Goal: Task Accomplishment & Management: Use online tool/utility

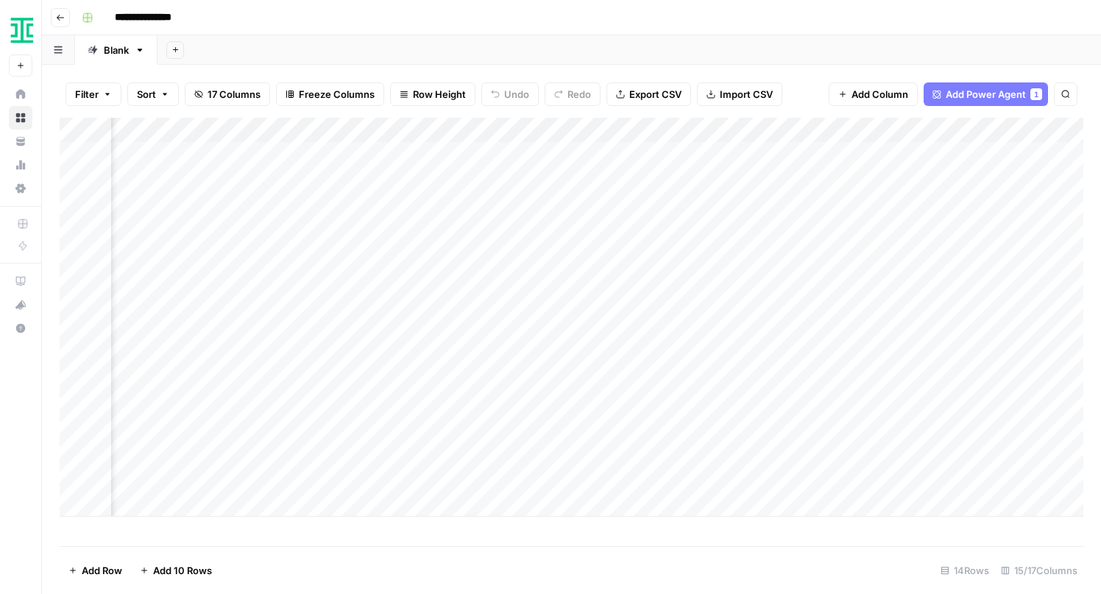
scroll to position [0, 417]
click at [816, 379] on div "Add Column" at bounding box center [572, 317] width 1024 height 399
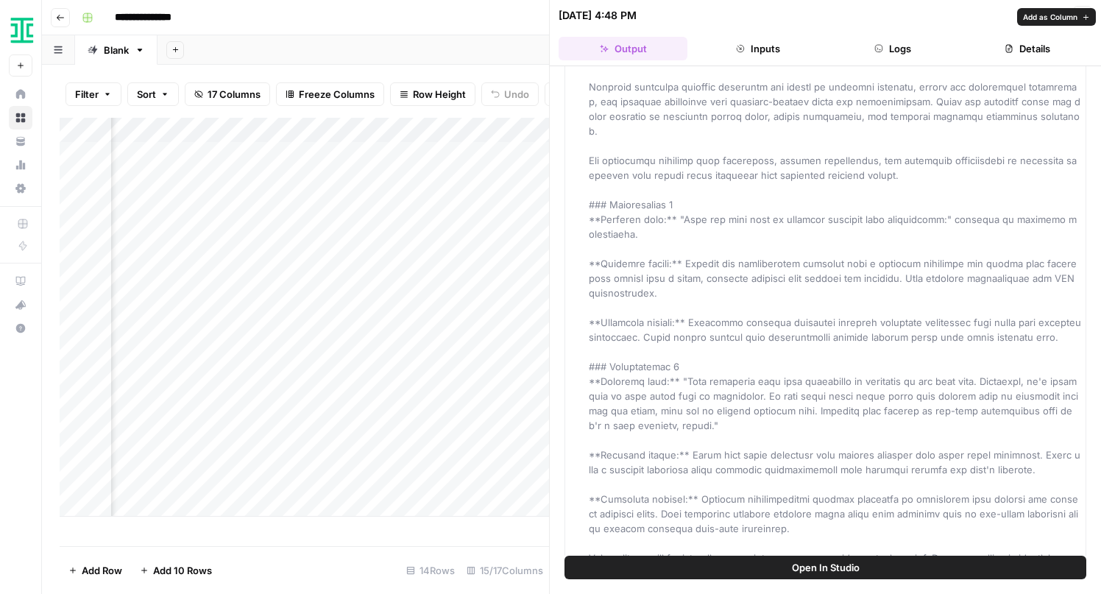
scroll to position [1474, 0]
click at [766, 49] on button "Inputs" at bounding box center [757, 49] width 129 height 24
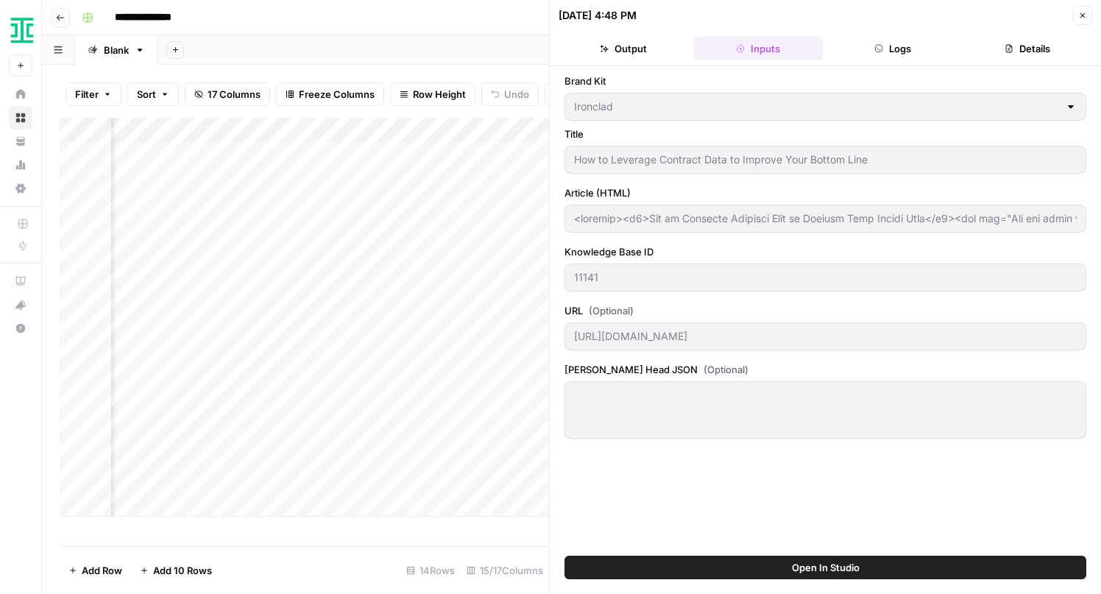
click at [898, 51] on button "Logs" at bounding box center [893, 49] width 129 height 24
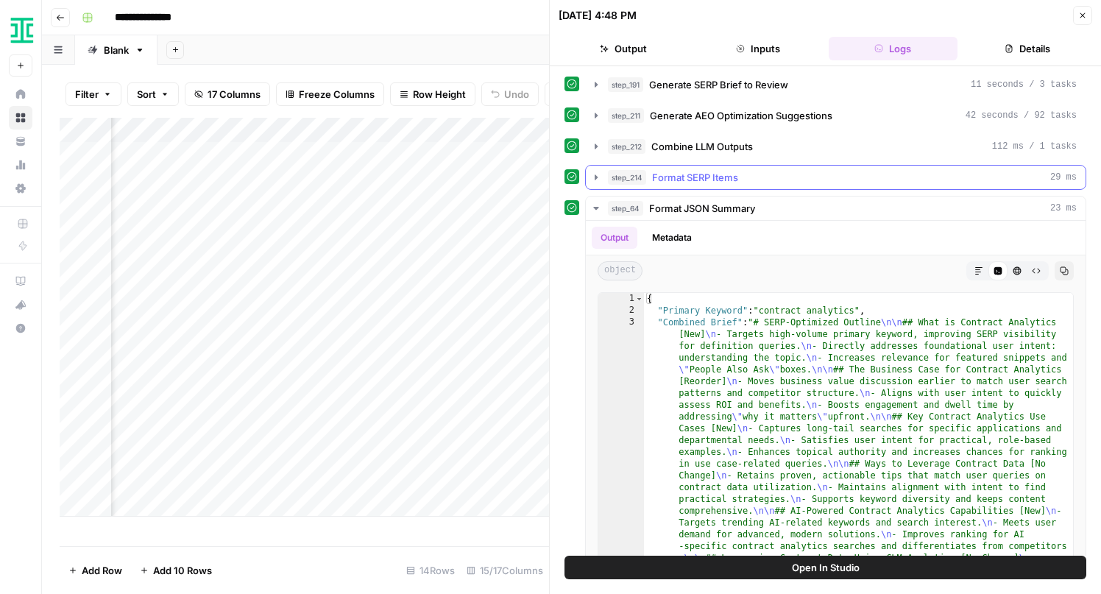
scroll to position [259, 0]
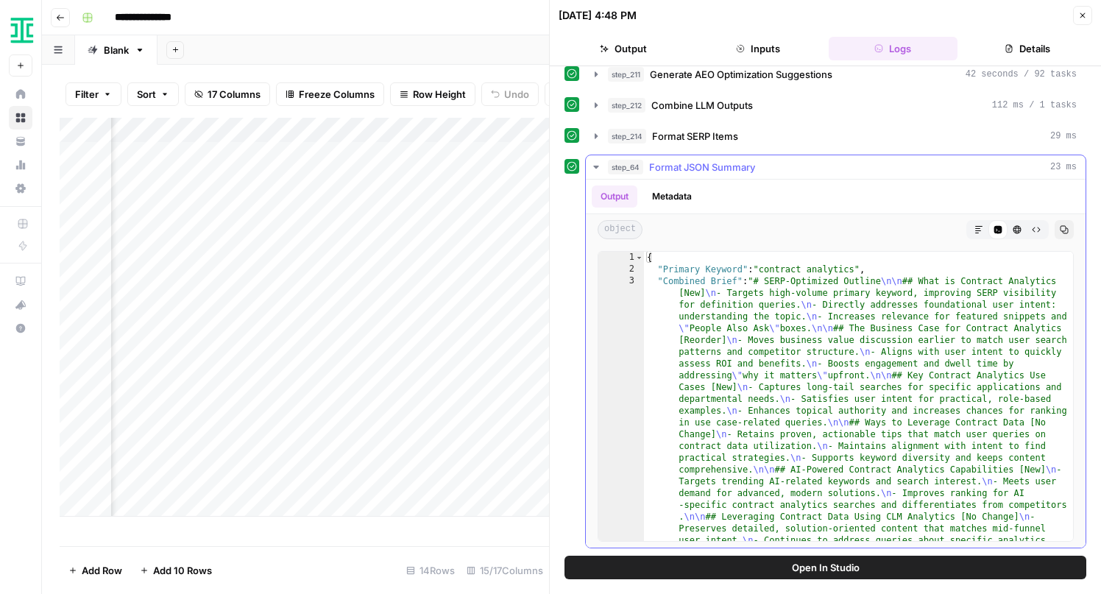
click at [598, 169] on icon "button" at bounding box center [596, 167] width 12 height 12
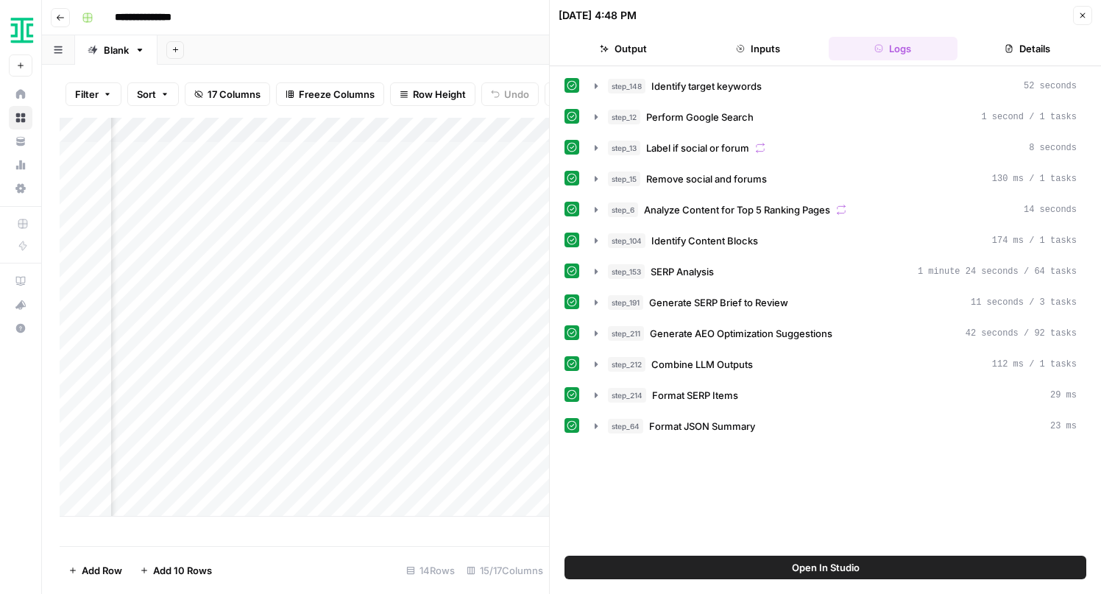
click at [835, 565] on span "Open In Studio" at bounding box center [826, 567] width 68 height 15
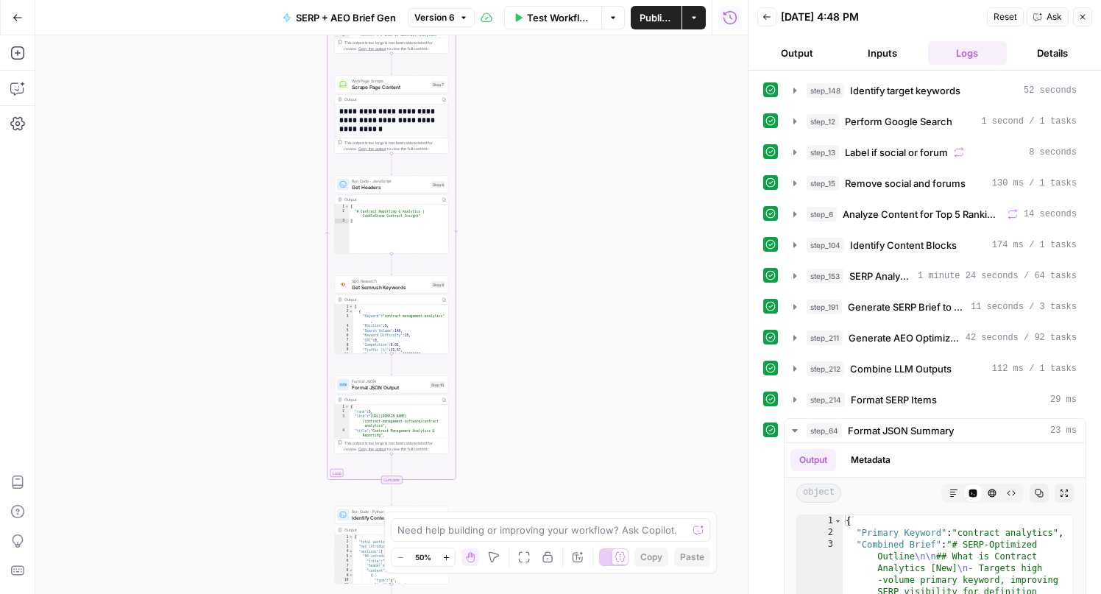
click at [20, 15] on icon "button" at bounding box center [18, 18] width 10 height 10
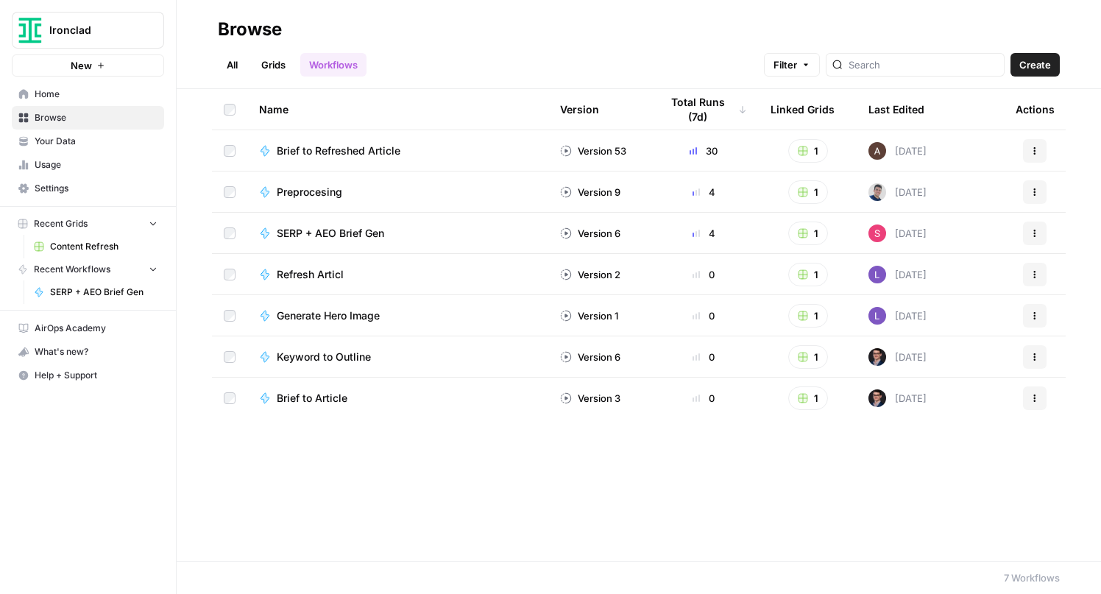
click at [87, 237] on link "Content Refresh" at bounding box center [95, 247] width 137 height 24
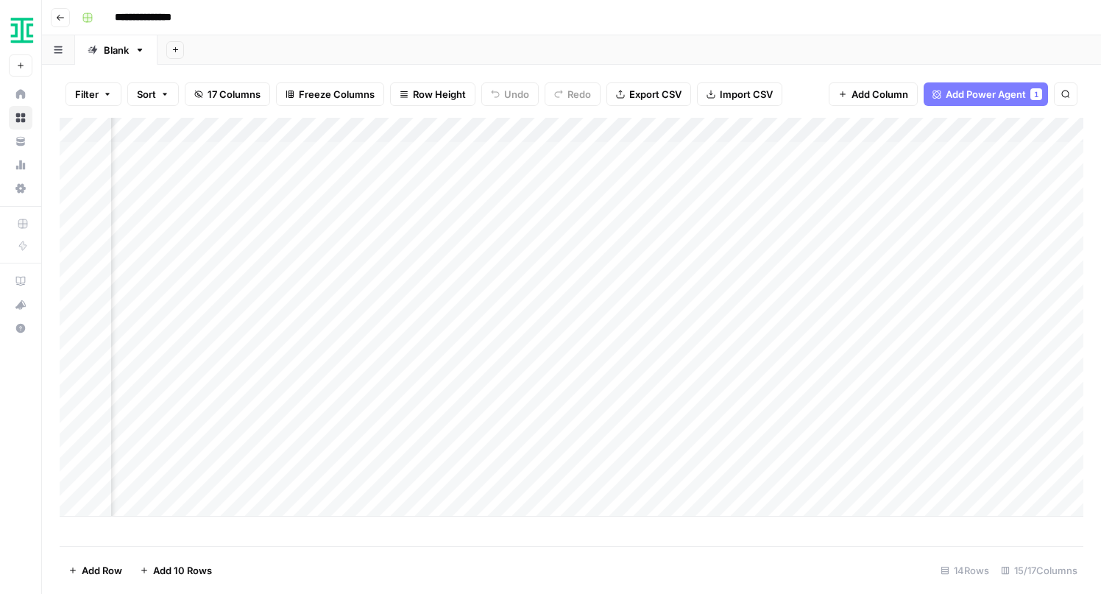
scroll to position [0, 1118]
click at [648, 380] on div "Add Column" at bounding box center [572, 317] width 1024 height 399
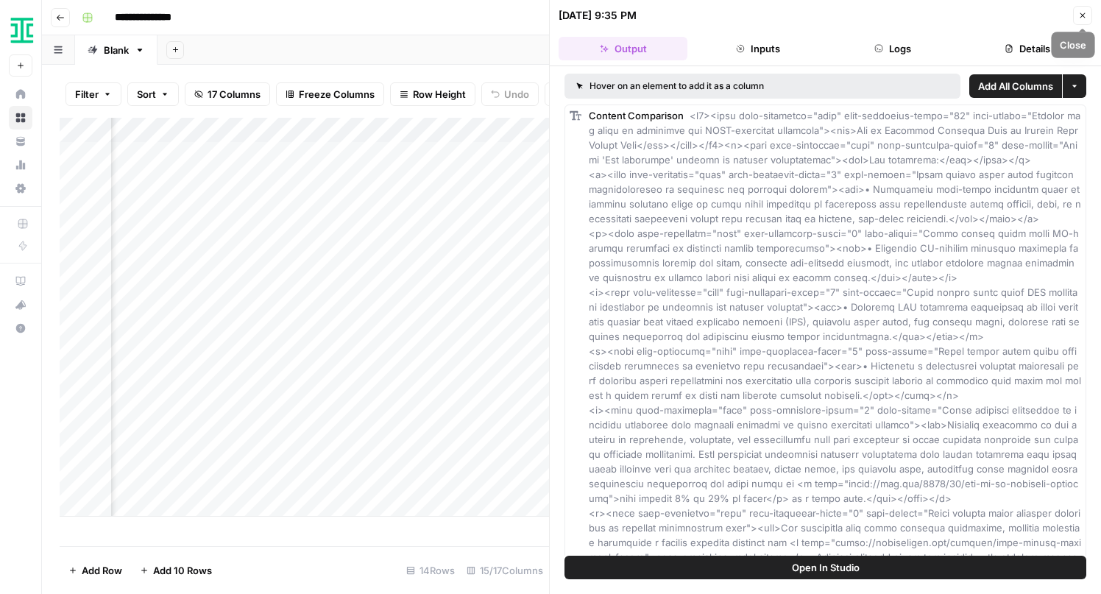
click at [1082, 14] on icon "button" at bounding box center [1082, 15] width 9 height 9
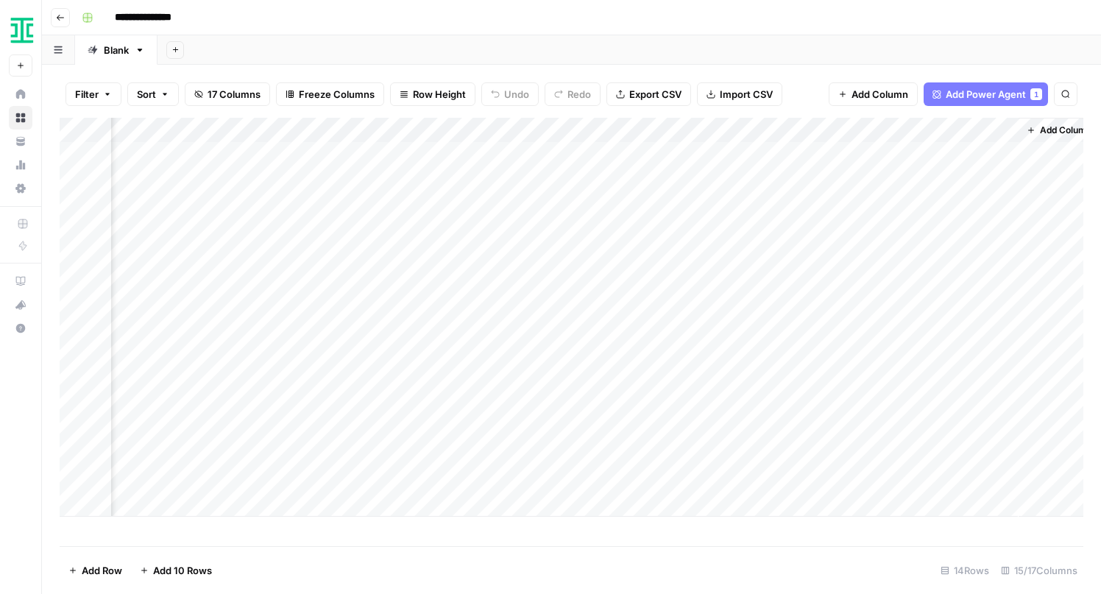
scroll to position [0, 1326]
click at [588, 382] on div "Add Column" at bounding box center [572, 317] width 1024 height 399
click at [590, 380] on div "Add Column" at bounding box center [572, 317] width 1024 height 399
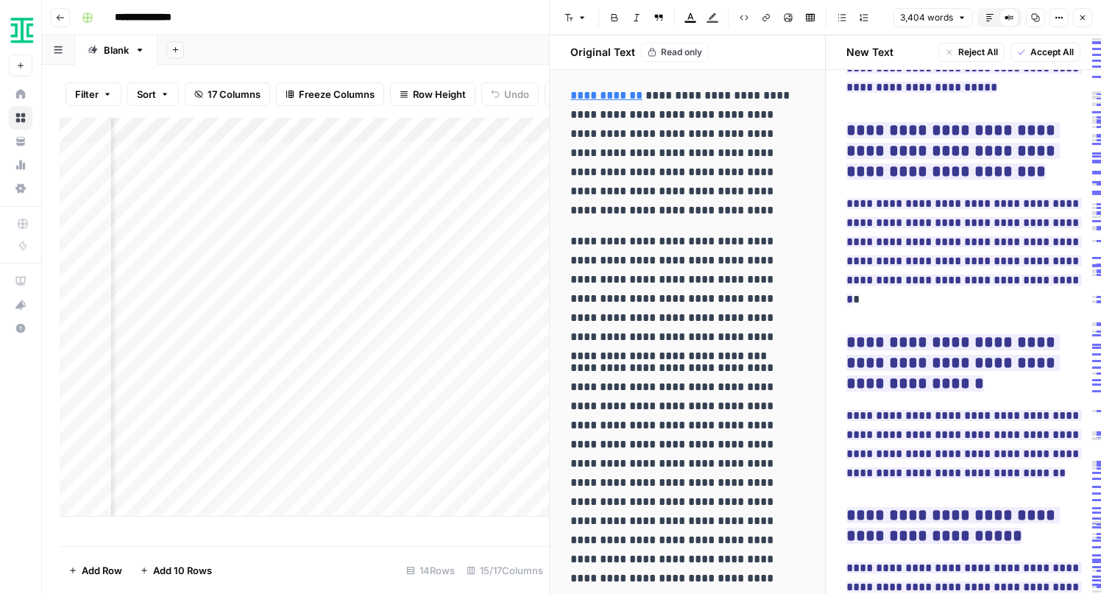
scroll to position [11699, 0]
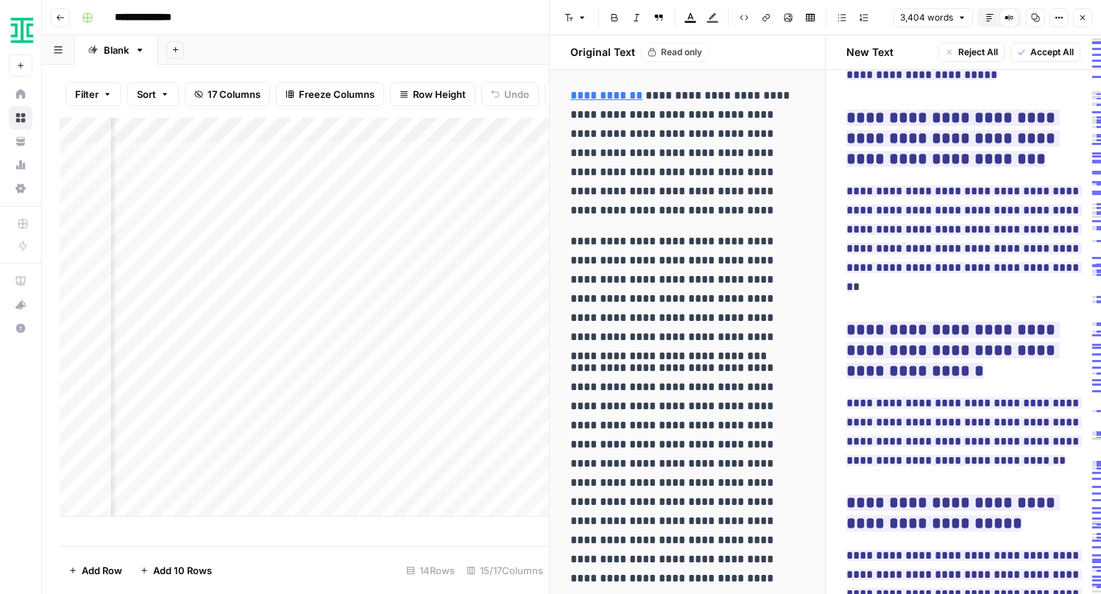
click at [1049, 55] on span "Accept All" at bounding box center [1052, 52] width 43 height 13
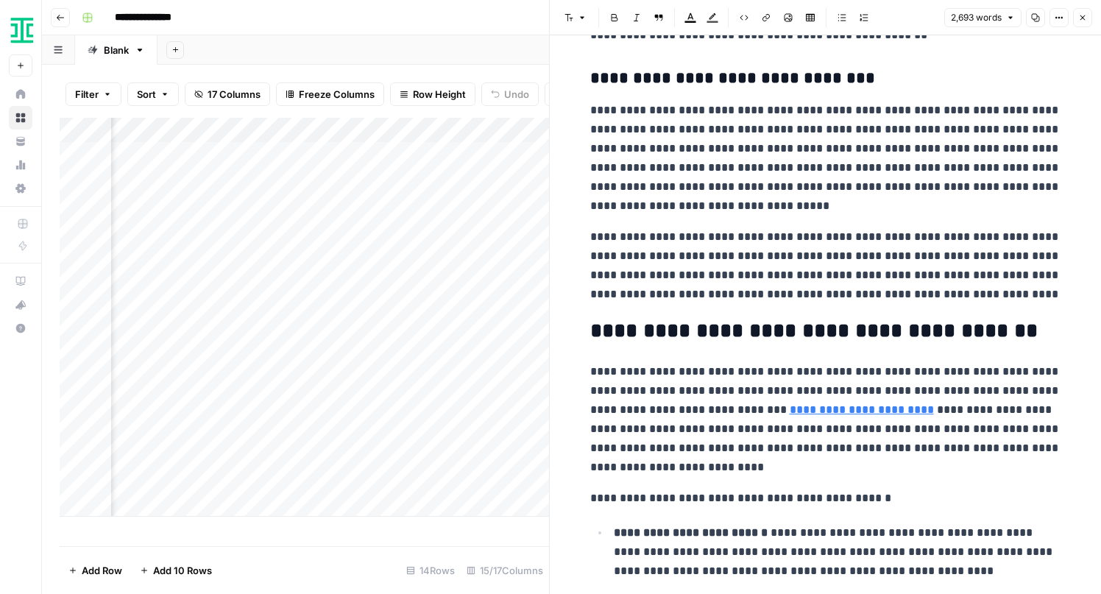
scroll to position [3647, 0]
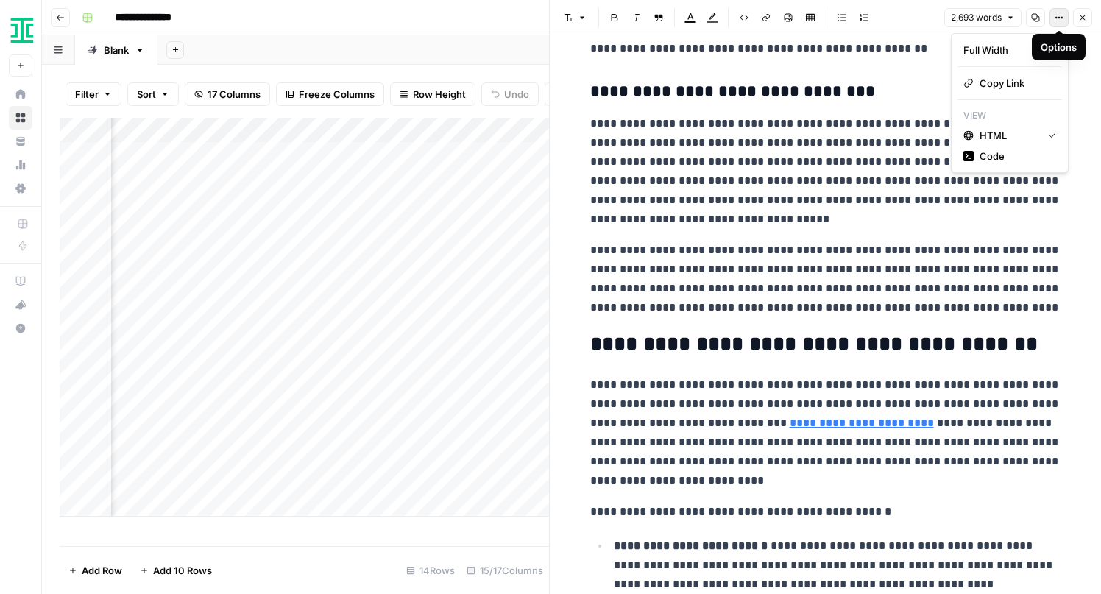
click at [1056, 17] on icon "button" at bounding box center [1057, 18] width 2 height 2
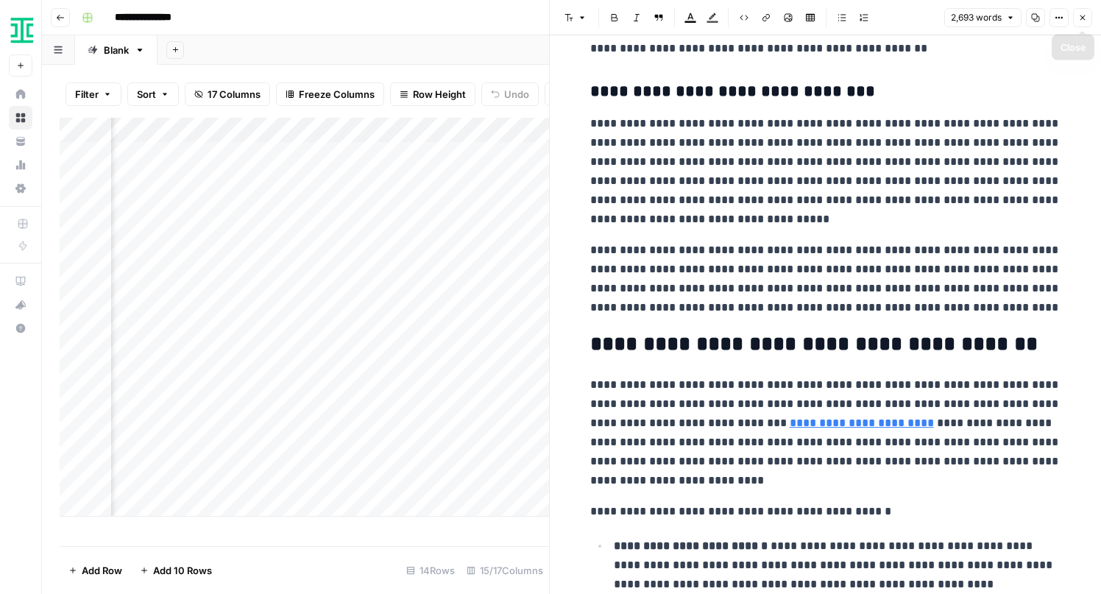
click at [1082, 16] on icon "button" at bounding box center [1082, 17] width 9 height 9
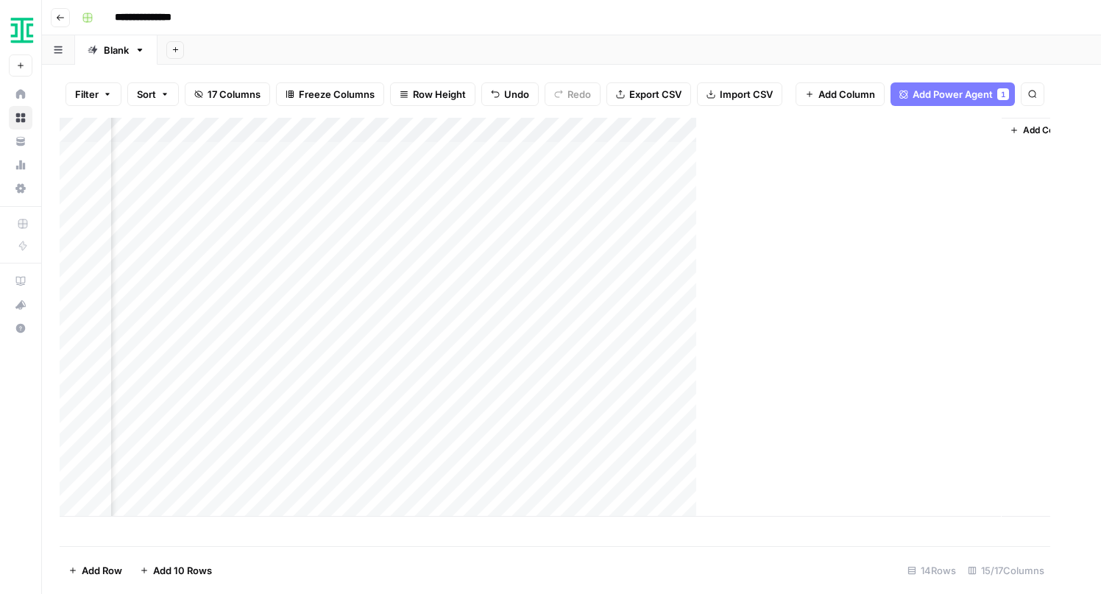
scroll to position [0, 1309]
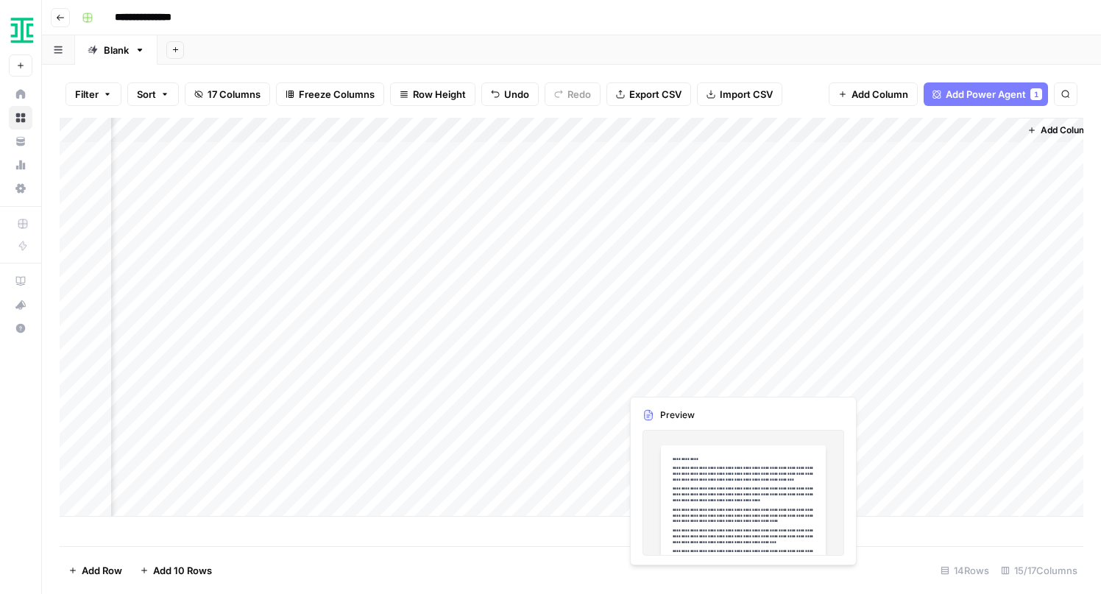
click at [710, 382] on div "Add Column" at bounding box center [572, 317] width 1024 height 399
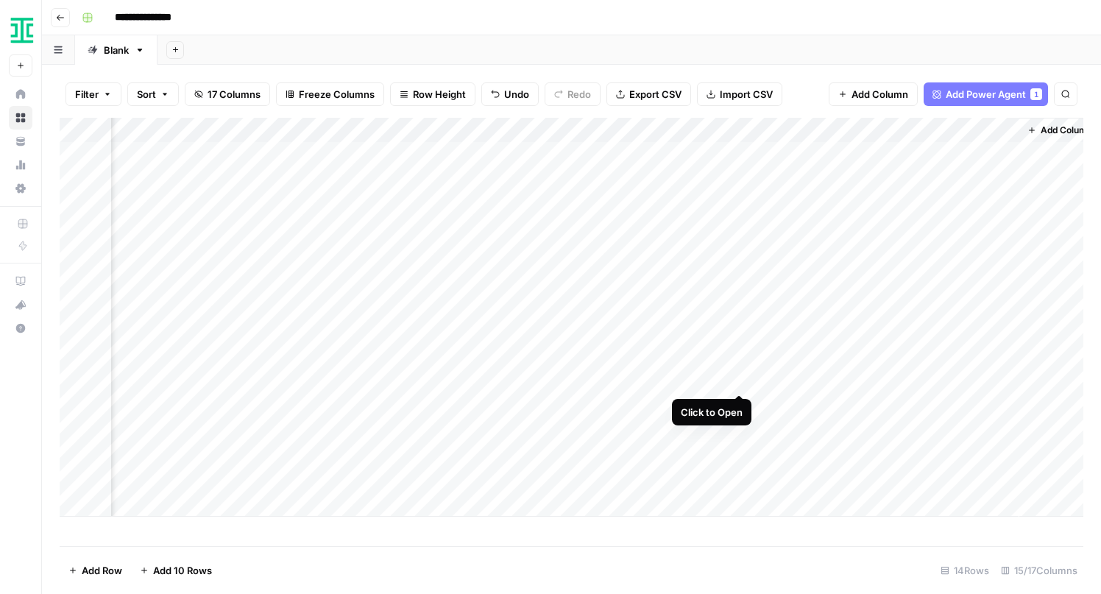
click at [738, 378] on div "Add Column" at bounding box center [572, 317] width 1024 height 399
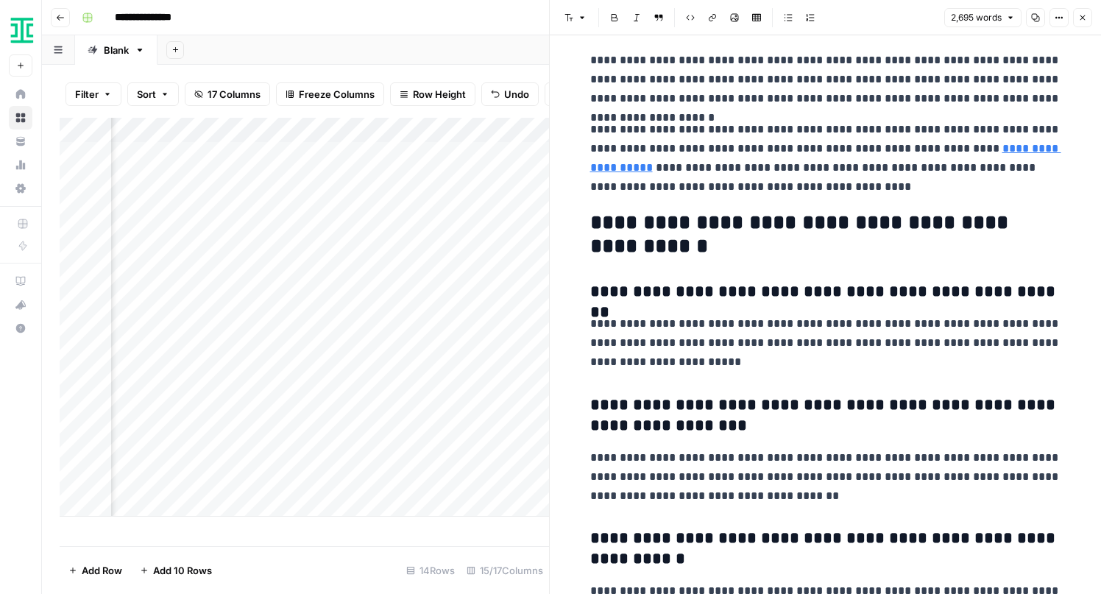
scroll to position [6384, 0]
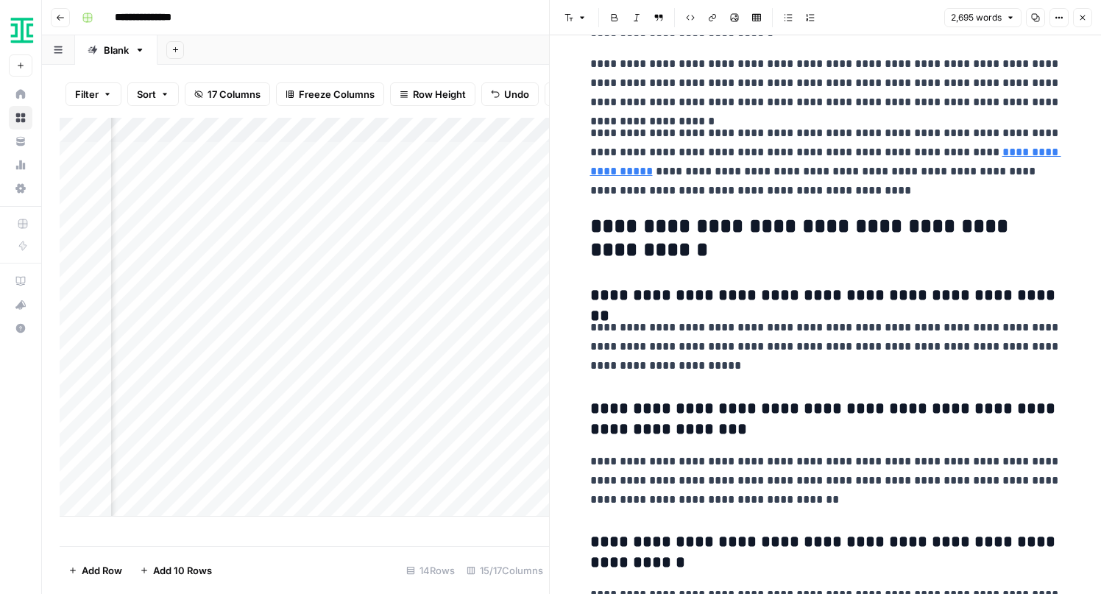
click at [862, 158] on p "**********" at bounding box center [825, 162] width 471 height 77
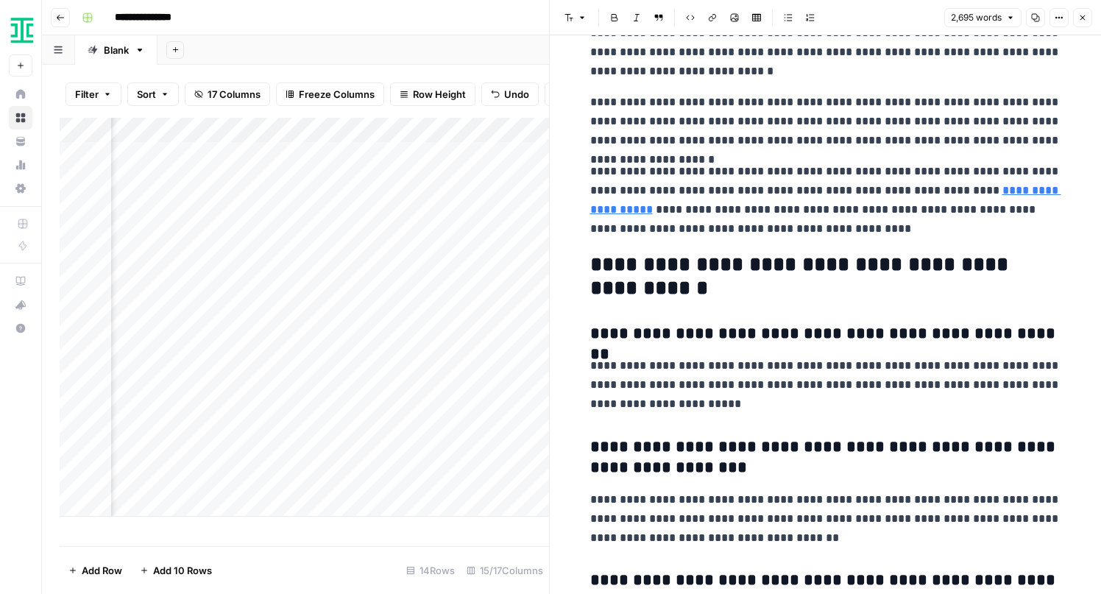
scroll to position [6331, 0]
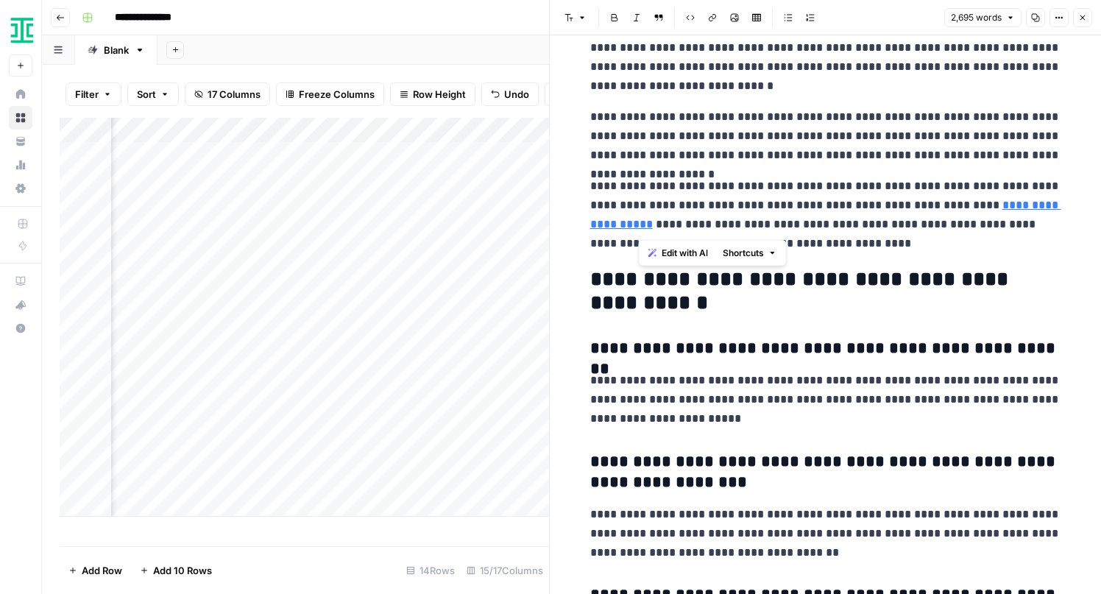
drag, startPoint x: 691, startPoint y: 226, endPoint x: 638, endPoint y: 225, distance: 53.0
click at [638, 225] on p "**********" at bounding box center [825, 215] width 471 height 77
click at [1038, 230] on p "**********" at bounding box center [825, 215] width 471 height 77
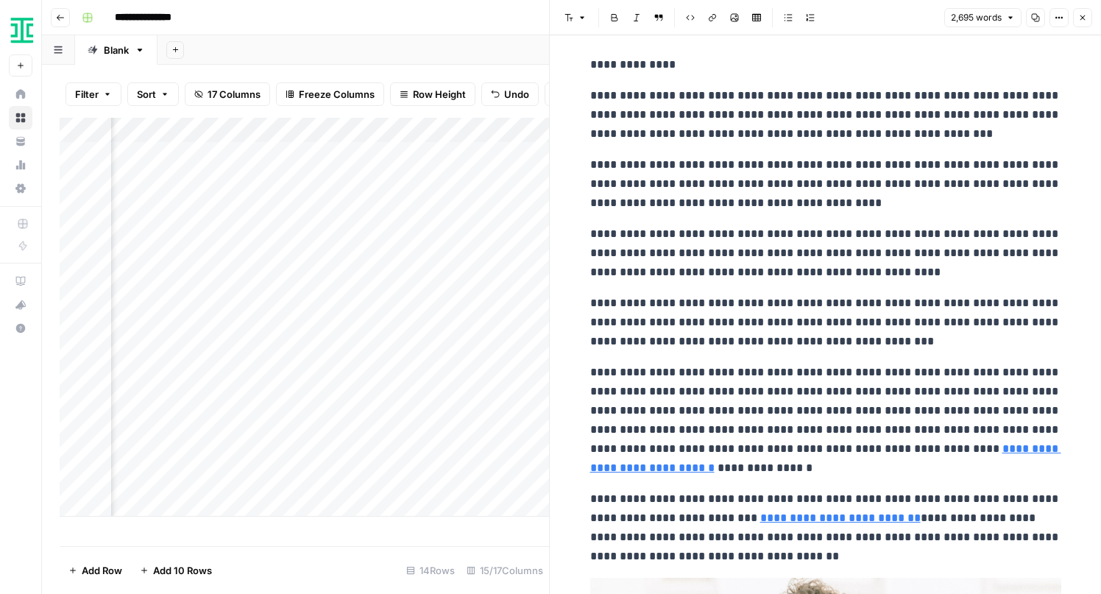
scroll to position [0, 0]
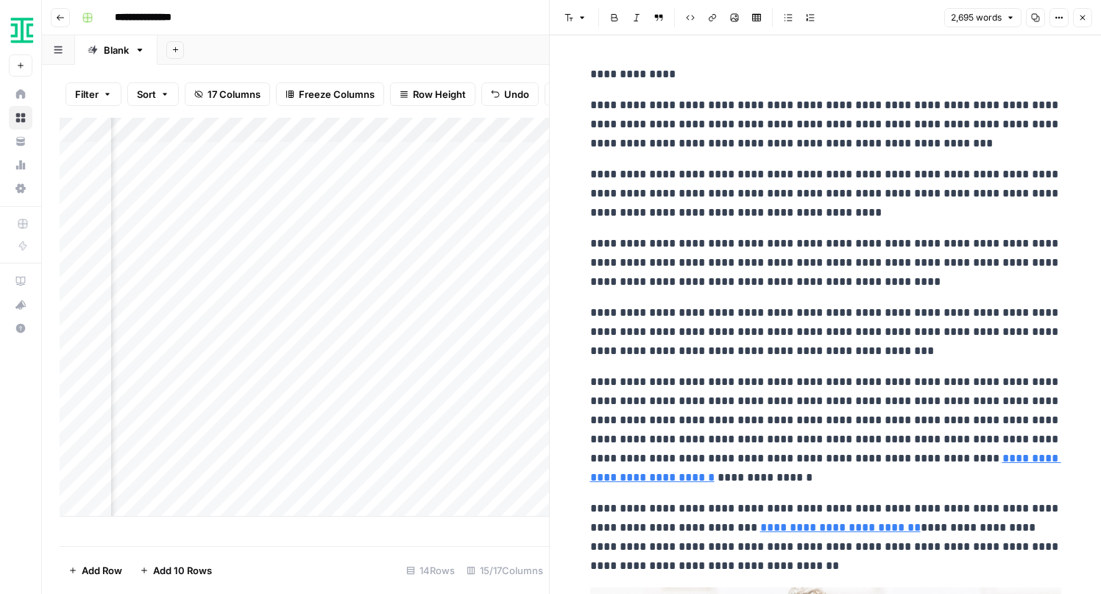
click at [732, 481] on p "**********" at bounding box center [825, 429] width 471 height 115
type input "e"
type input "l"
type input "b"
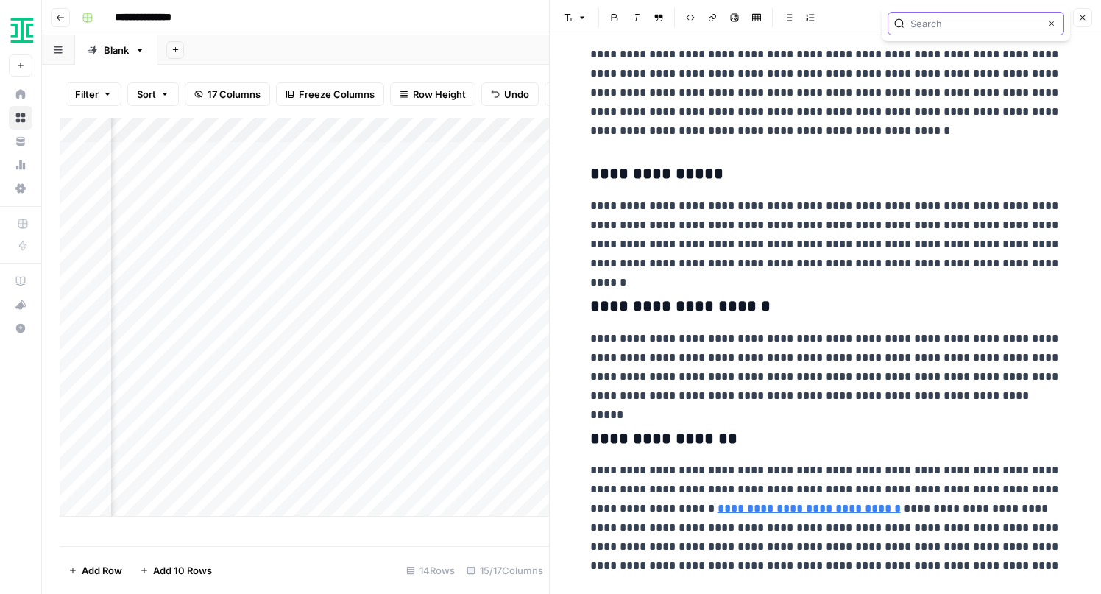
scroll to position [1770, 0]
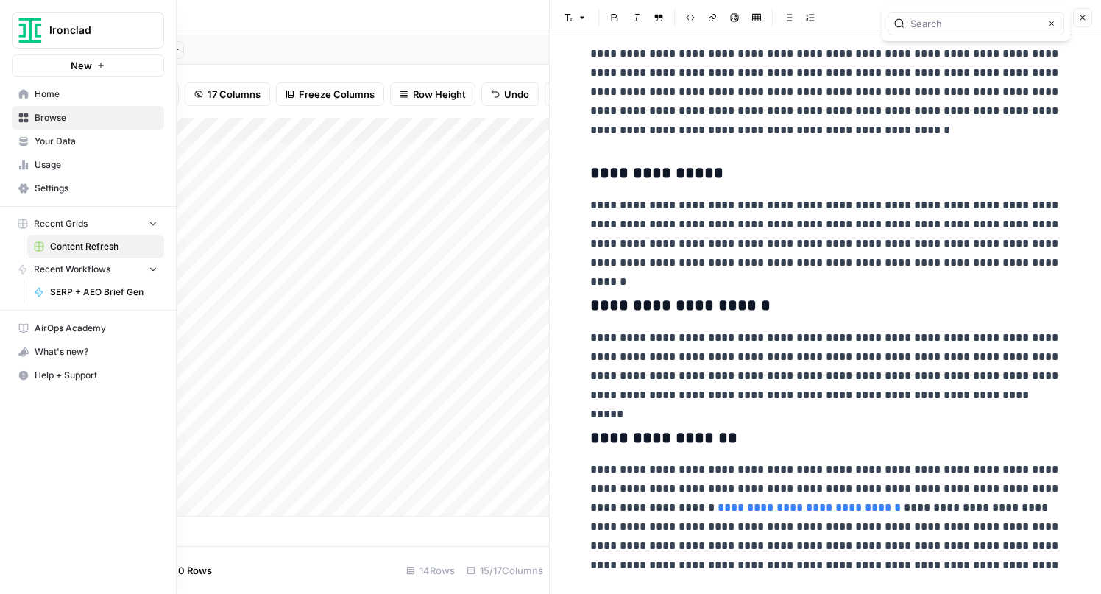
click at [23, 98] on icon at bounding box center [23, 94] width 10 height 10
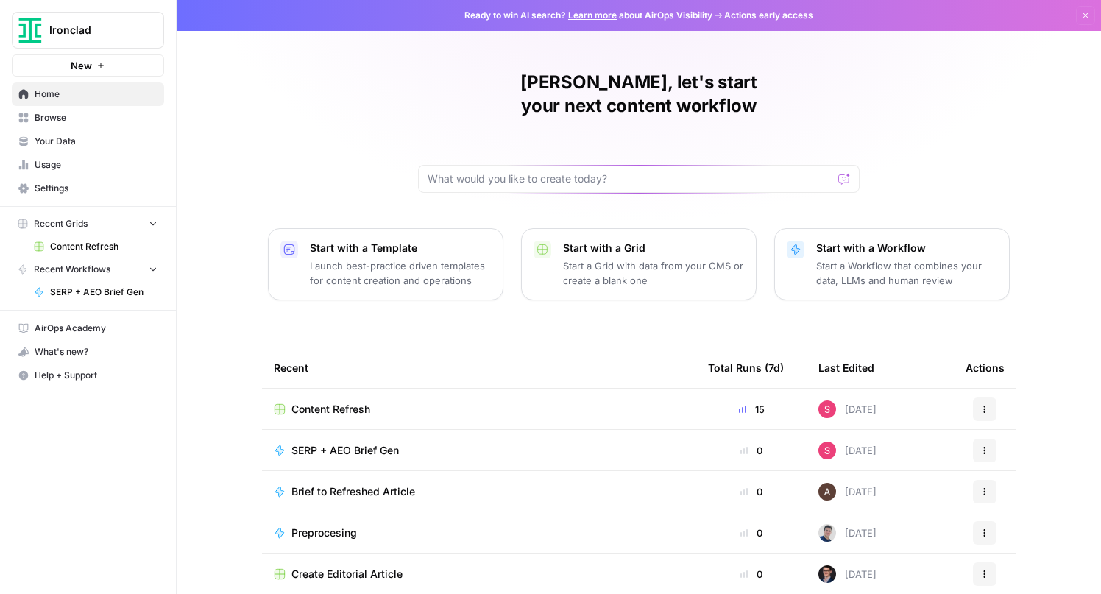
click at [77, 141] on span "Your Data" at bounding box center [96, 141] width 123 height 13
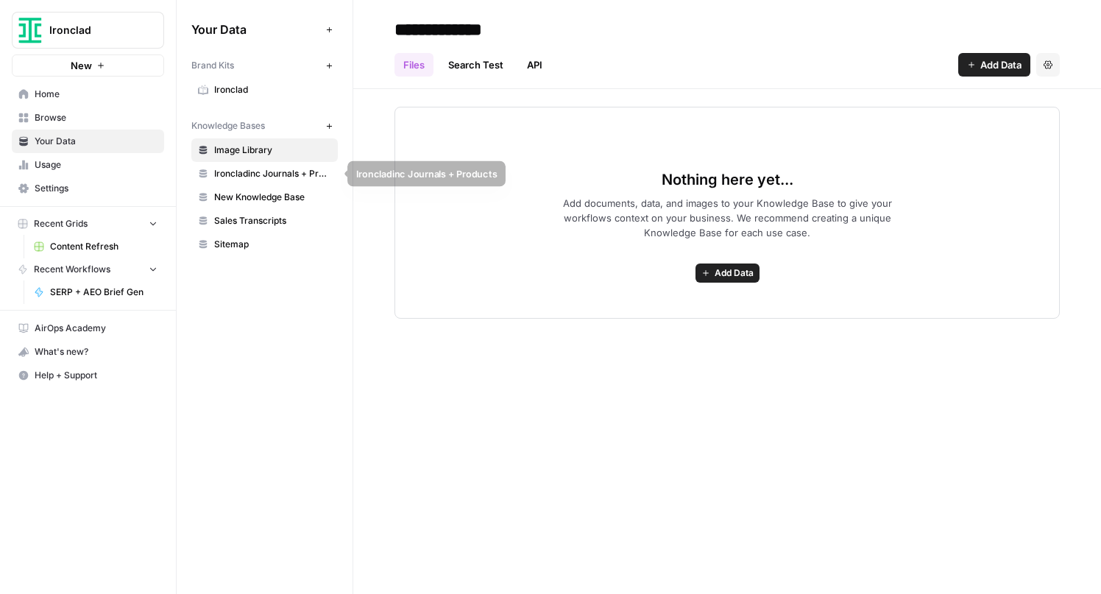
click at [231, 171] on span "Ironcladinc Journals + Products" at bounding box center [272, 173] width 117 height 13
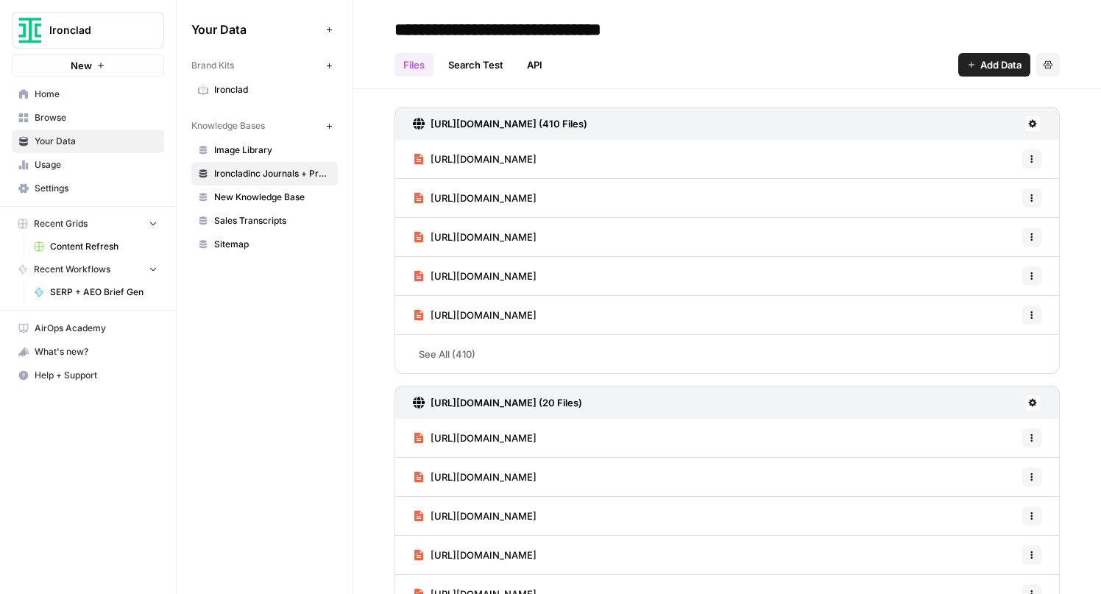
click at [460, 353] on link "See All (410)" at bounding box center [727, 354] width 665 height 38
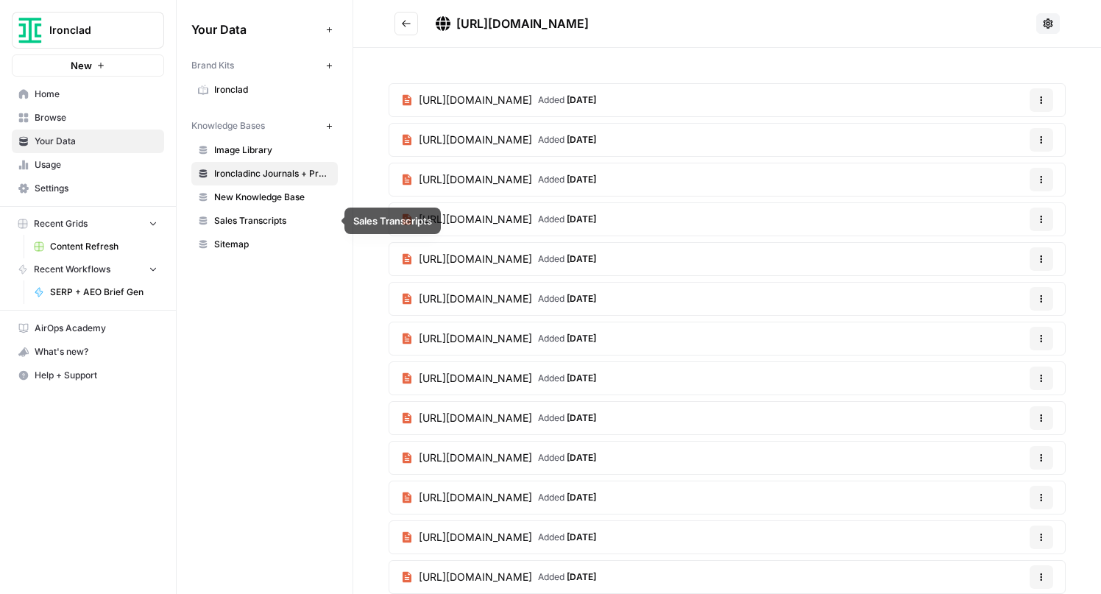
click at [278, 204] on link "New Knowledge Base" at bounding box center [264, 197] width 146 height 24
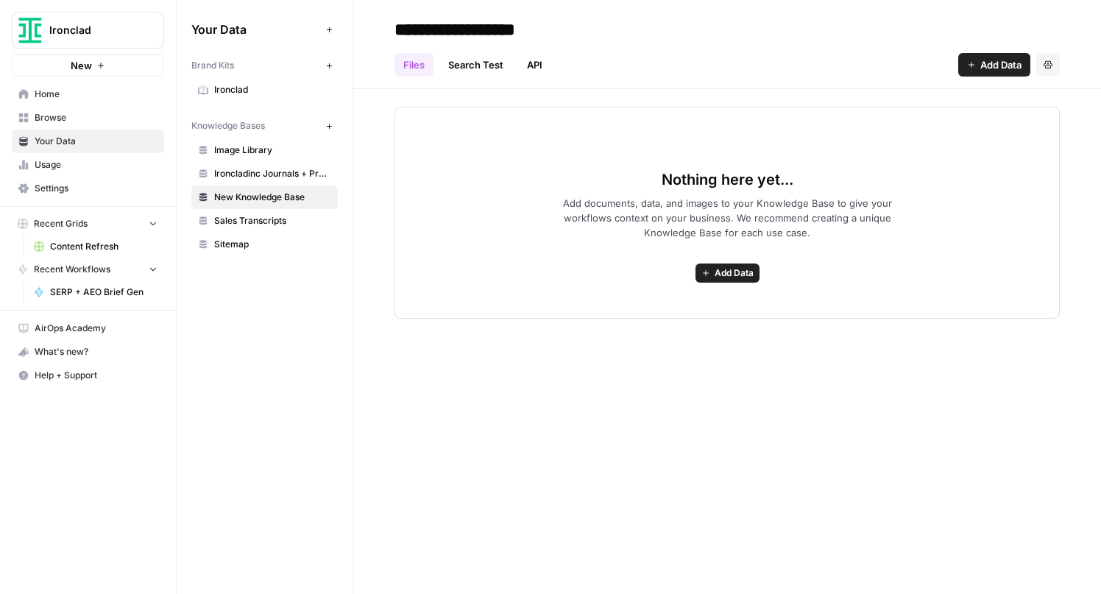
click at [269, 224] on span "Sales Transcripts" at bounding box center [272, 220] width 117 height 13
click at [238, 247] on span "Sitemap" at bounding box center [272, 244] width 117 height 13
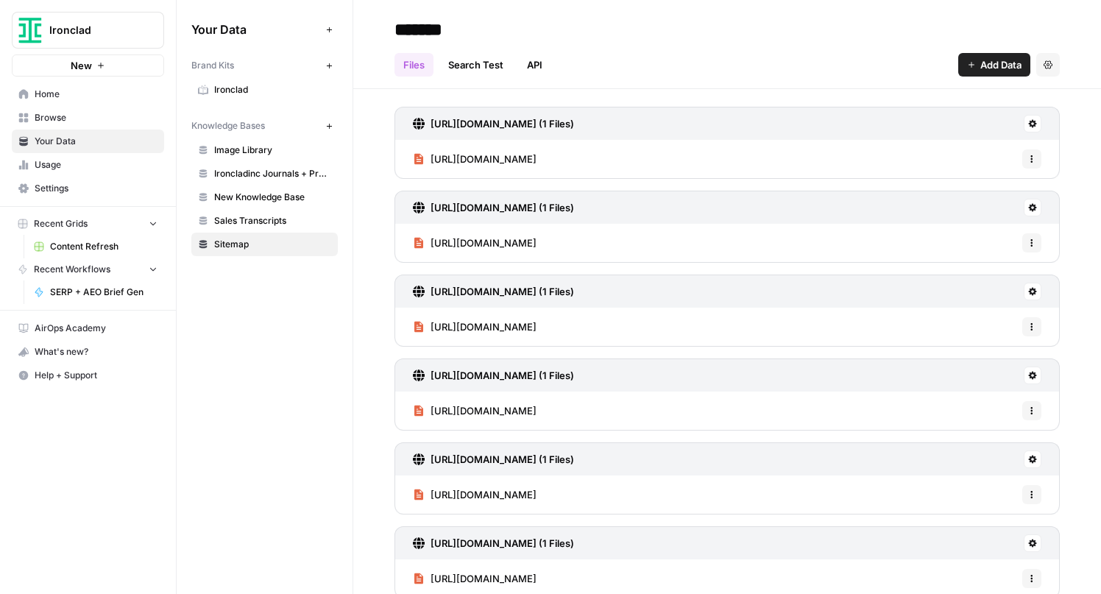
click at [252, 88] on span "Ironclad" at bounding box center [272, 89] width 117 height 13
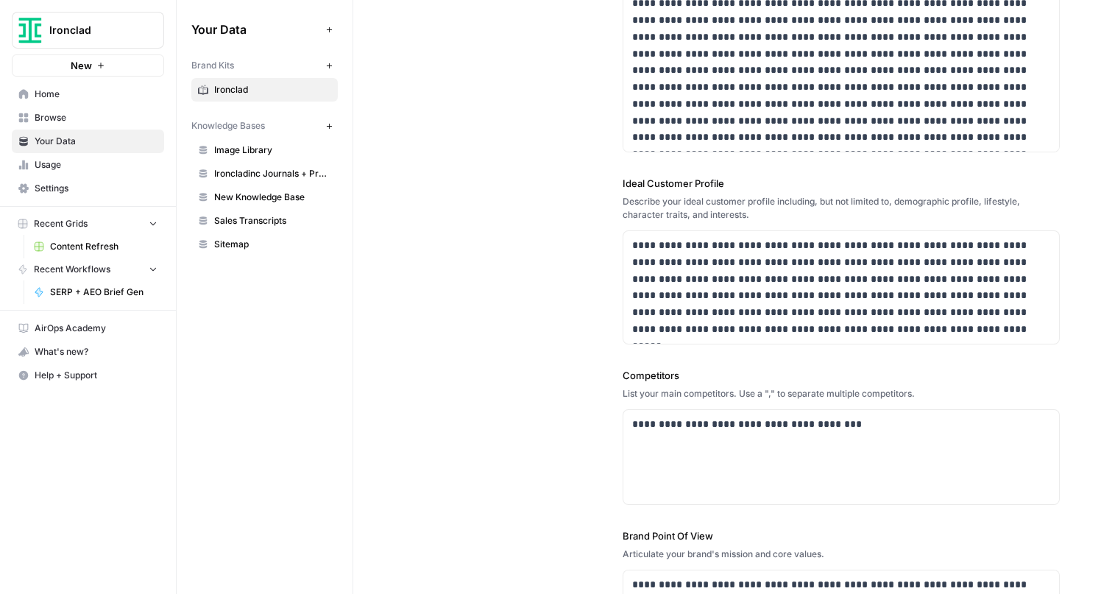
scroll to position [258, 0]
click at [837, 425] on p "**********" at bounding box center [841, 425] width 418 height 17
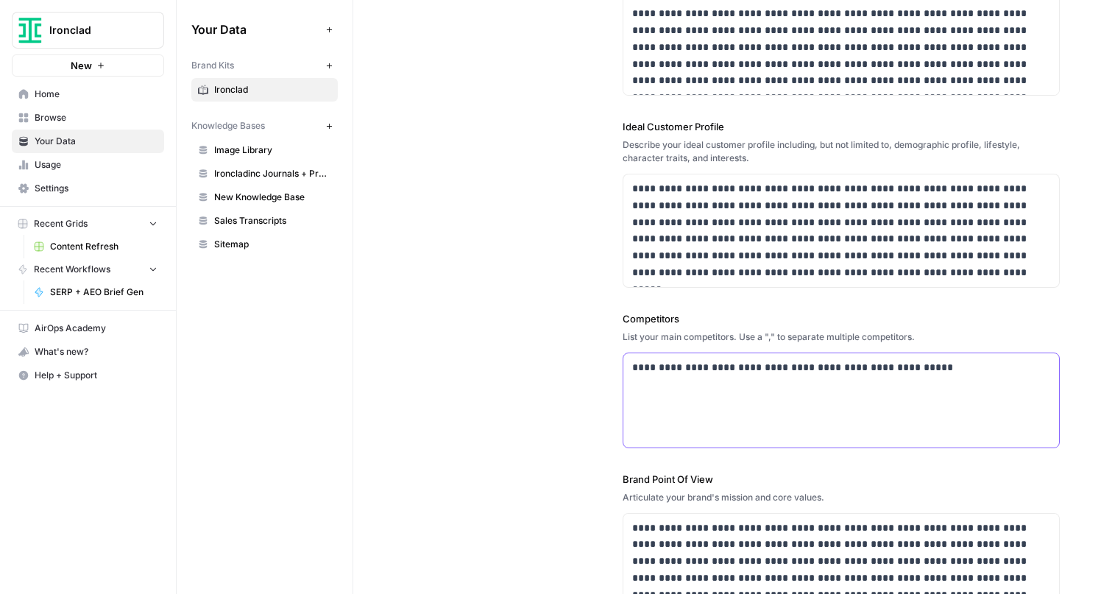
scroll to position [325, 0]
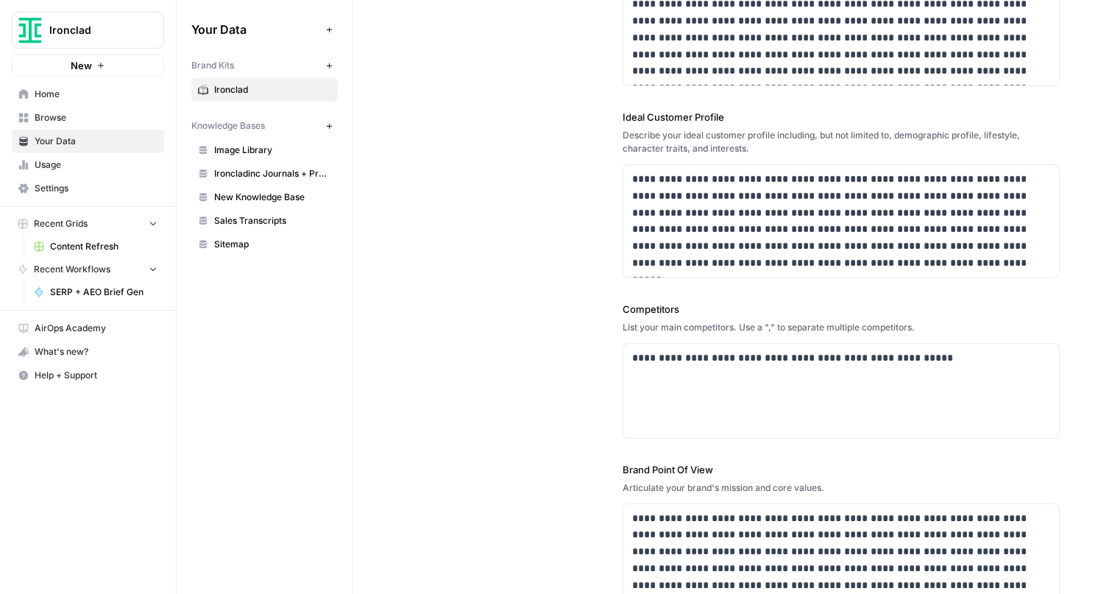
click at [565, 353] on div "**********" at bounding box center [727, 228] width 665 height 988
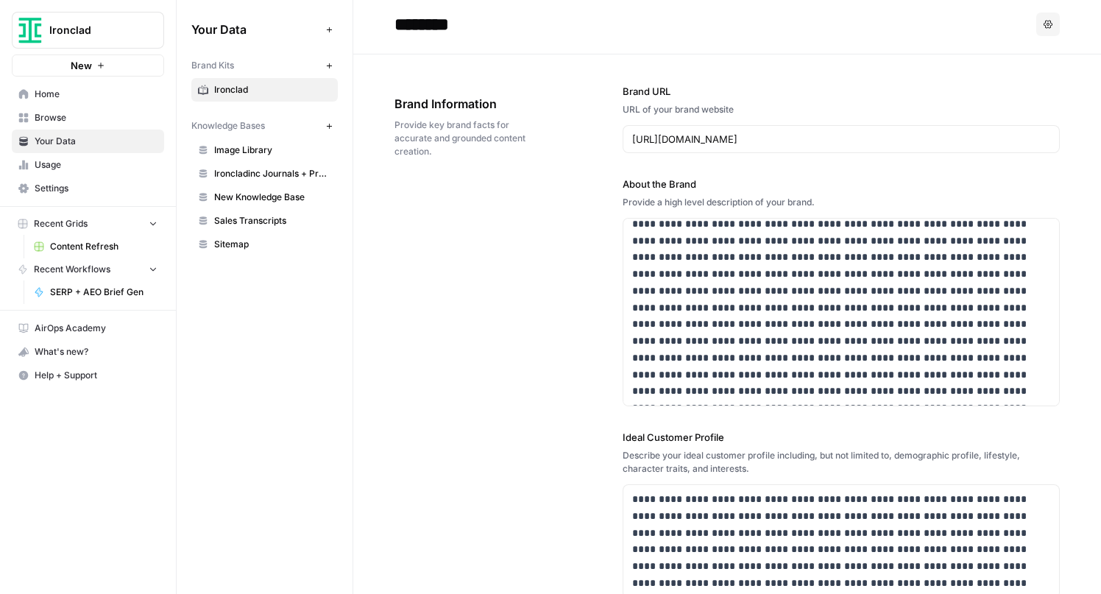
scroll to position [0, 0]
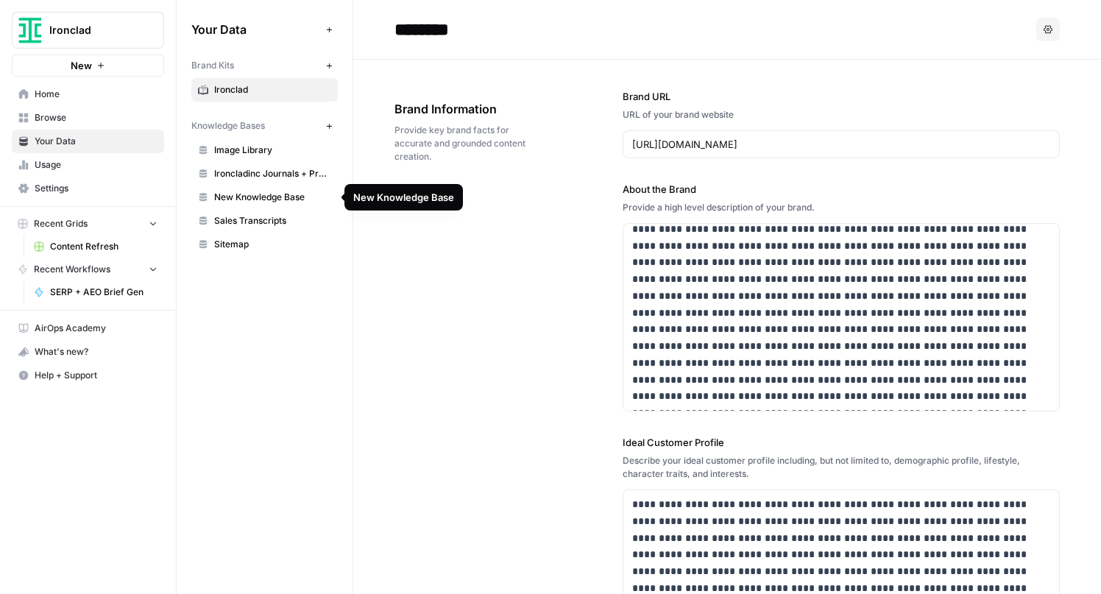
click at [278, 199] on span "New Knowledge Base" at bounding box center [272, 197] width 117 height 13
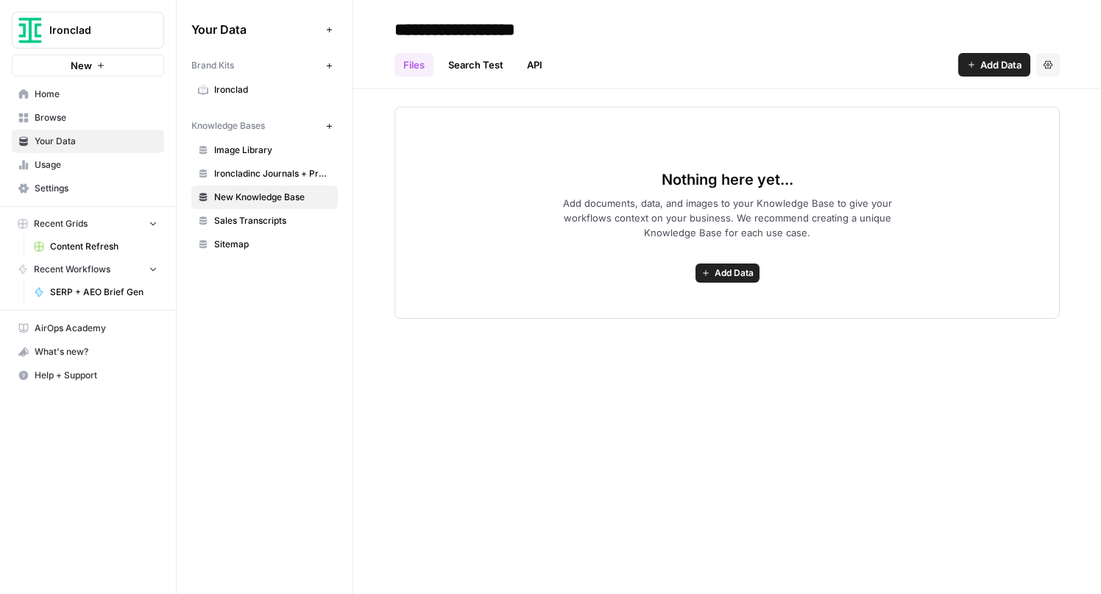
click at [264, 144] on span "Image Library" at bounding box center [272, 150] width 117 height 13
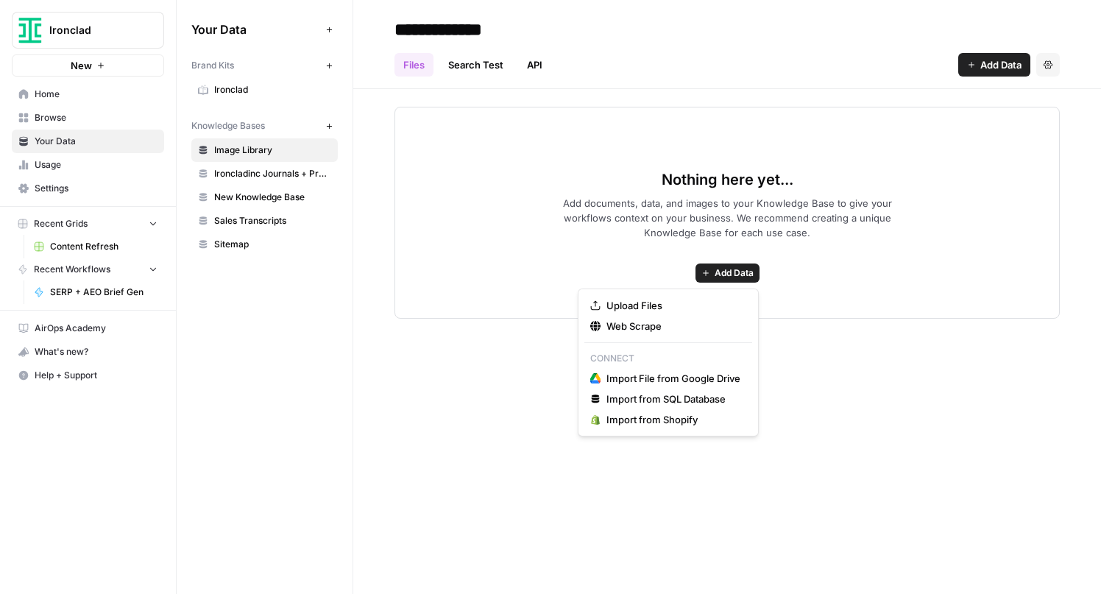
click at [718, 271] on span "Add Data" at bounding box center [734, 272] width 39 height 13
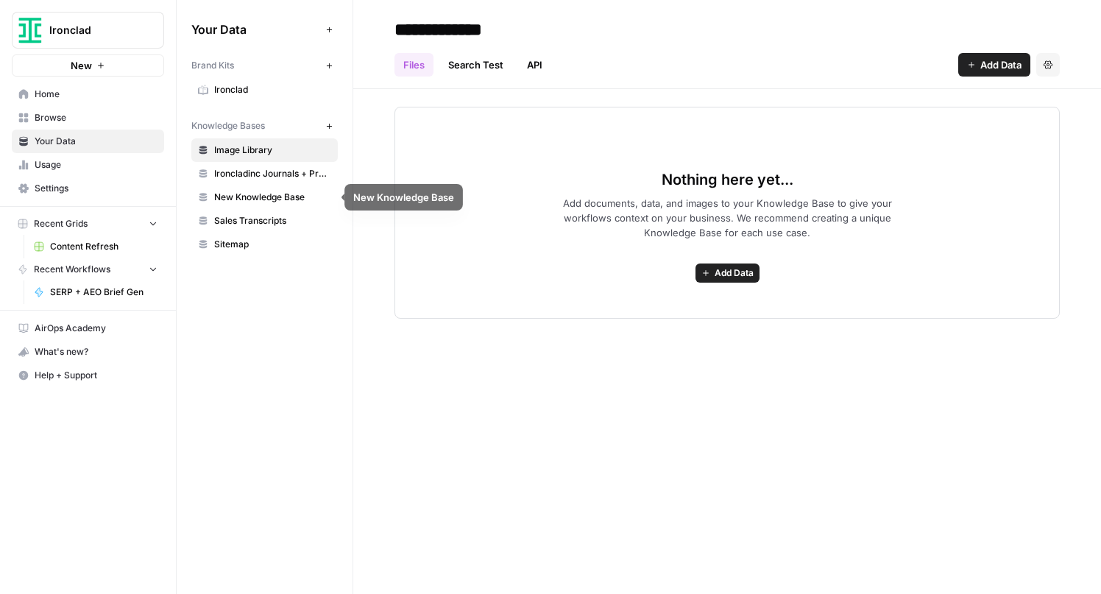
click at [254, 201] on span "New Knowledge Base" at bounding box center [272, 197] width 117 height 13
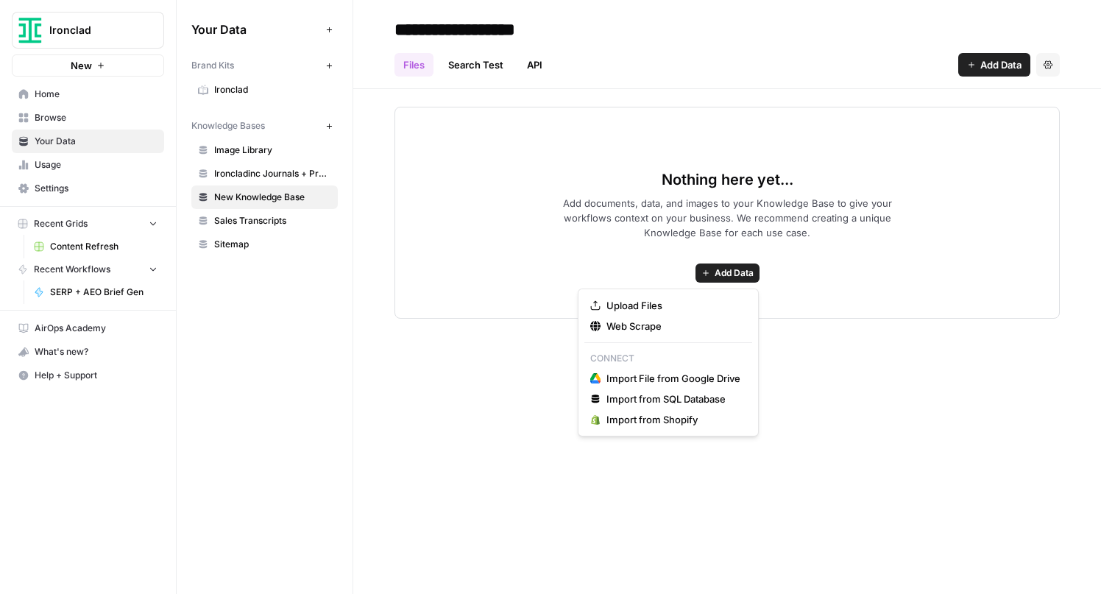
click at [719, 272] on span "Add Data" at bounding box center [734, 272] width 39 height 13
click at [664, 306] on span "Upload Files" at bounding box center [674, 305] width 134 height 15
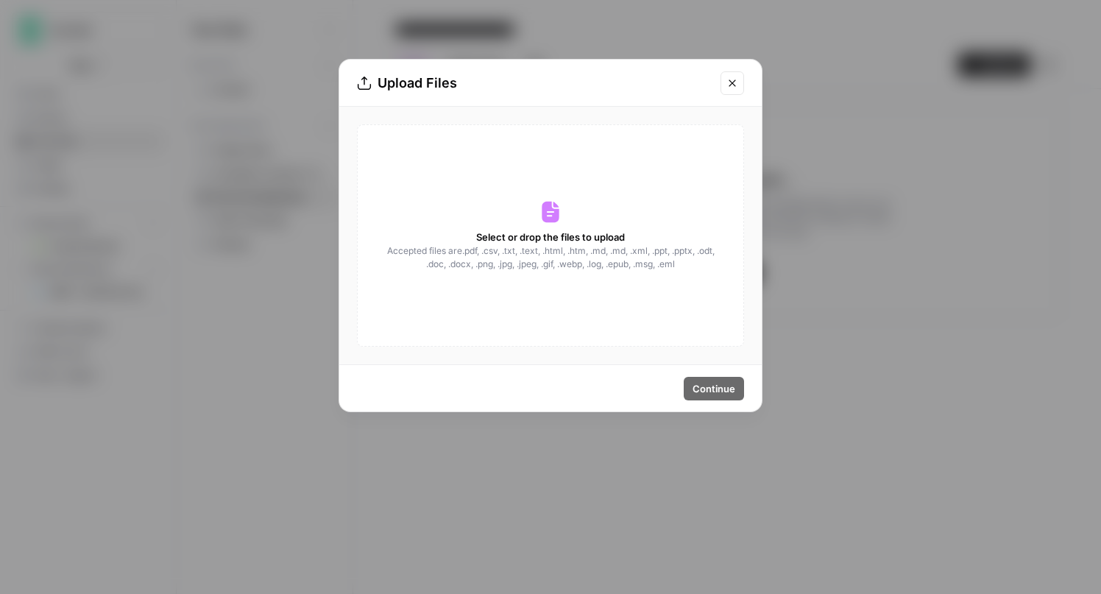
click at [610, 261] on span "Accepted files are .pdf, .csv, .txt, .text, .html, .htm, .md, .md, .xml, .ppt, …" at bounding box center [551, 257] width 330 height 26
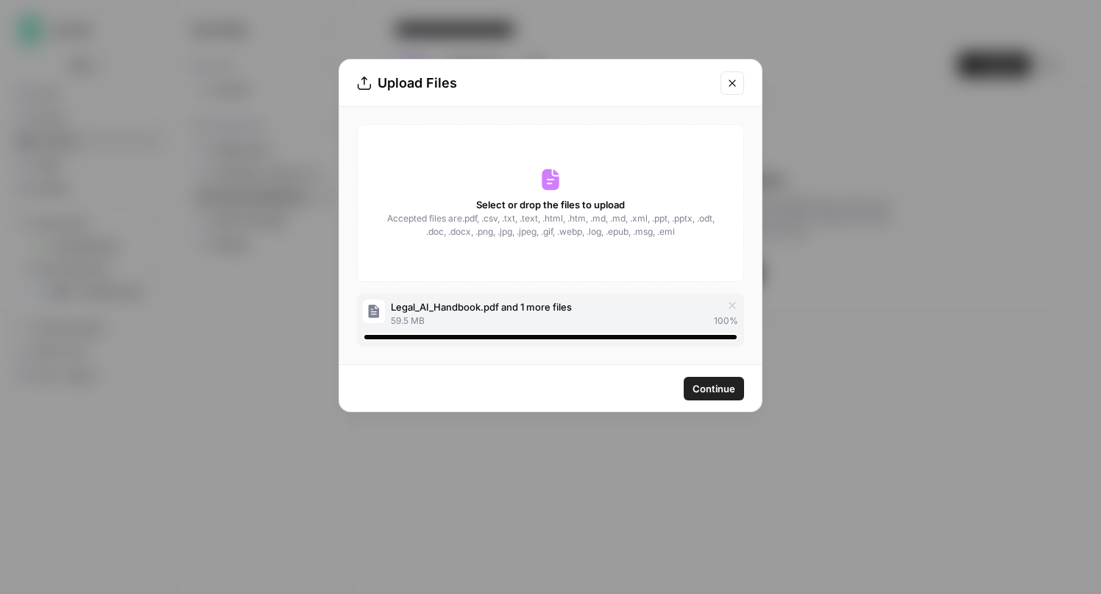
click at [722, 392] on span "Continue" at bounding box center [714, 388] width 43 height 15
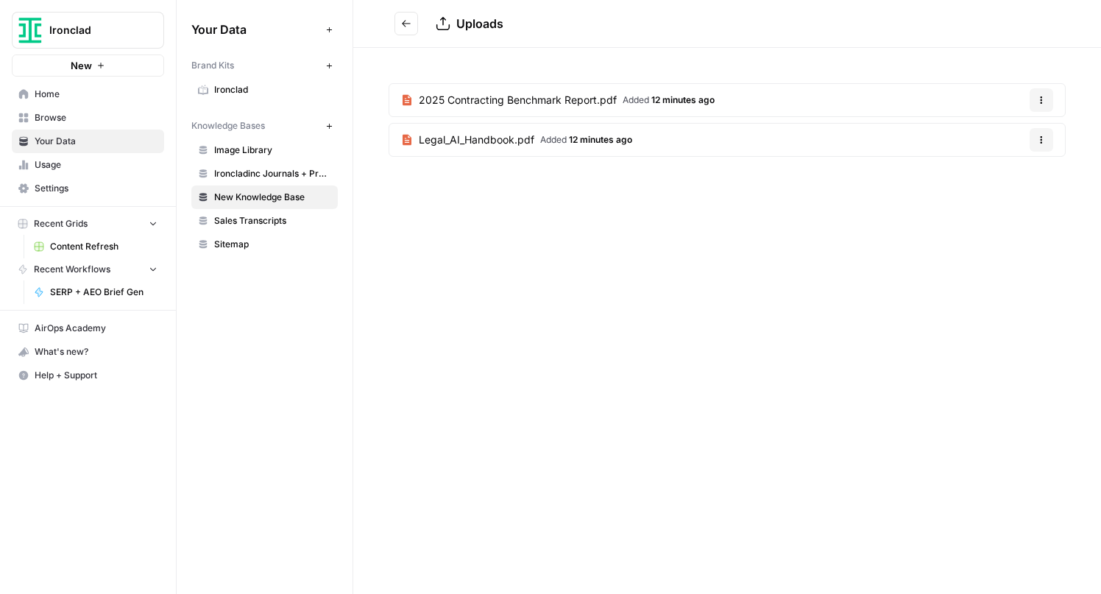
click at [408, 26] on icon "Go back" at bounding box center [406, 23] width 10 height 10
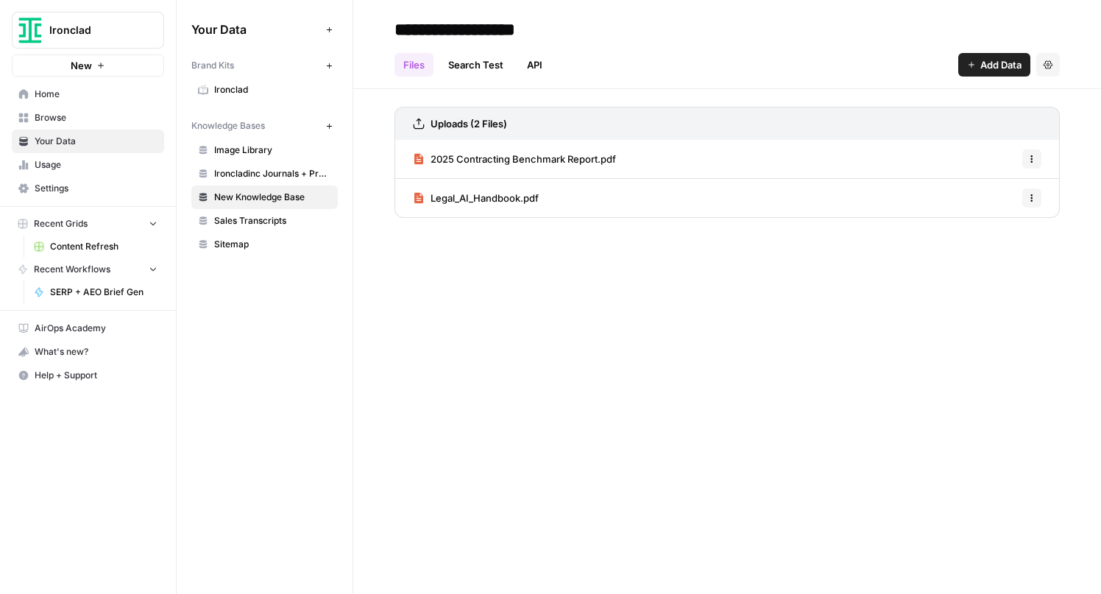
click at [976, 69] on button "Add Data" at bounding box center [994, 65] width 72 height 24
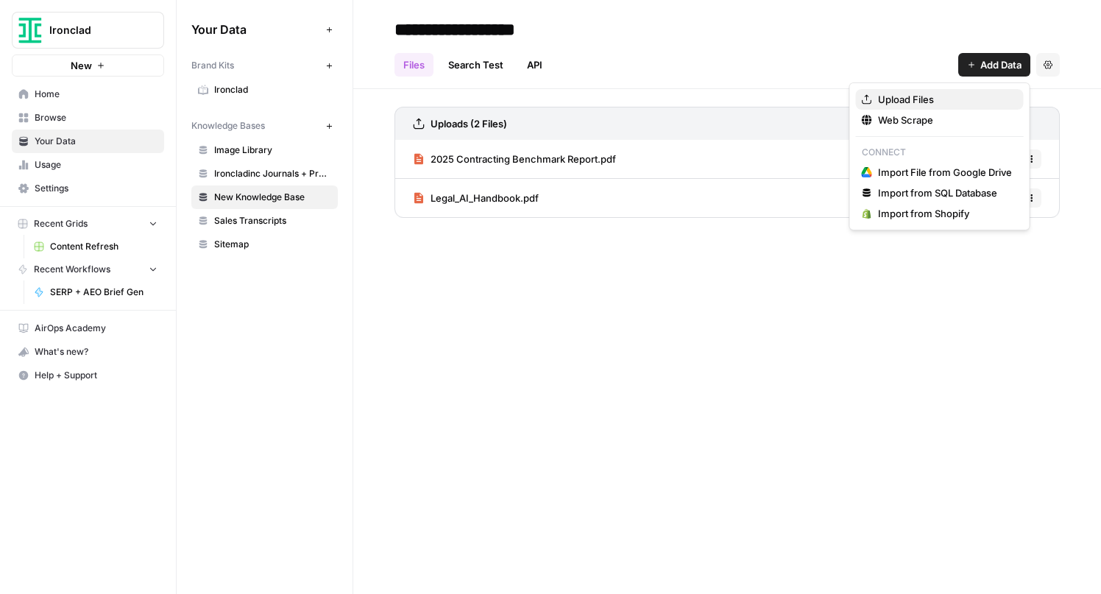
click at [955, 101] on span "Upload Files" at bounding box center [945, 99] width 134 height 15
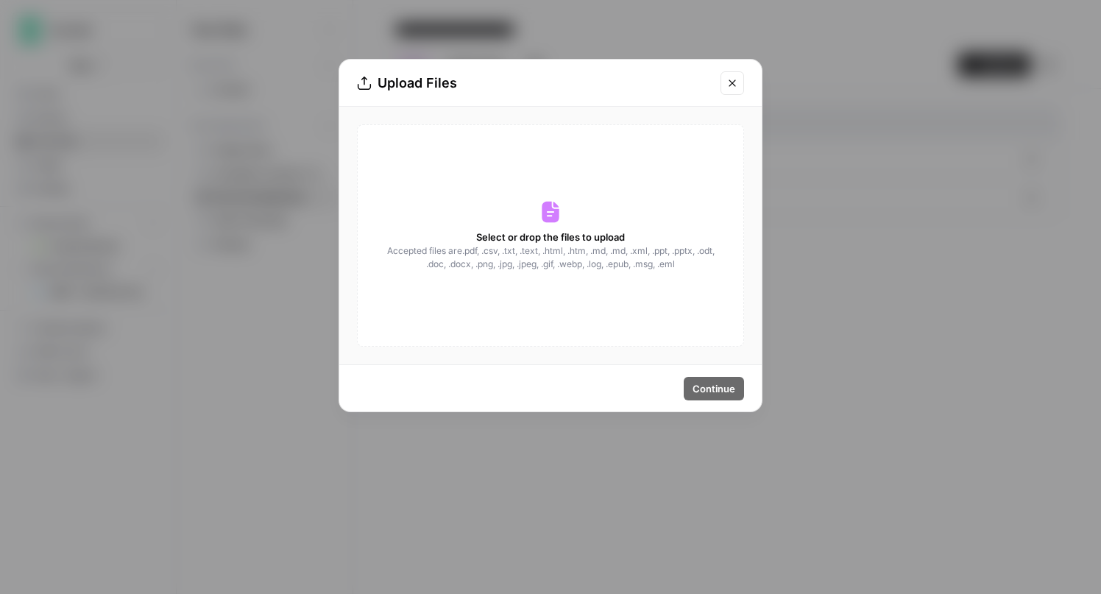
click at [502, 227] on div "Select or drop the files to upload Accepted files are .pdf, .csv, .txt, .text, …" at bounding box center [550, 235] width 387 height 222
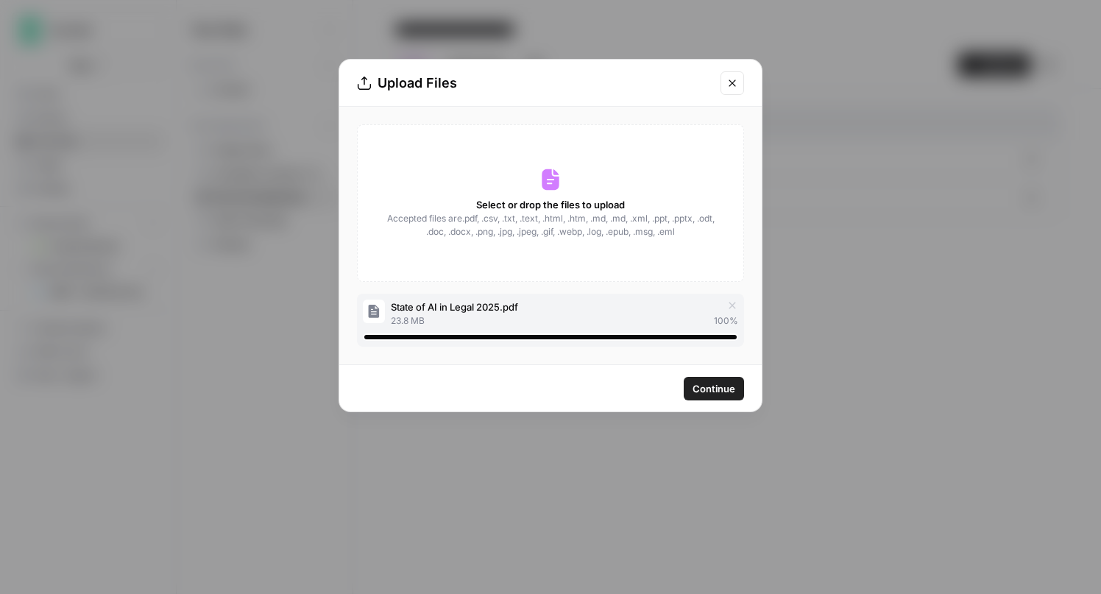
click at [725, 390] on span "Continue" at bounding box center [714, 388] width 43 height 15
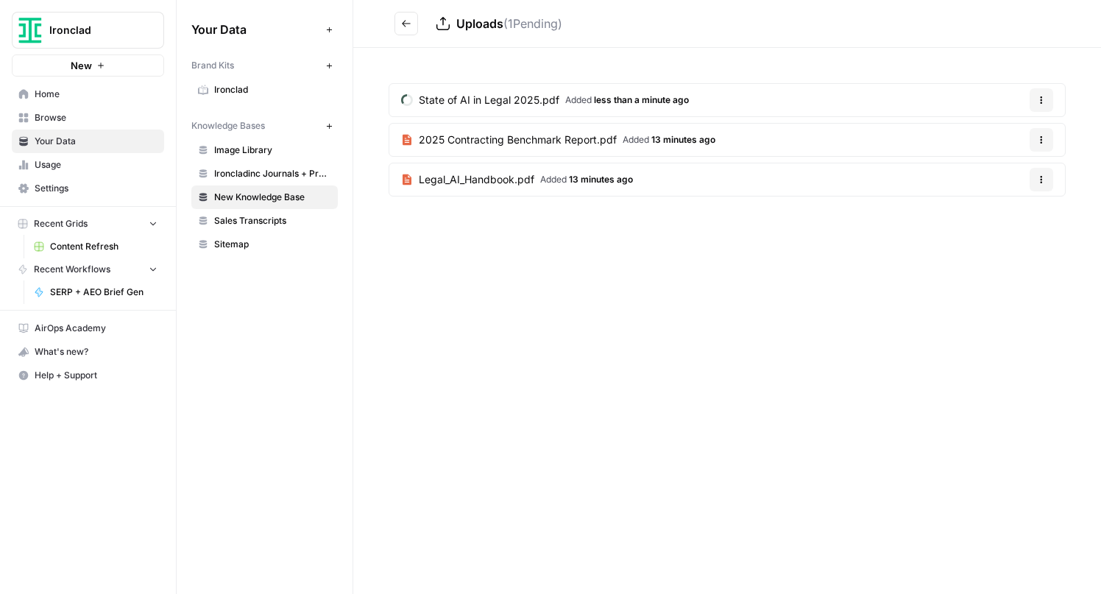
click at [411, 25] on button "Go back" at bounding box center [407, 24] width 24 height 24
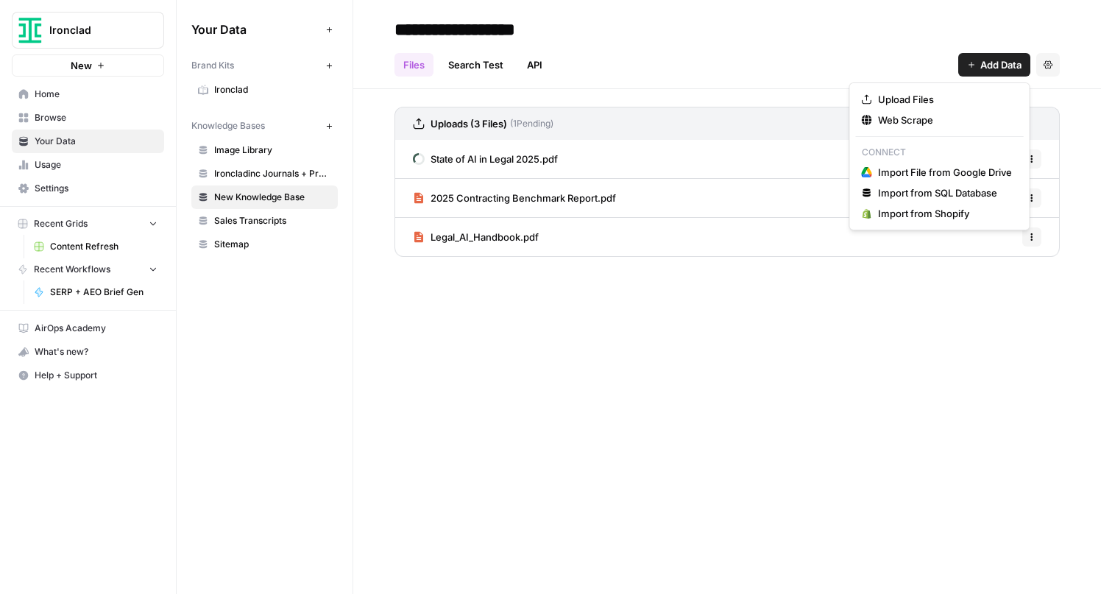
click at [985, 74] on button "Add Data" at bounding box center [994, 65] width 72 height 24
click at [955, 104] on span "Upload Files" at bounding box center [945, 99] width 134 height 15
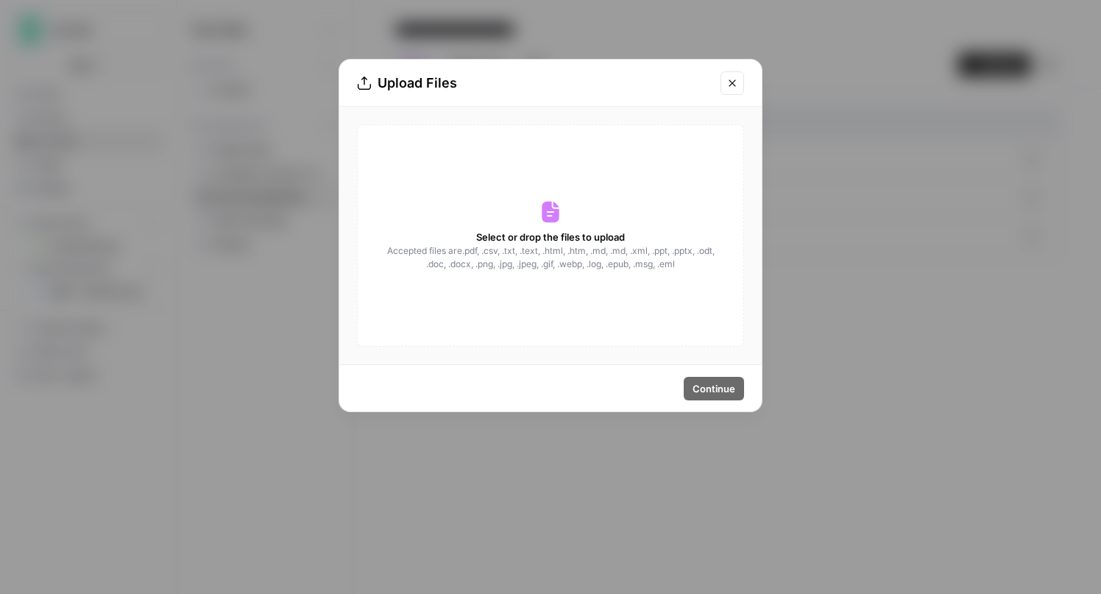
click at [570, 215] on div "Select or drop the files to upload Accepted files are .pdf, .csv, .txt, .text, …" at bounding box center [550, 235] width 387 height 222
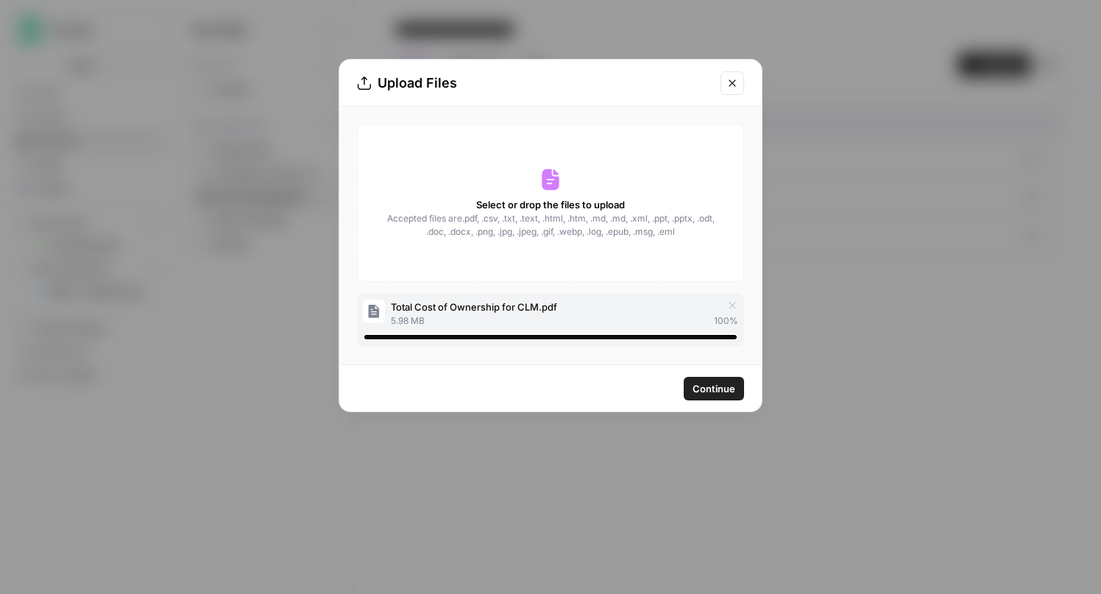
click at [717, 384] on span "Continue" at bounding box center [714, 388] width 43 height 15
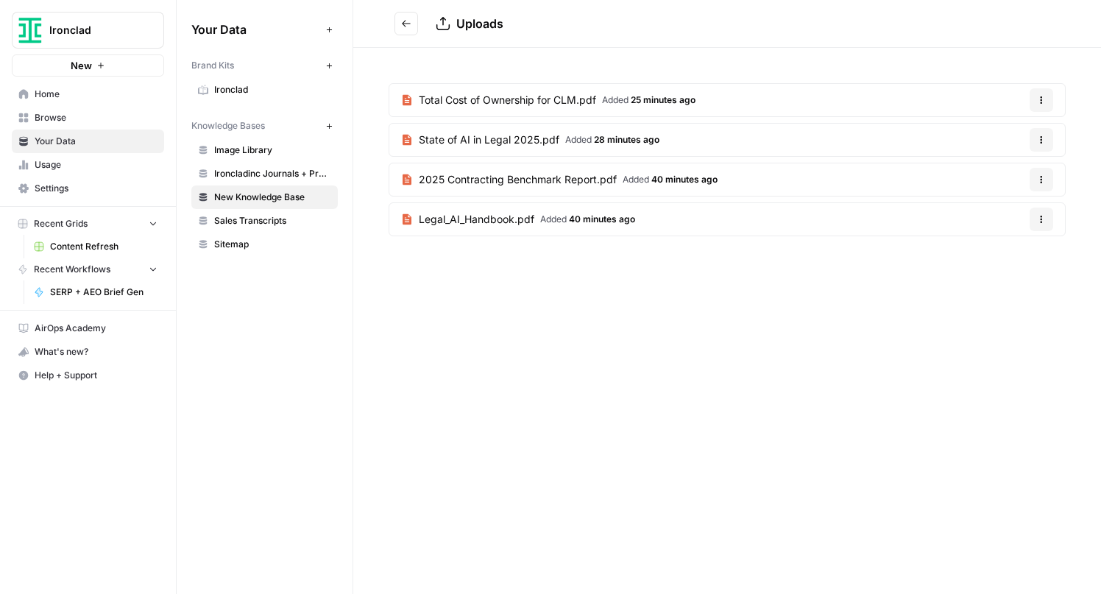
click at [409, 28] on icon "Go back" at bounding box center [406, 23] width 10 height 10
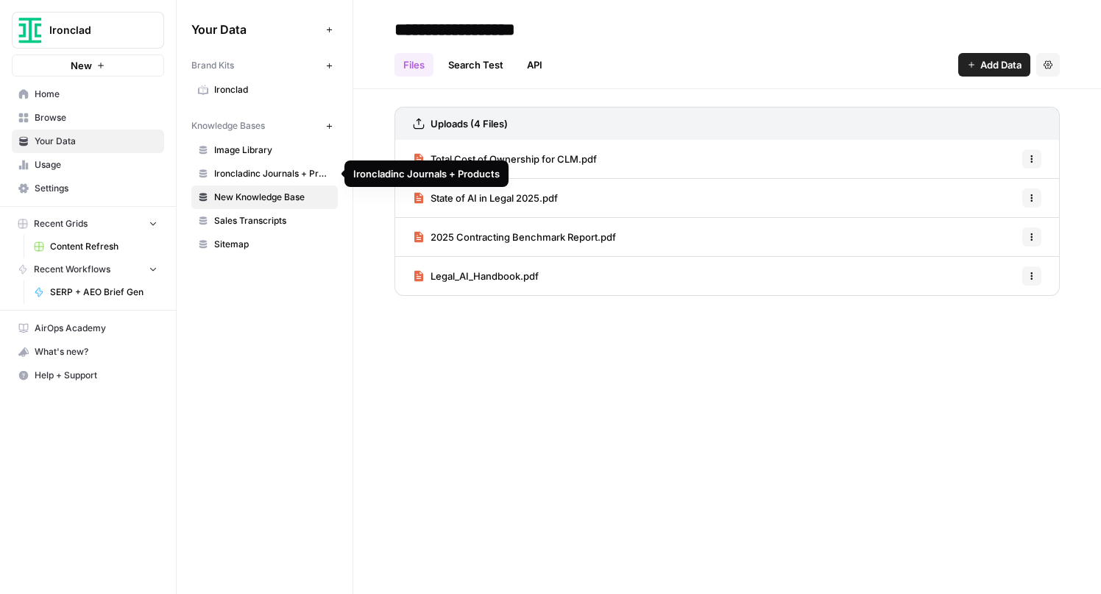
click at [266, 176] on span "Ironcladinc Journals + Products" at bounding box center [272, 173] width 117 height 13
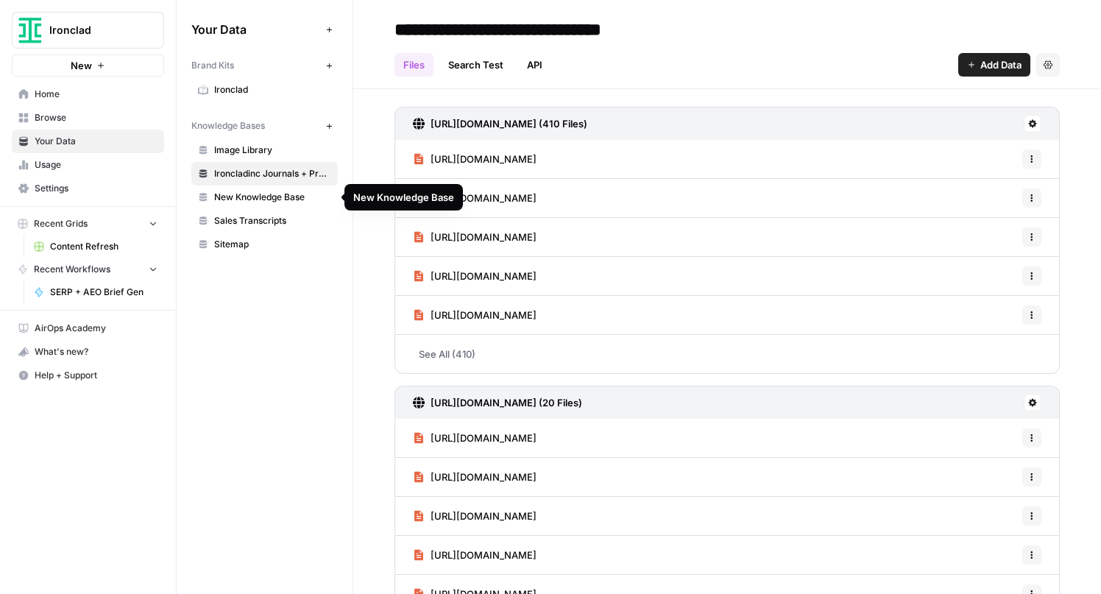
click at [241, 199] on span "New Knowledge Base" at bounding box center [272, 197] width 117 height 13
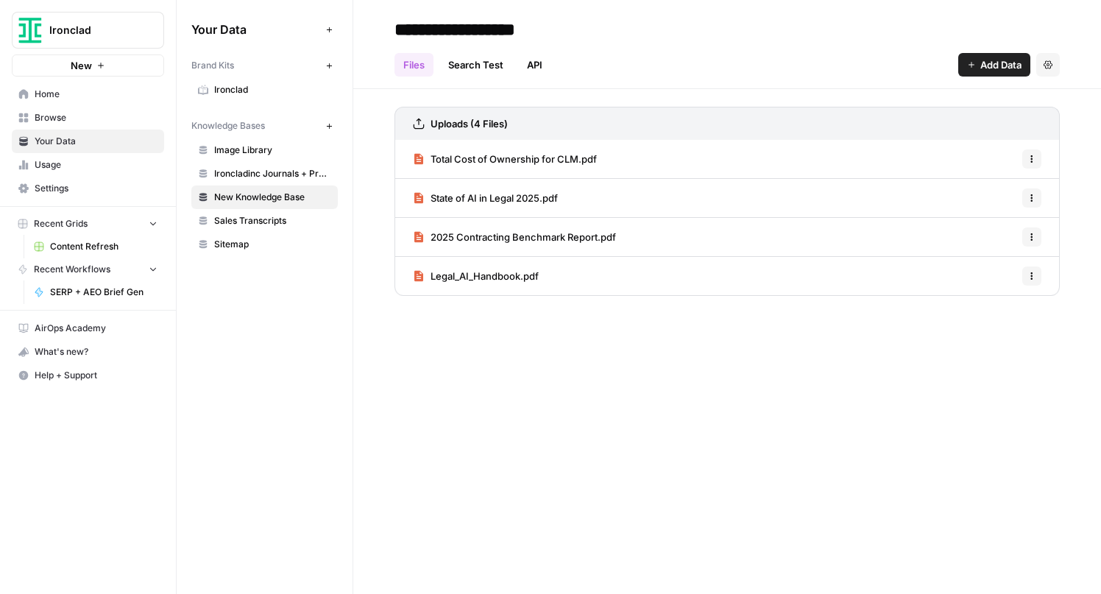
click at [475, 36] on input "**********" at bounding box center [507, 29] width 236 height 29
drag, startPoint x: 578, startPoint y: 31, endPoint x: 397, endPoint y: 32, distance: 180.3
click at [397, 32] on input "**********" at bounding box center [507, 29] width 236 height 29
type input "**********"
click at [738, 29] on h2 "**********" at bounding box center [727, 30] width 665 height 24
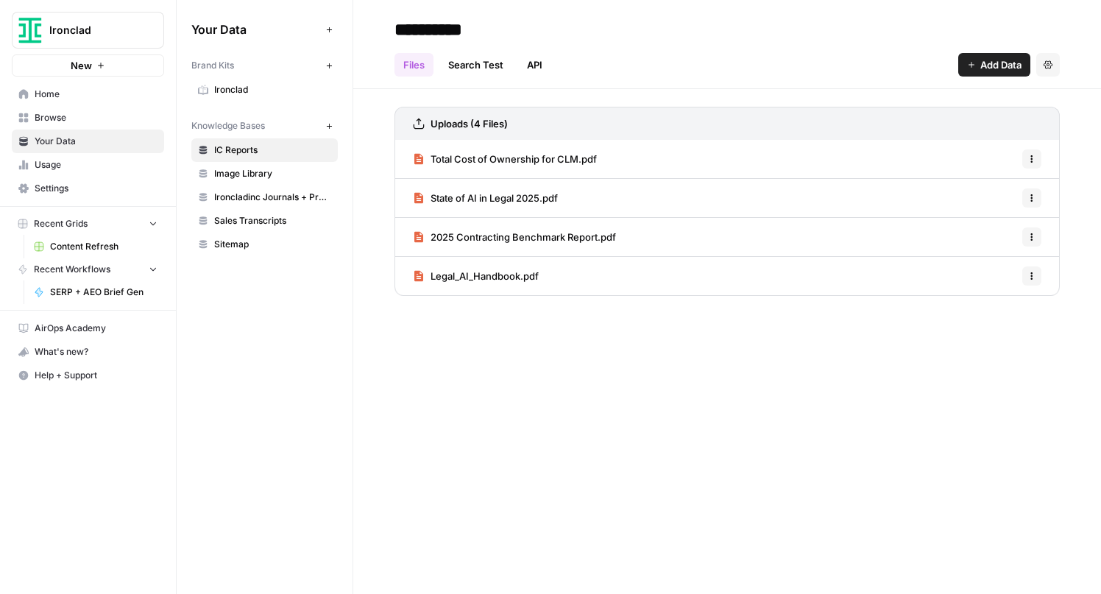
click at [488, 65] on link "Search Test" at bounding box center [475, 65] width 73 height 24
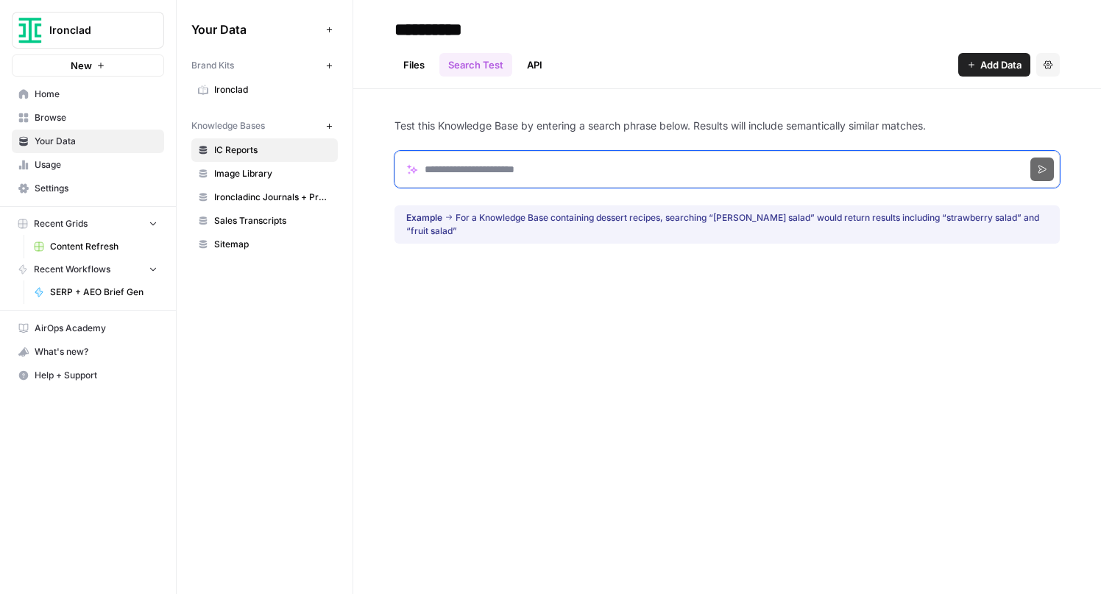
click at [495, 171] on input "Search phrase" at bounding box center [727, 169] width 665 height 37
type input "**********"
click button "Search" at bounding box center [1043, 170] width 24 height 24
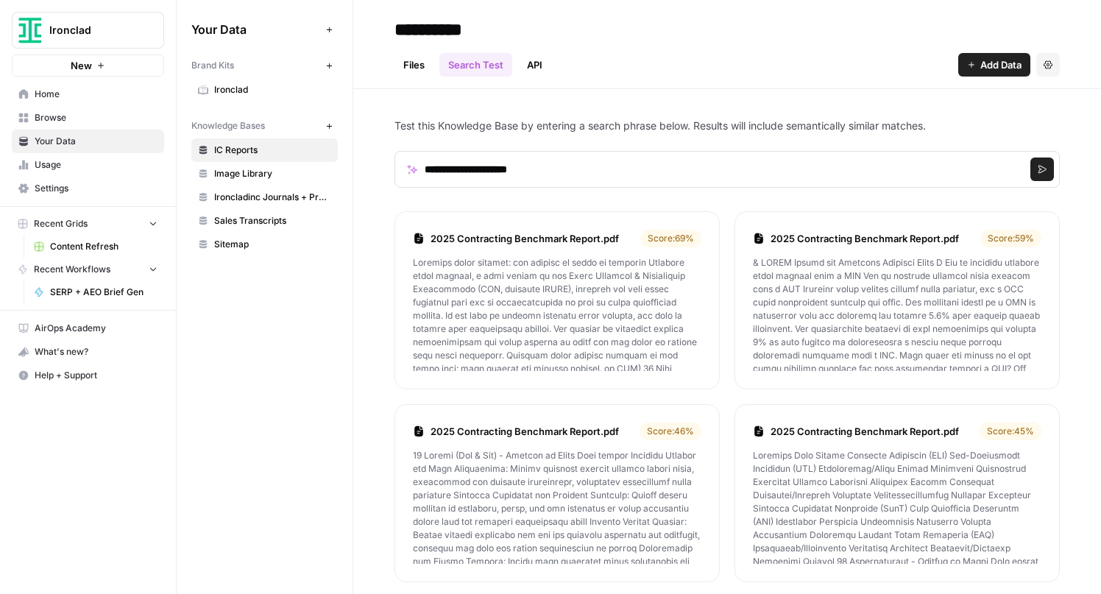
click at [498, 238] on link "2025 Contracting Benchmark Report.pdf" at bounding box center [533, 238] width 204 height 15
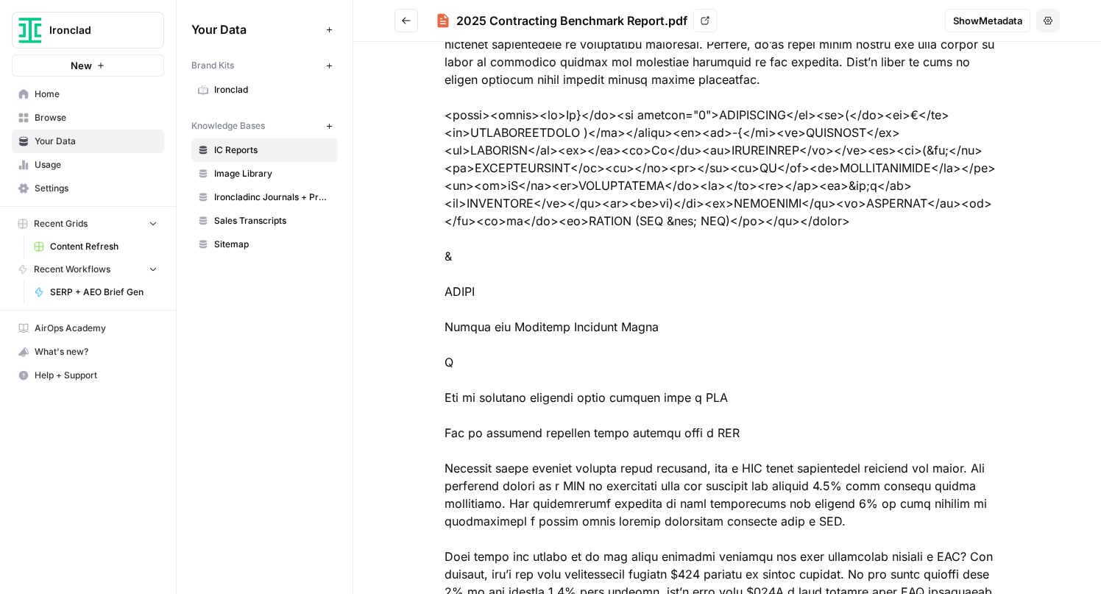
scroll to position [10218, 0]
click at [60, 120] on span "Browse" at bounding box center [96, 117] width 123 height 13
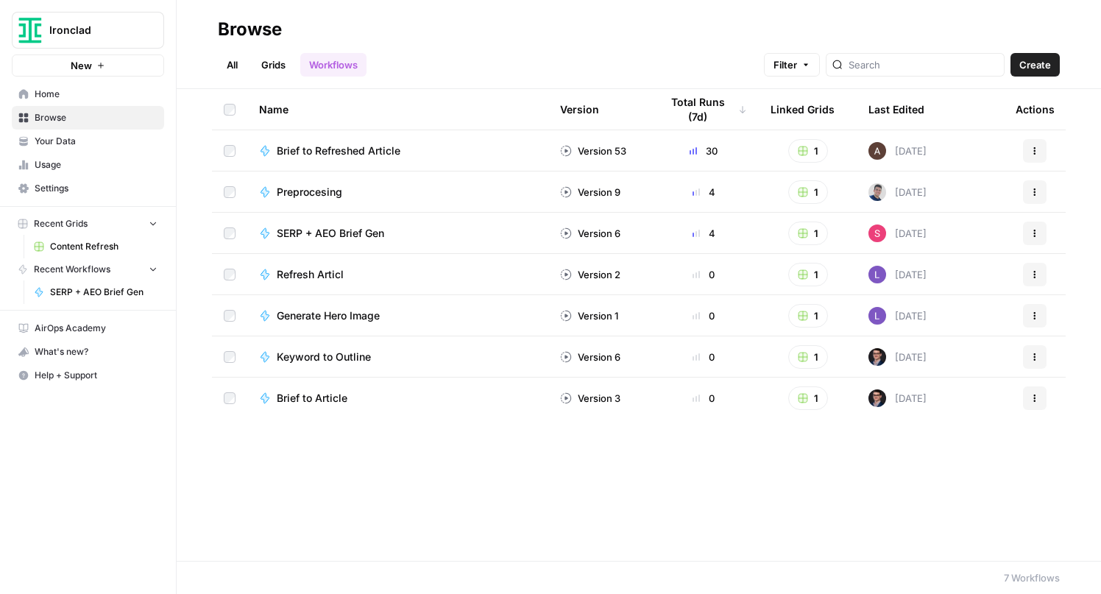
click at [40, 166] on span "Usage" at bounding box center [96, 164] width 123 height 13
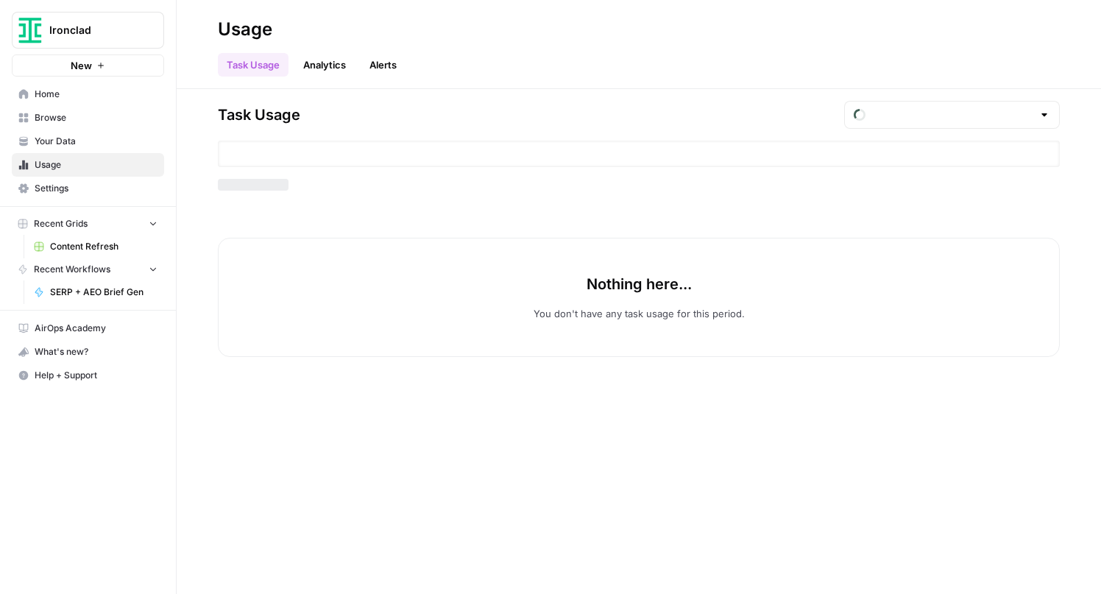
type input "August Tasks"
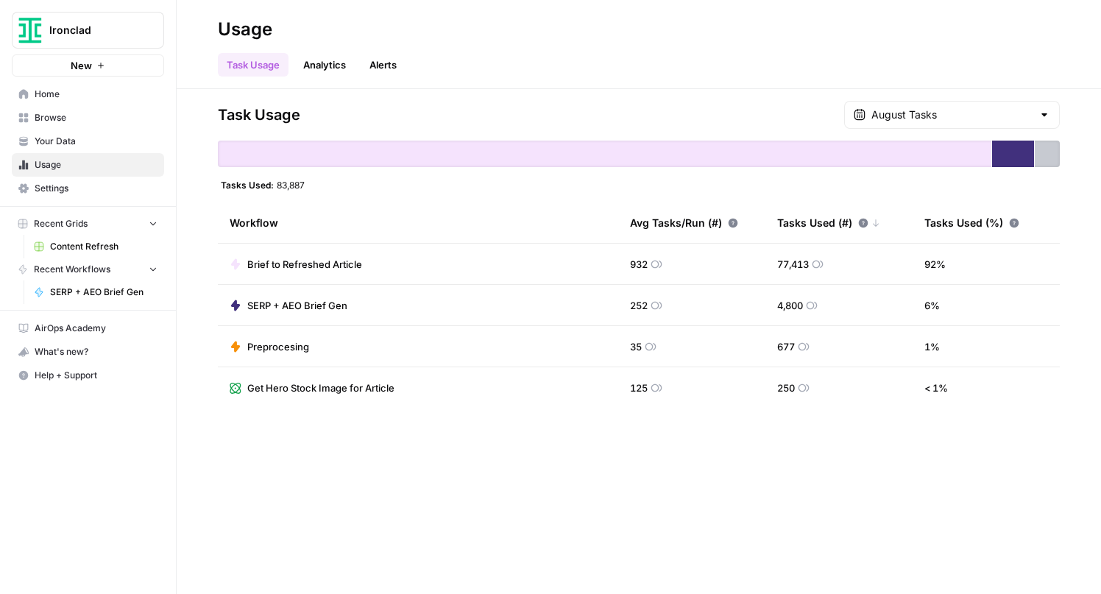
click at [55, 98] on span "Home" at bounding box center [96, 94] width 123 height 13
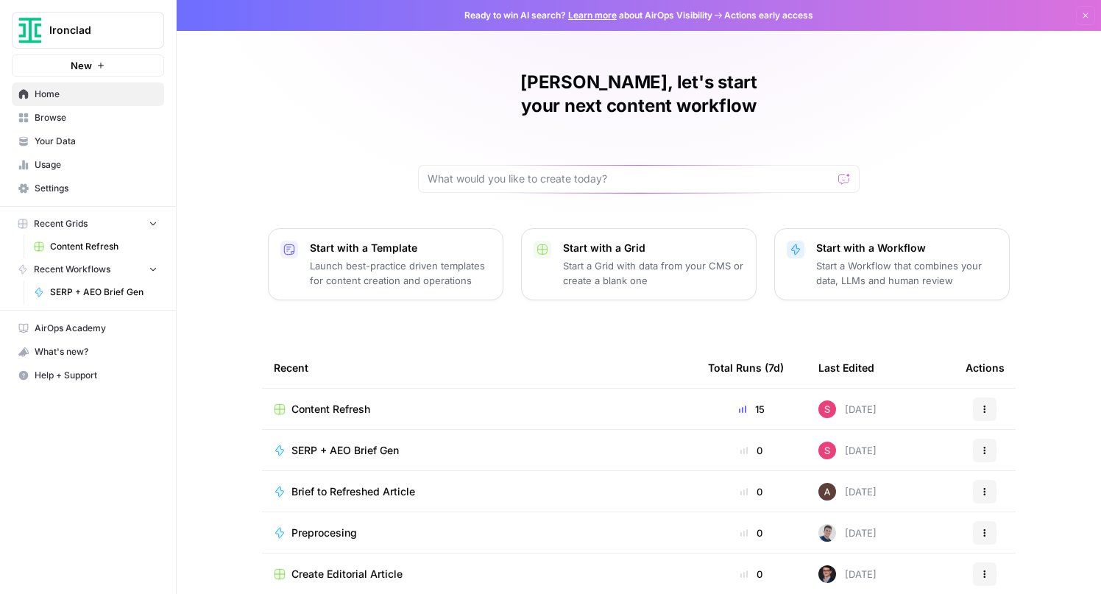
click at [320, 402] on span "Content Refresh" at bounding box center [330, 409] width 79 height 15
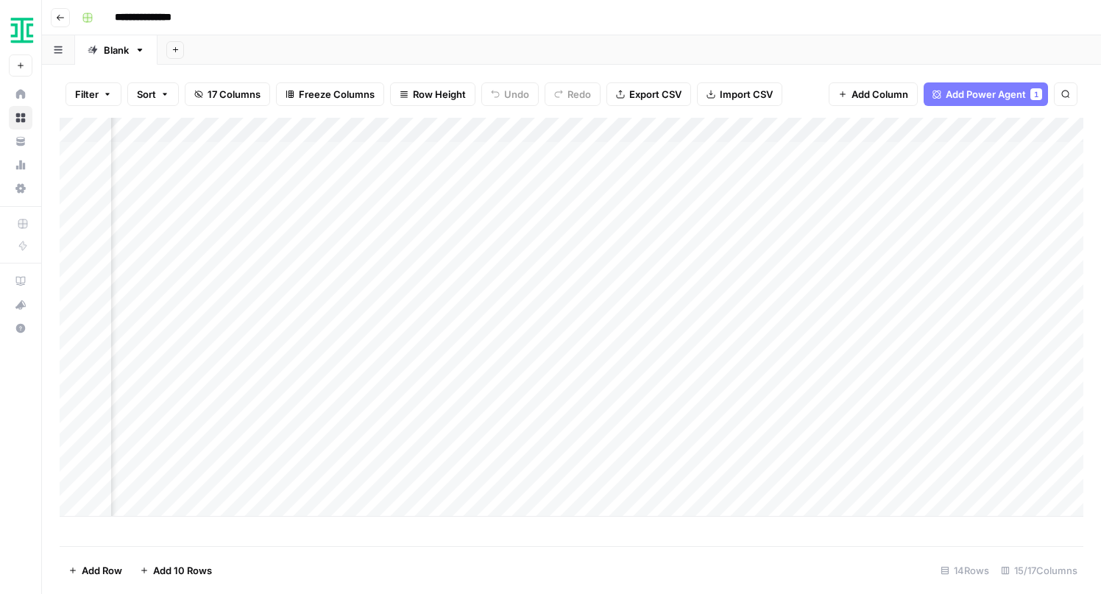
scroll to position [0, 1170]
click at [746, 403] on div "Add Column" at bounding box center [572, 317] width 1024 height 399
click at [748, 403] on div "Add Column" at bounding box center [572, 317] width 1024 height 399
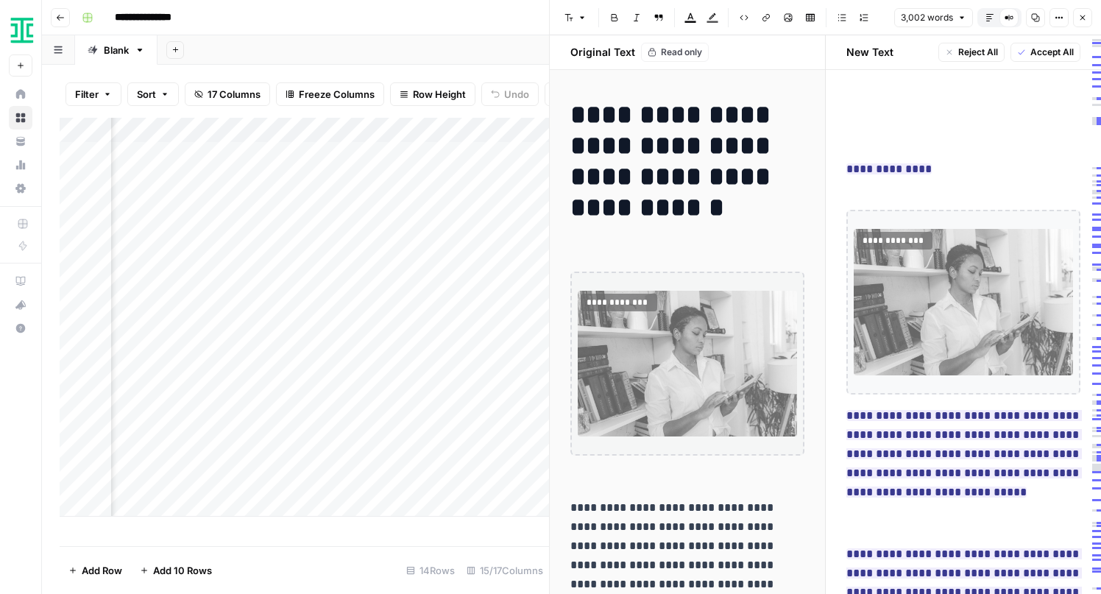
click at [519, 389] on div "Add Column" at bounding box center [305, 317] width 490 height 399
click at [1081, 20] on icon "button" at bounding box center [1082, 17] width 9 height 9
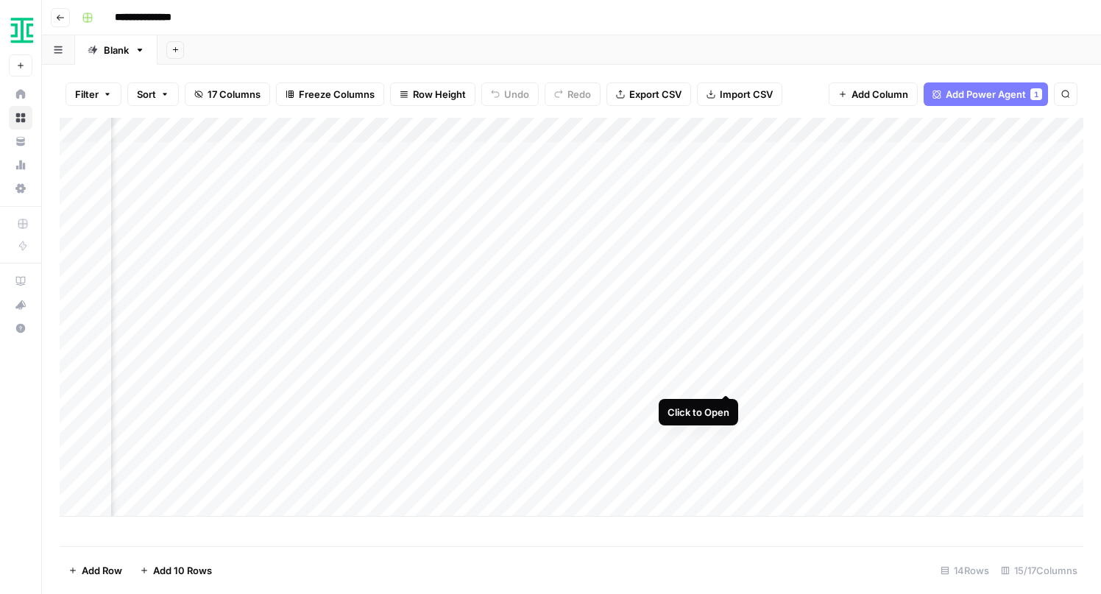
click at [727, 377] on div "Add Column" at bounding box center [572, 317] width 1024 height 399
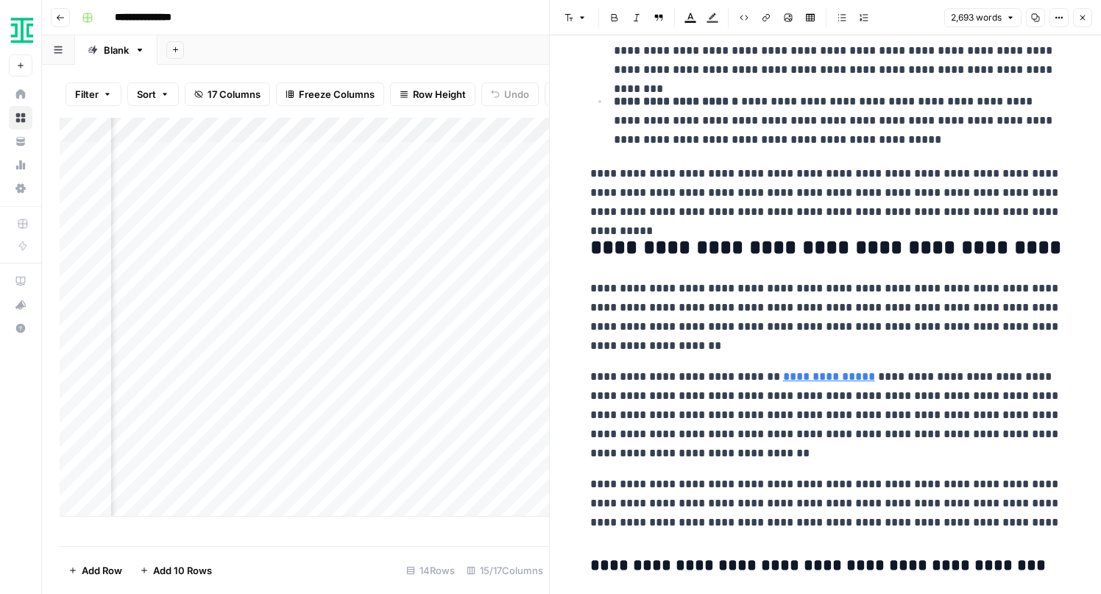
scroll to position [4305, 0]
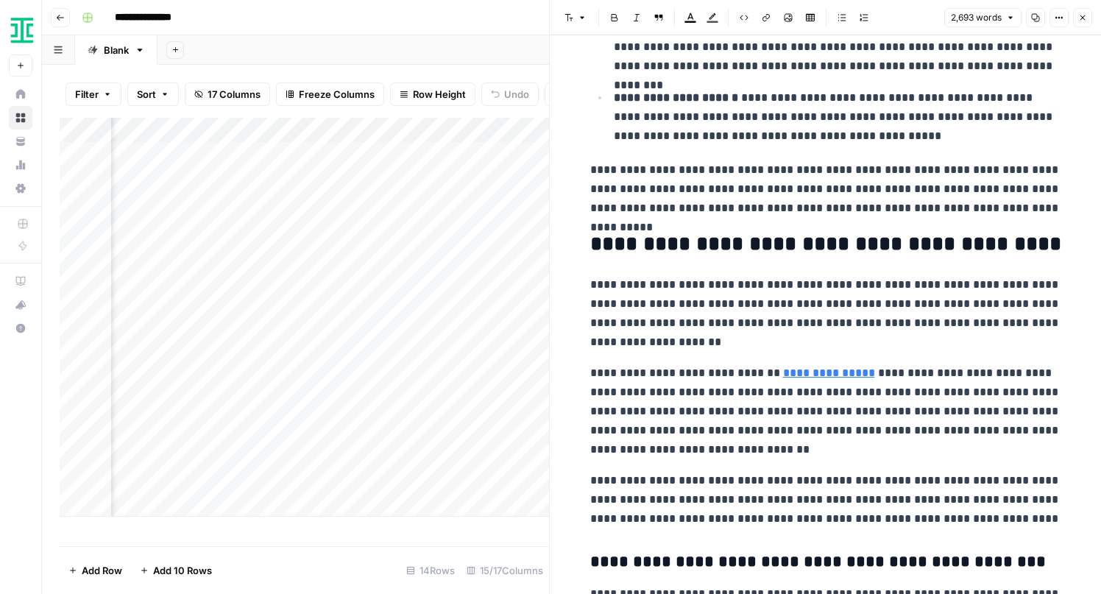
click at [510, 537] on div "Add Column" at bounding box center [305, 332] width 490 height 428
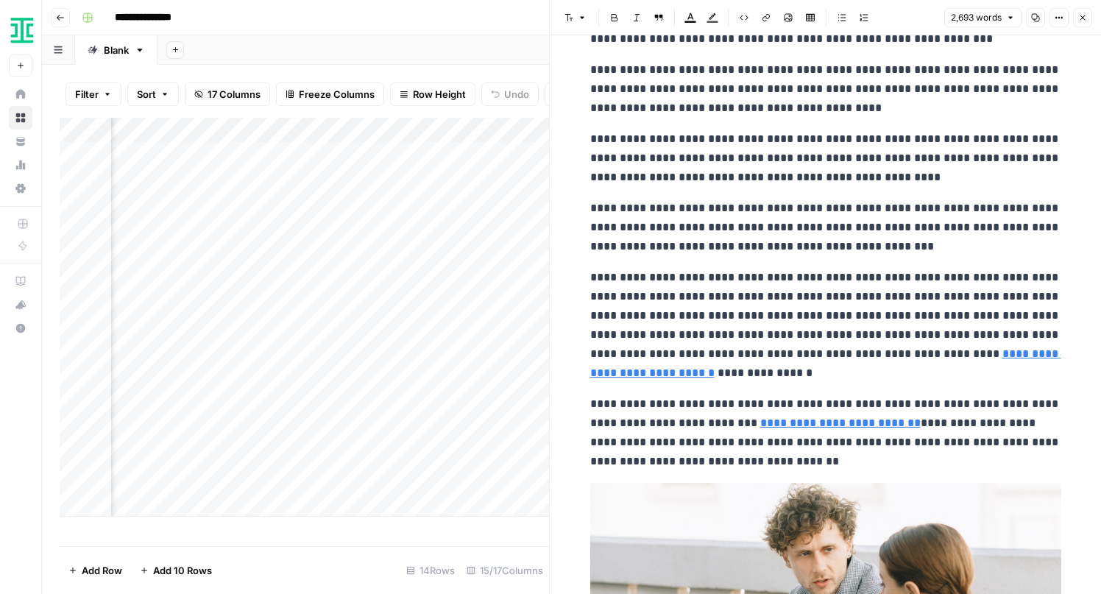
scroll to position [164, 0]
type input "****"
click at [869, 269] on p "**********" at bounding box center [825, 326] width 471 height 115
type input "o"
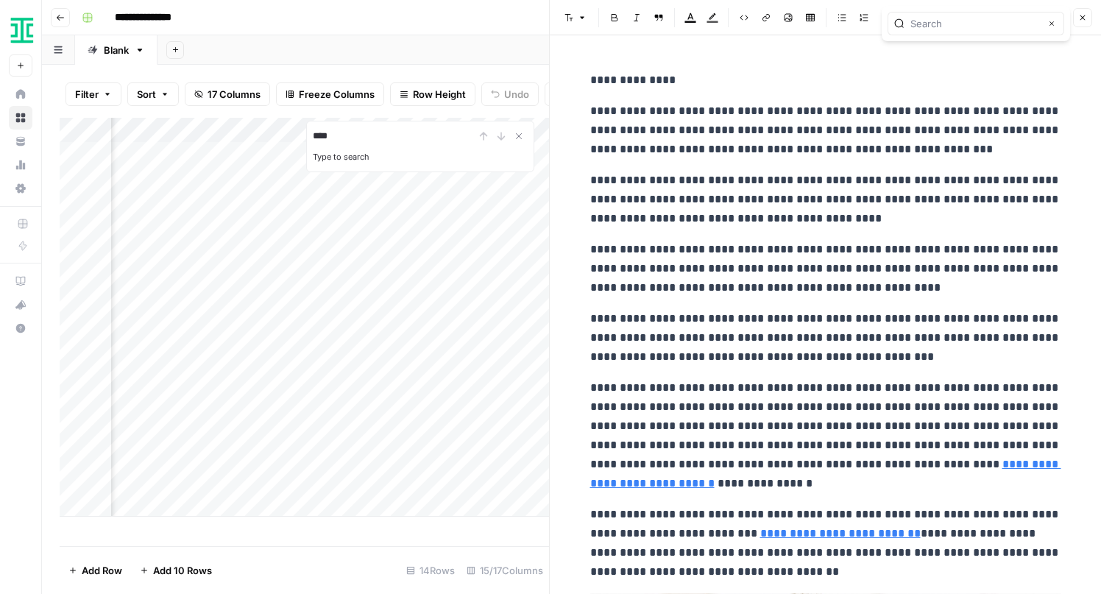
scroll to position [0, 0]
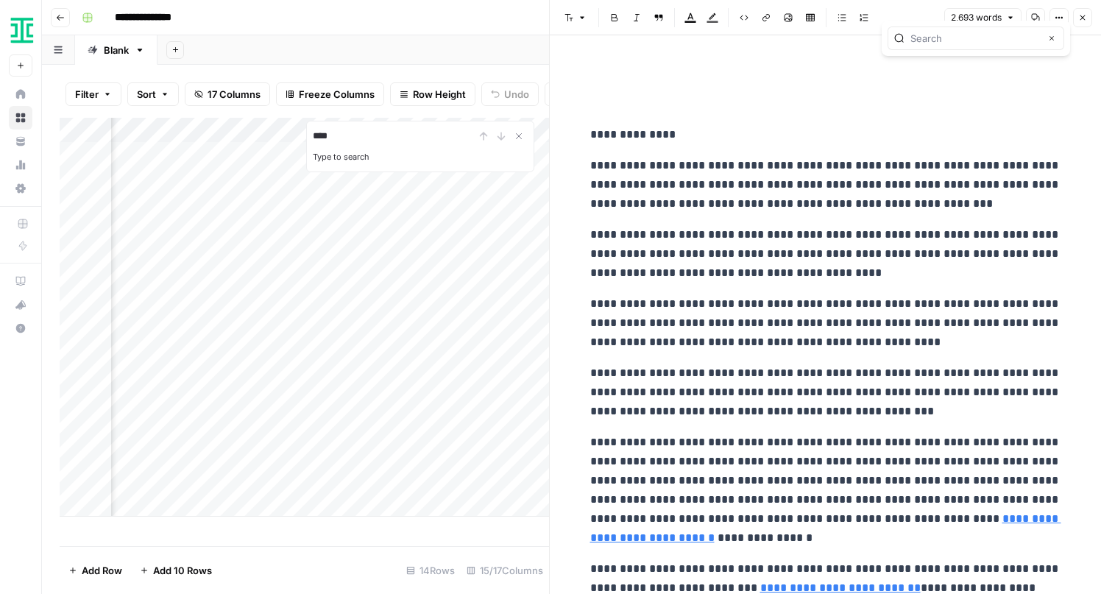
click at [1083, 20] on icon "button" at bounding box center [1082, 17] width 9 height 9
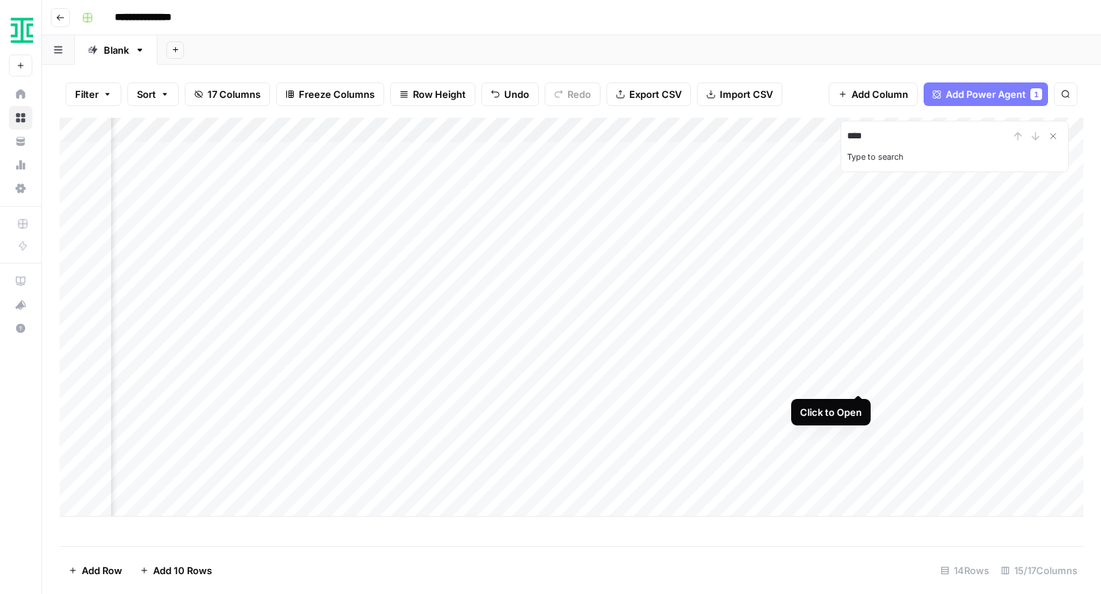
click at [857, 379] on div "Add Column" at bounding box center [572, 317] width 1024 height 399
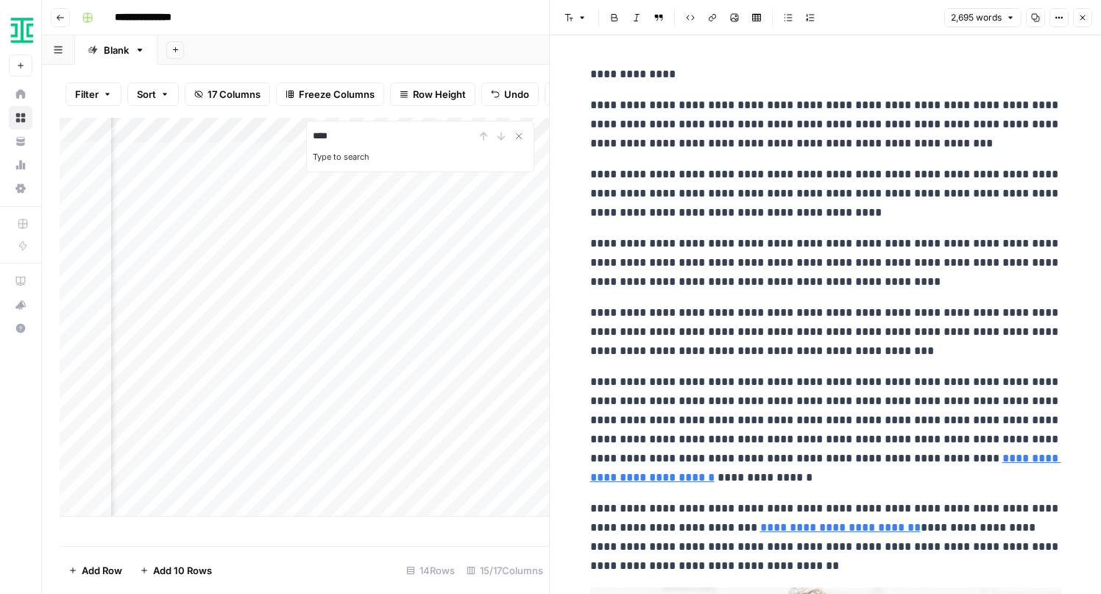
click at [1081, 15] on icon "button" at bounding box center [1082, 17] width 9 height 9
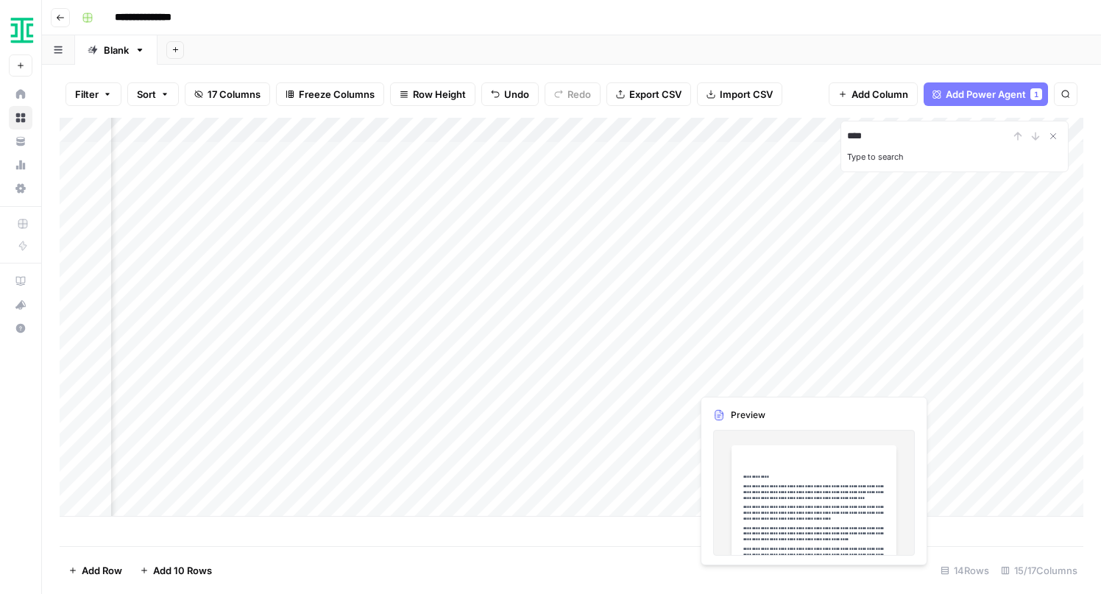
scroll to position [0, 1132]
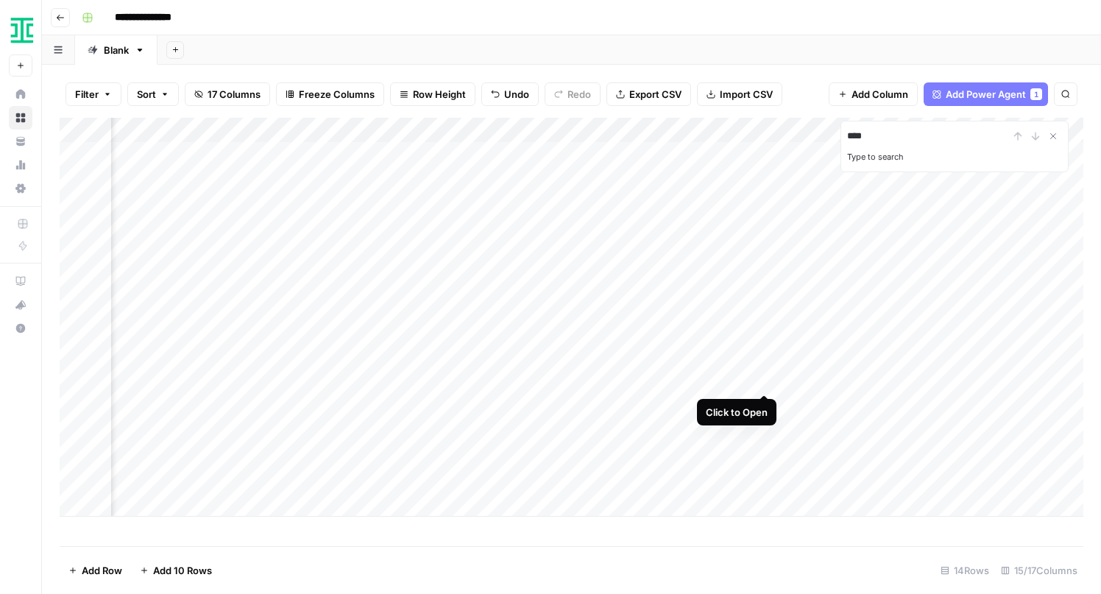
click at [766, 378] on div "Add Column" at bounding box center [572, 317] width 1024 height 399
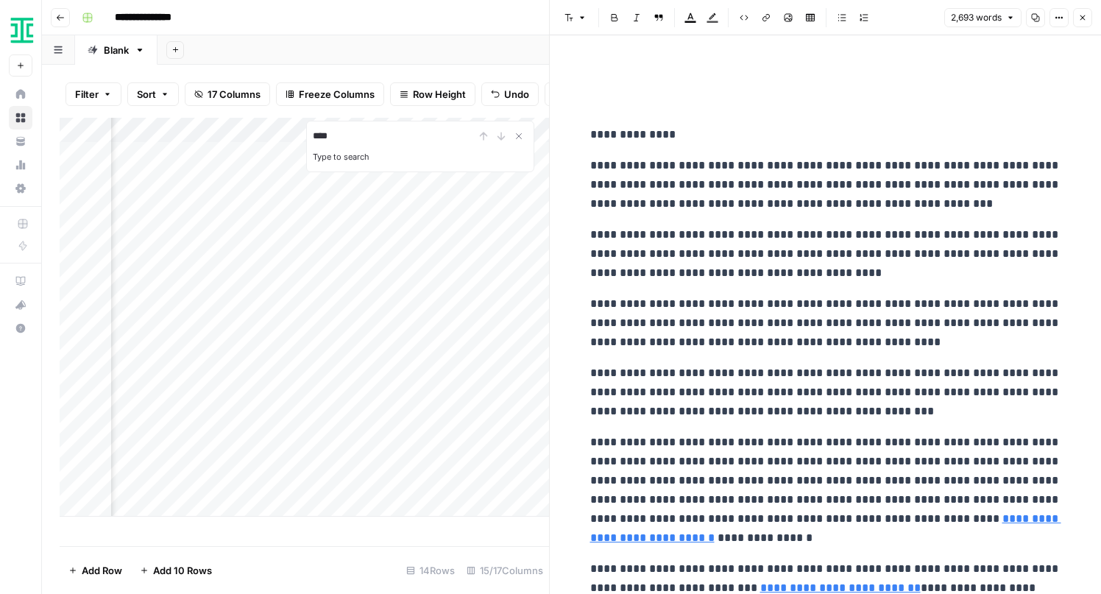
click at [1081, 22] on button "Close" at bounding box center [1082, 17] width 19 height 19
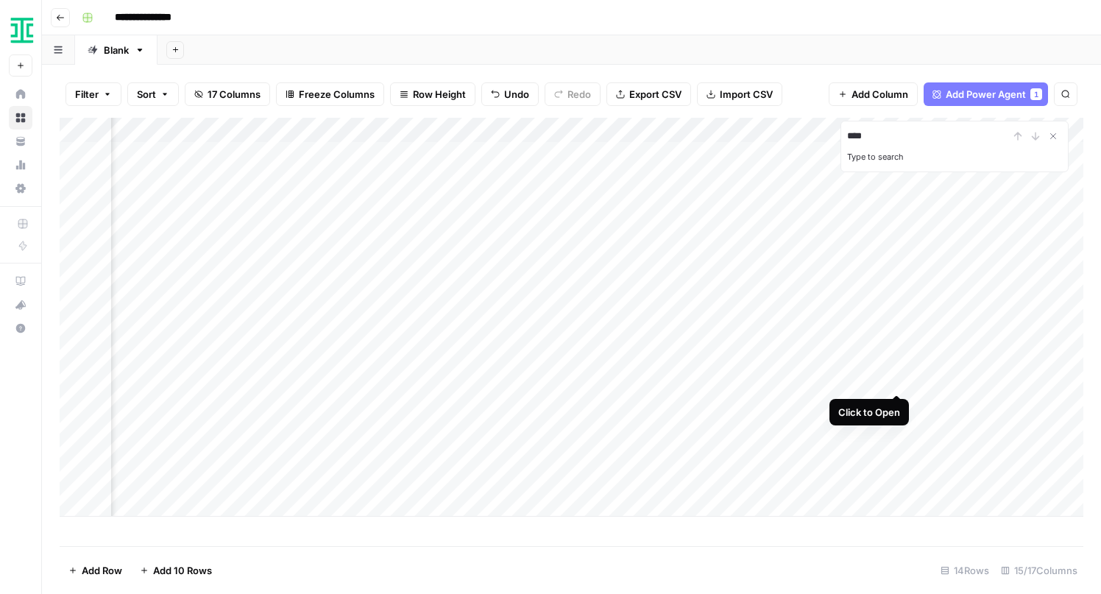
click at [897, 378] on div "Add Column" at bounding box center [572, 317] width 1024 height 399
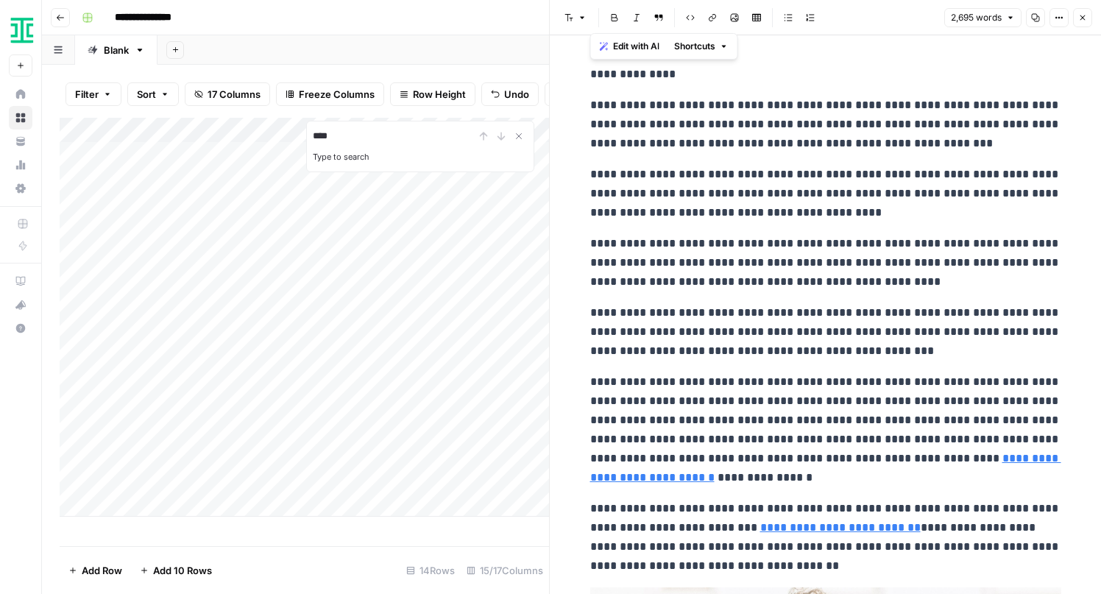
drag, startPoint x: 590, startPoint y: 76, endPoint x: 767, endPoint y: 559, distance: 514.2
copy div "**********"
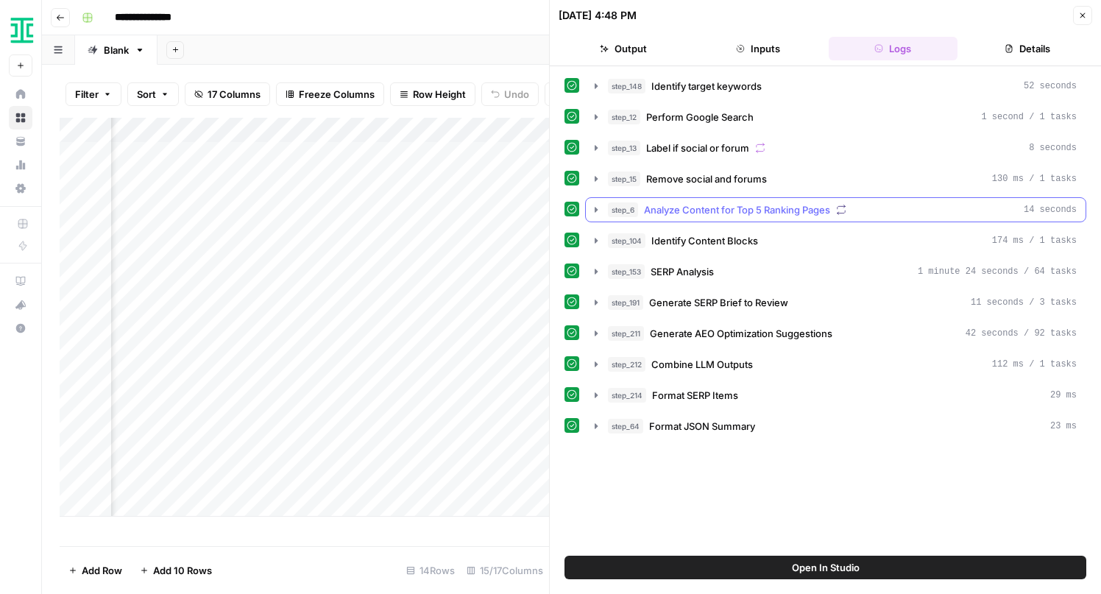
scroll to position [0, 417]
click at [1083, 12] on icon "button" at bounding box center [1082, 15] width 9 height 9
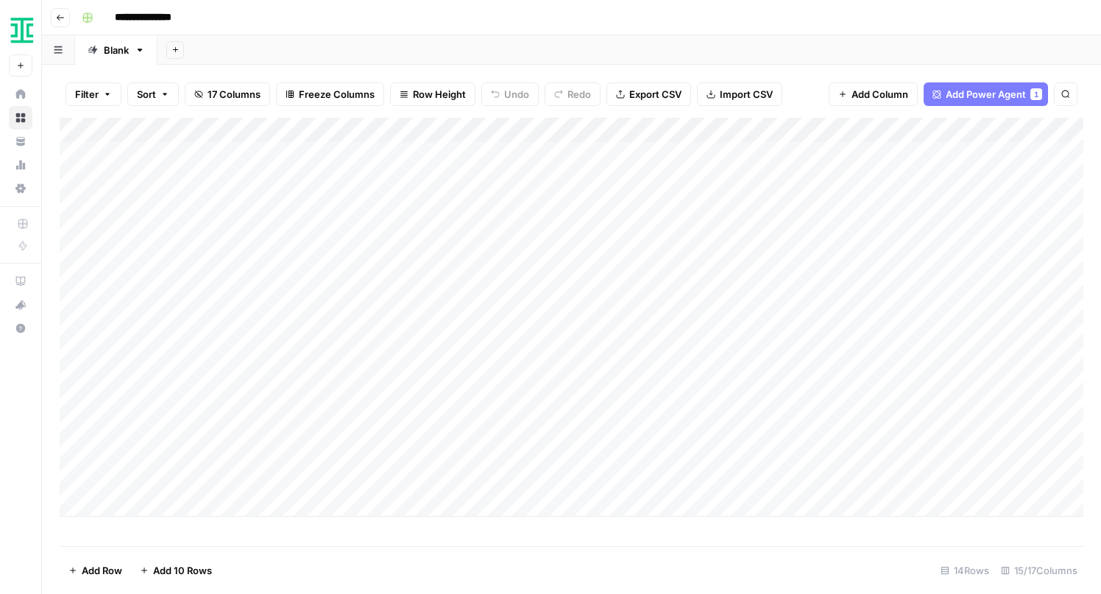
click at [408, 406] on div "Add Column" at bounding box center [572, 317] width 1024 height 399
click at [534, 407] on div "Add Column" at bounding box center [572, 317] width 1024 height 399
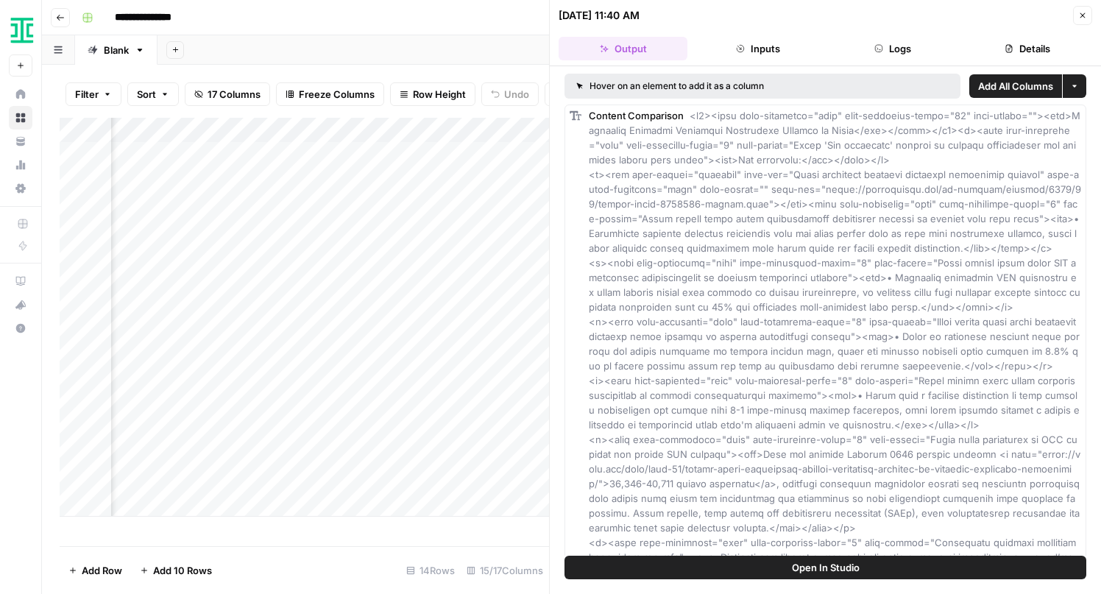
scroll to position [0, 932]
click at [303, 403] on div "Add Column" at bounding box center [305, 317] width 490 height 399
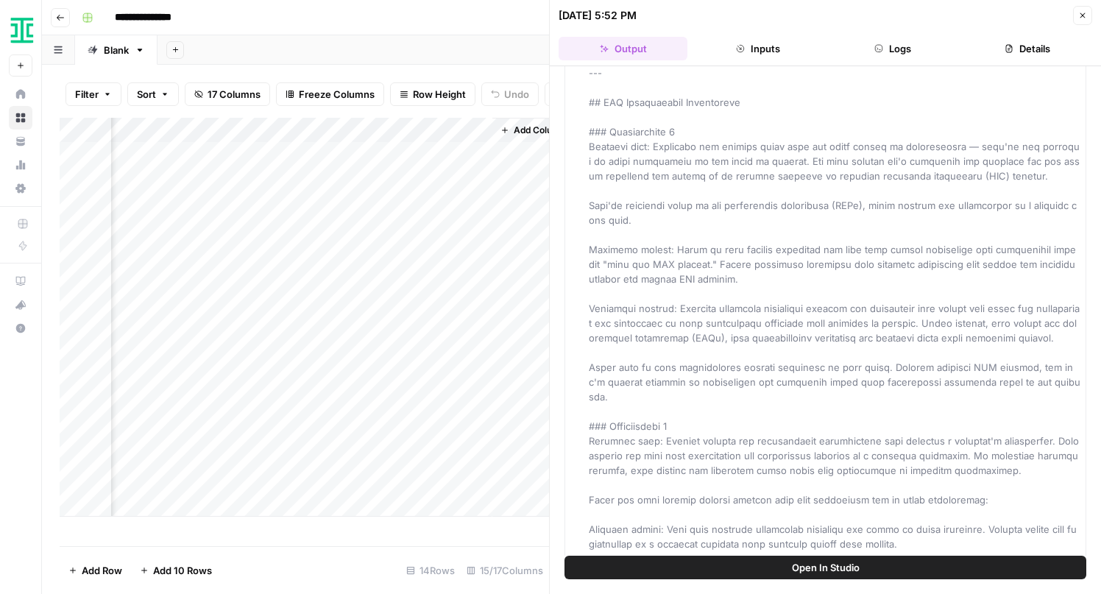
scroll to position [0, 1861]
click at [1084, 21] on button "Close" at bounding box center [1082, 15] width 19 height 19
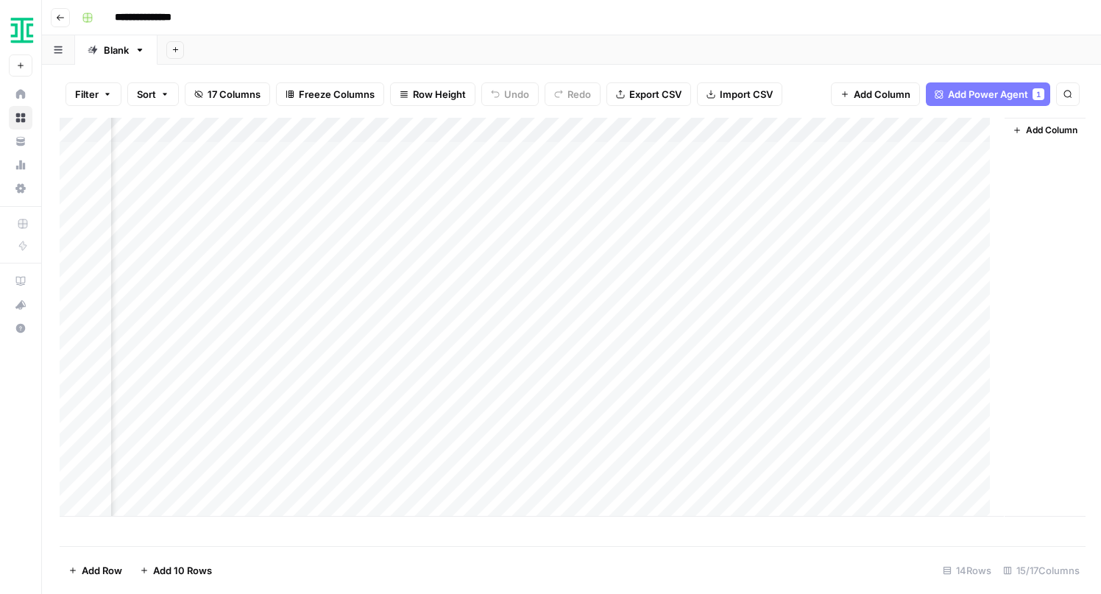
scroll to position [0, 1309]
click at [606, 405] on div "Add Column" at bounding box center [572, 317] width 1024 height 399
click at [609, 403] on div "Add Column" at bounding box center [572, 317] width 1024 height 399
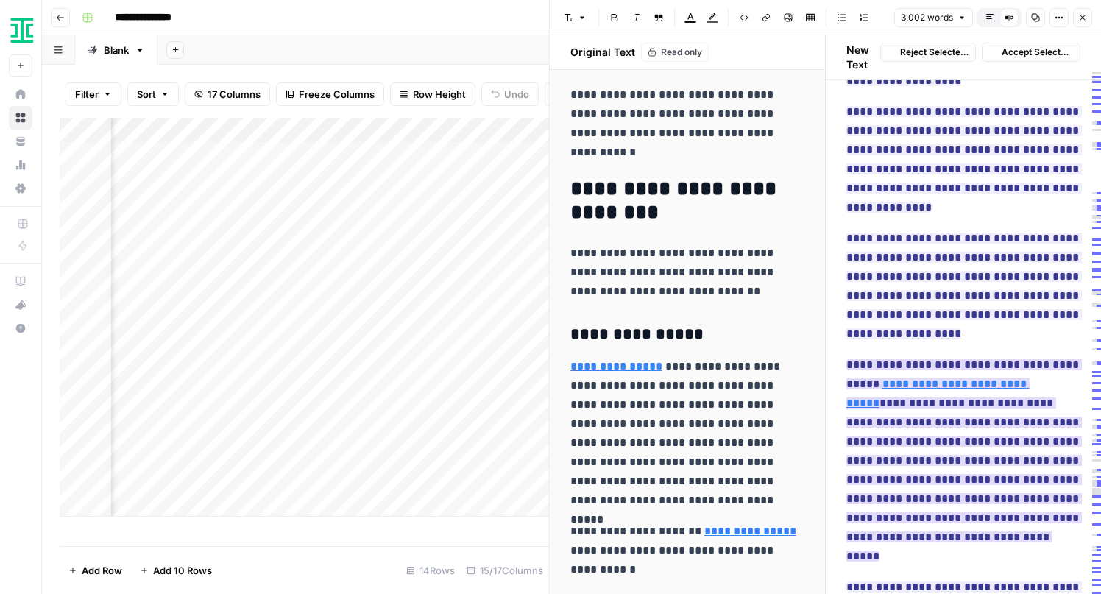
scroll to position [590, 0]
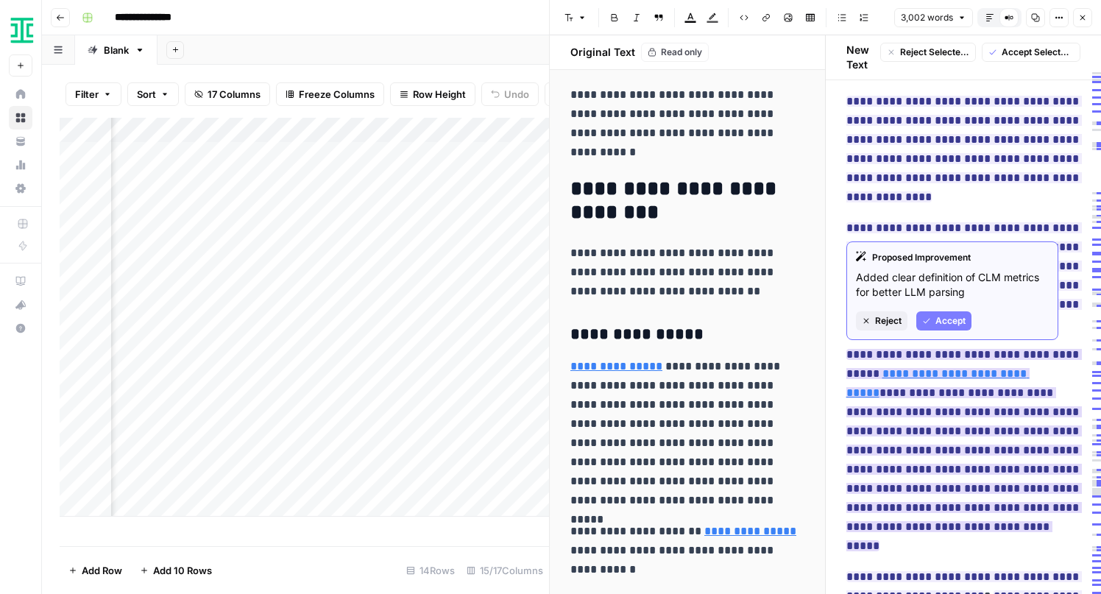
drag, startPoint x: 874, startPoint y: 354, endPoint x: 1067, endPoint y: 381, distance: 194.7
click at [1067, 381] on span "**********" at bounding box center [965, 449] width 236 height 211
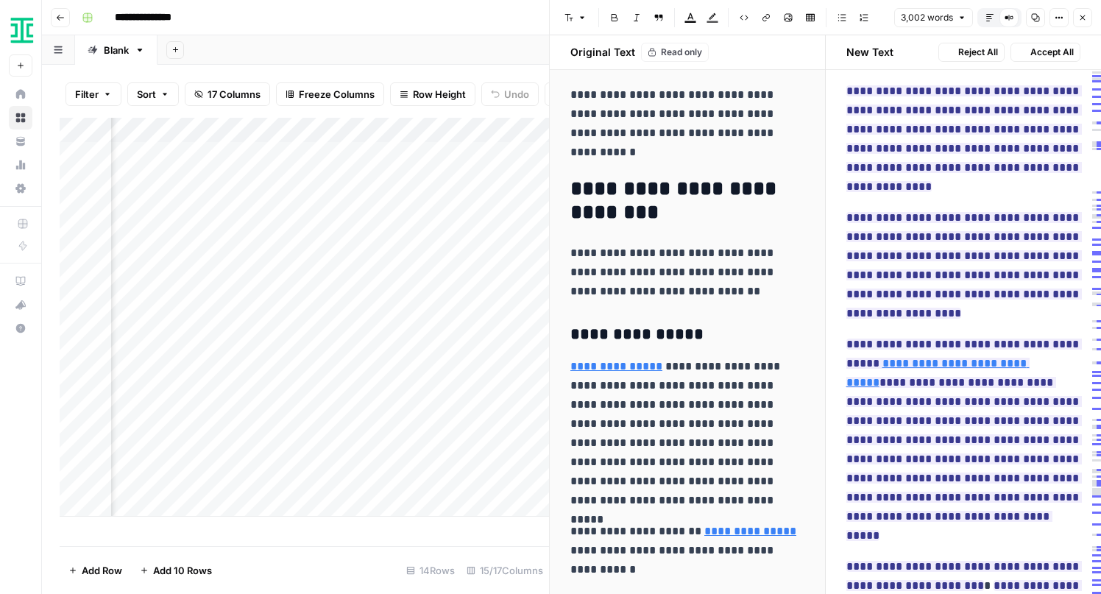
scroll to position [579, 0]
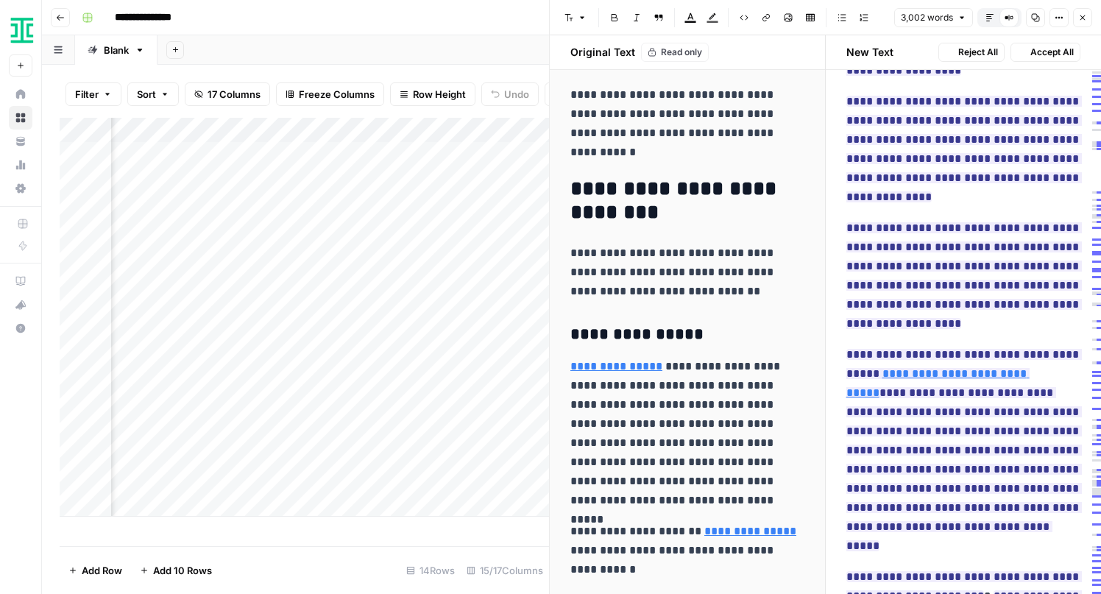
click at [1061, 495] on p "**********" at bounding box center [964, 450] width 235 height 211
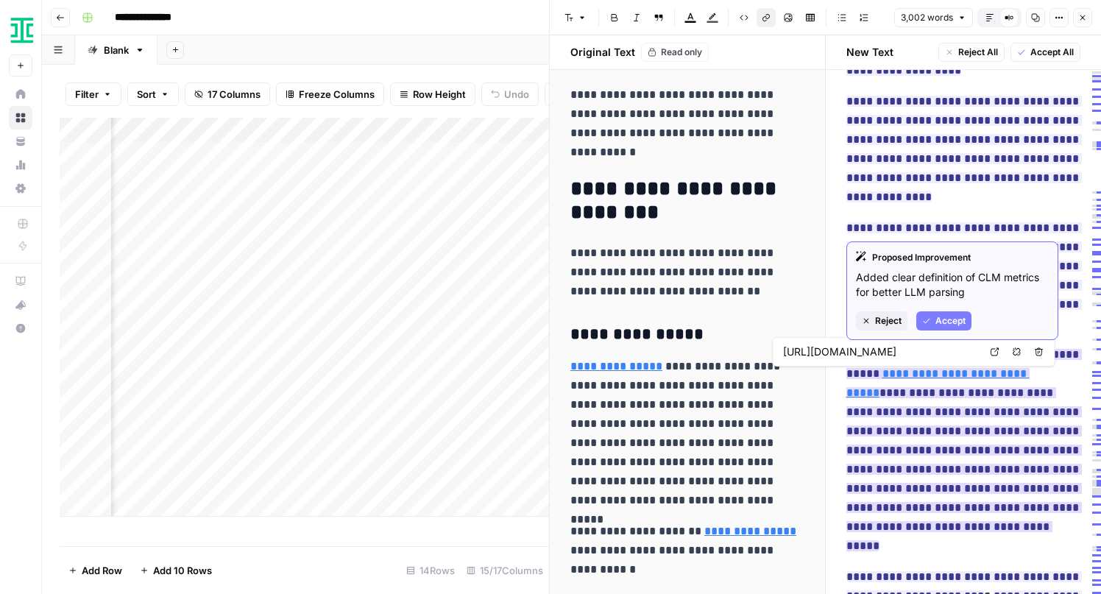
click at [1002, 376] on link "**********" at bounding box center [938, 383] width 183 height 30
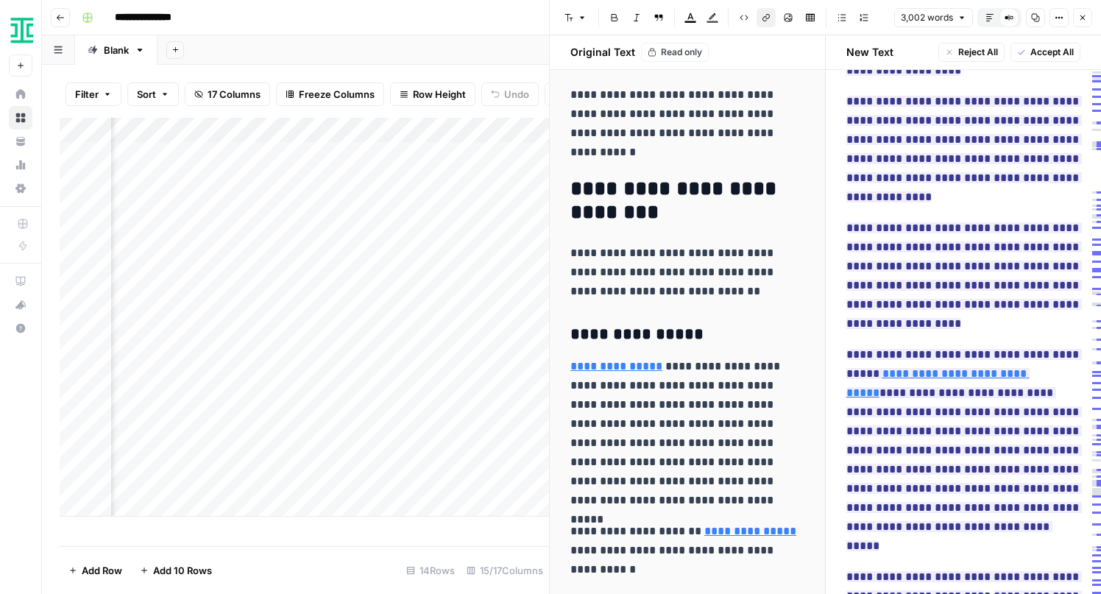
click at [1011, 529] on p "**********" at bounding box center [964, 450] width 235 height 211
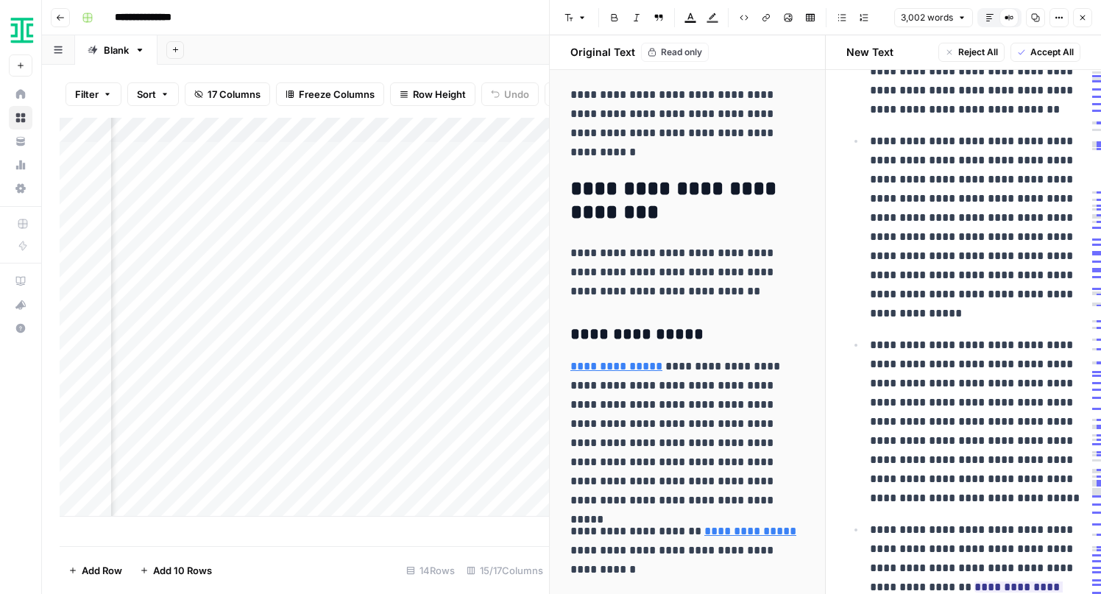
scroll to position [1812, 0]
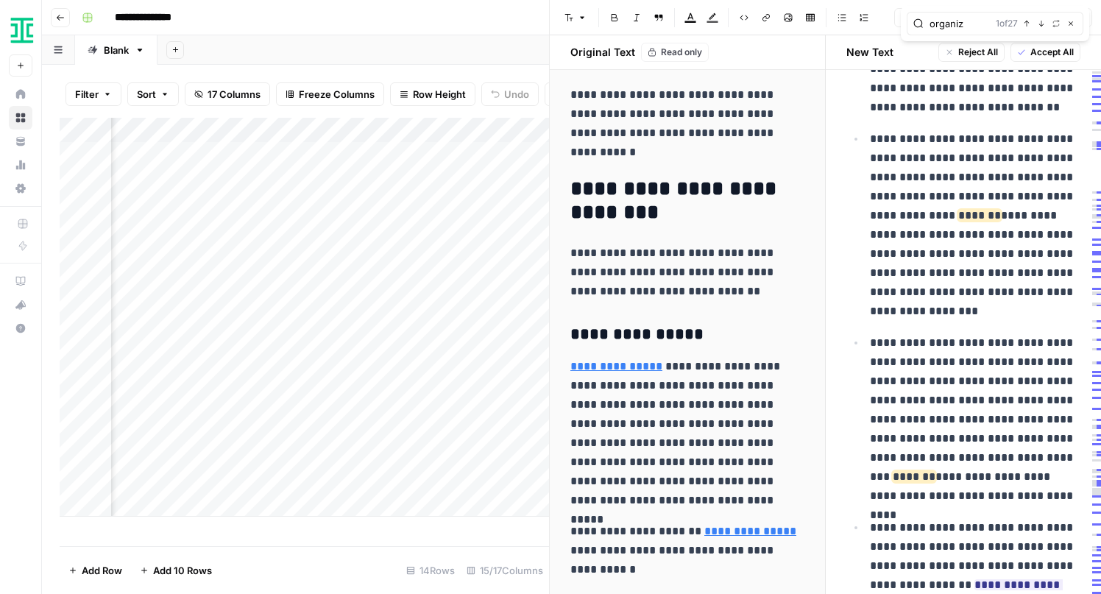
type input "organiza"
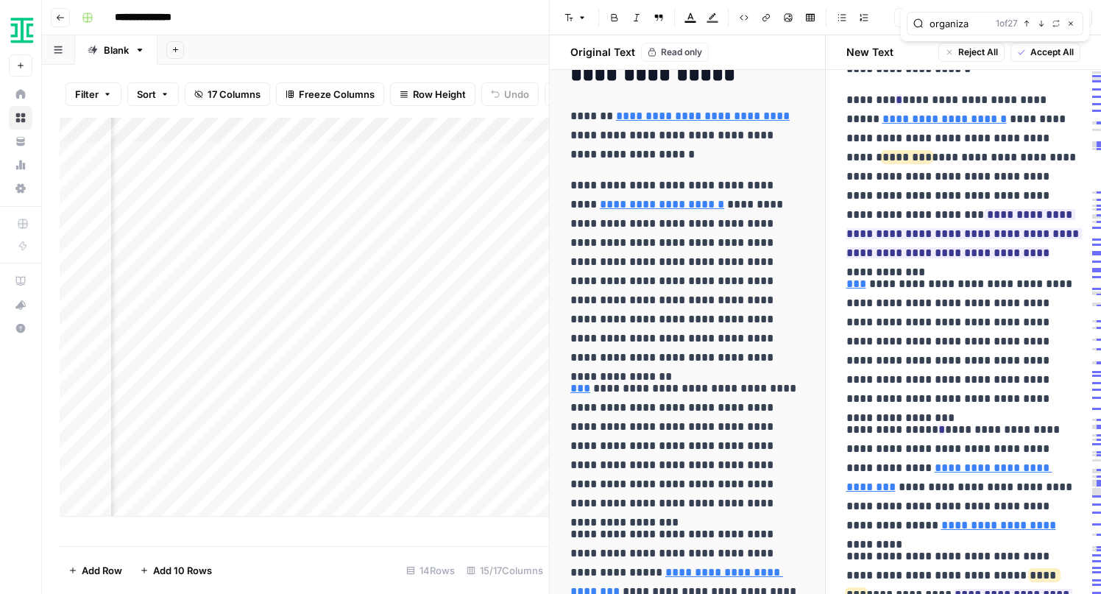
scroll to position [4602, 0]
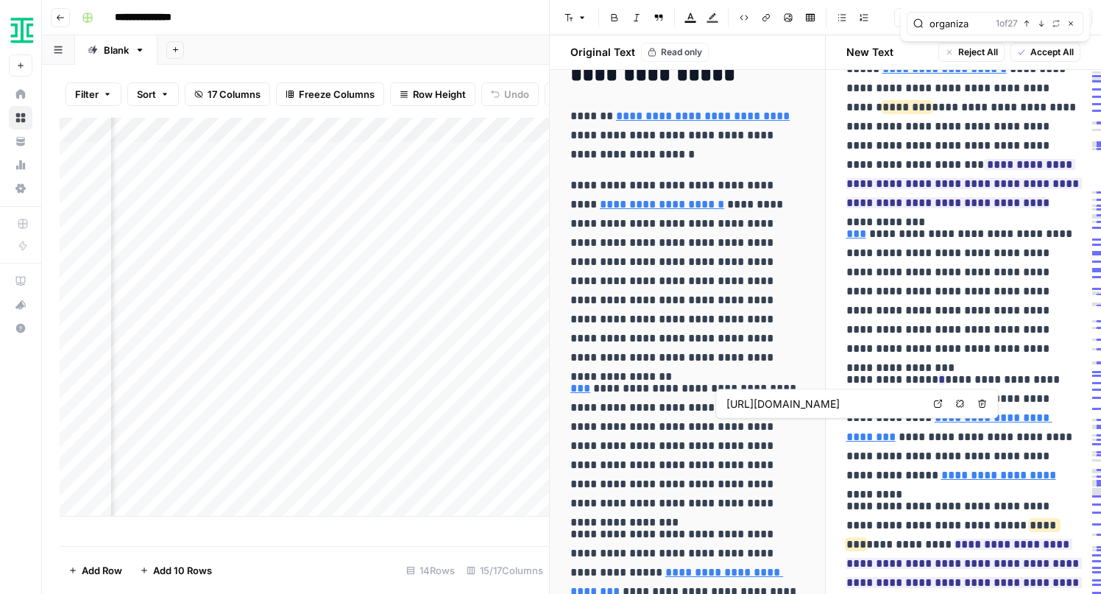
type input "//ironcladapp.com/journal/contract-management/contracting-in-business/"
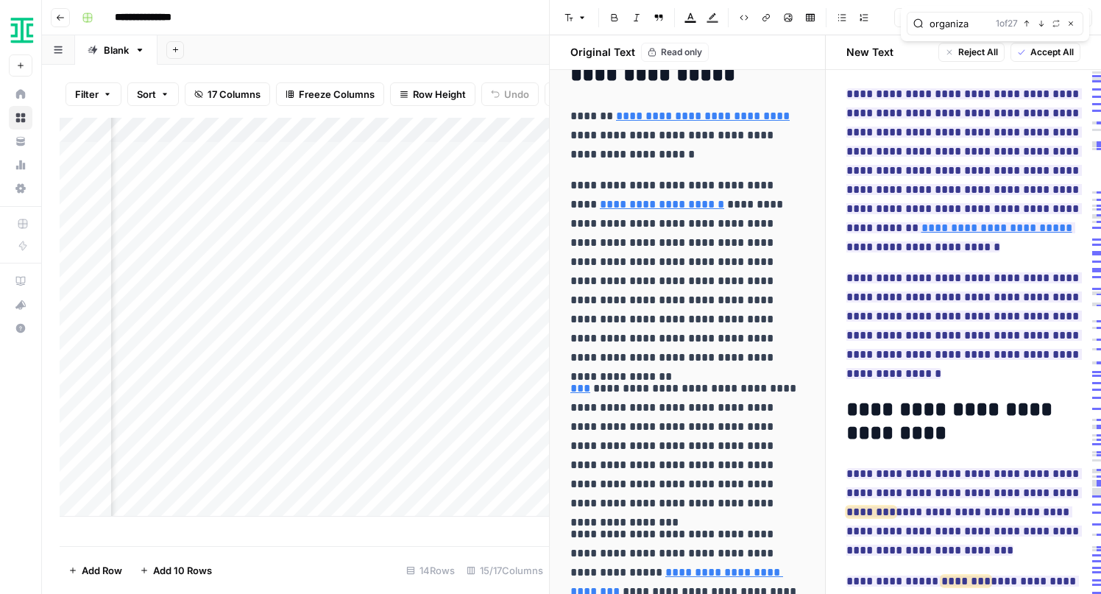
scroll to position [5990, 0]
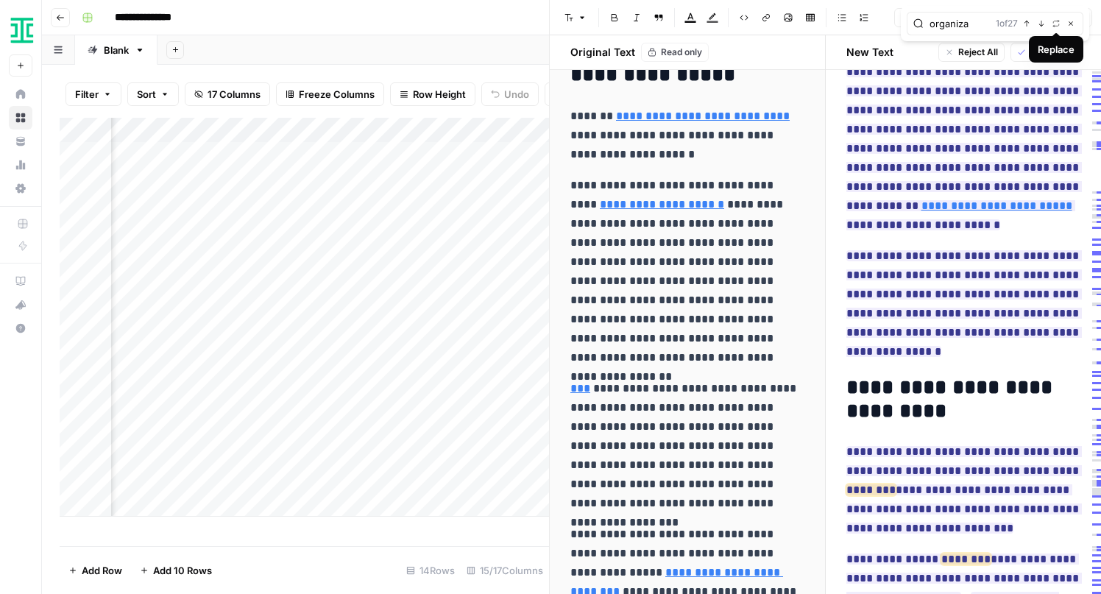
type input "organiza"
click at [1055, 26] on icon "button" at bounding box center [1056, 23] width 6 height 7
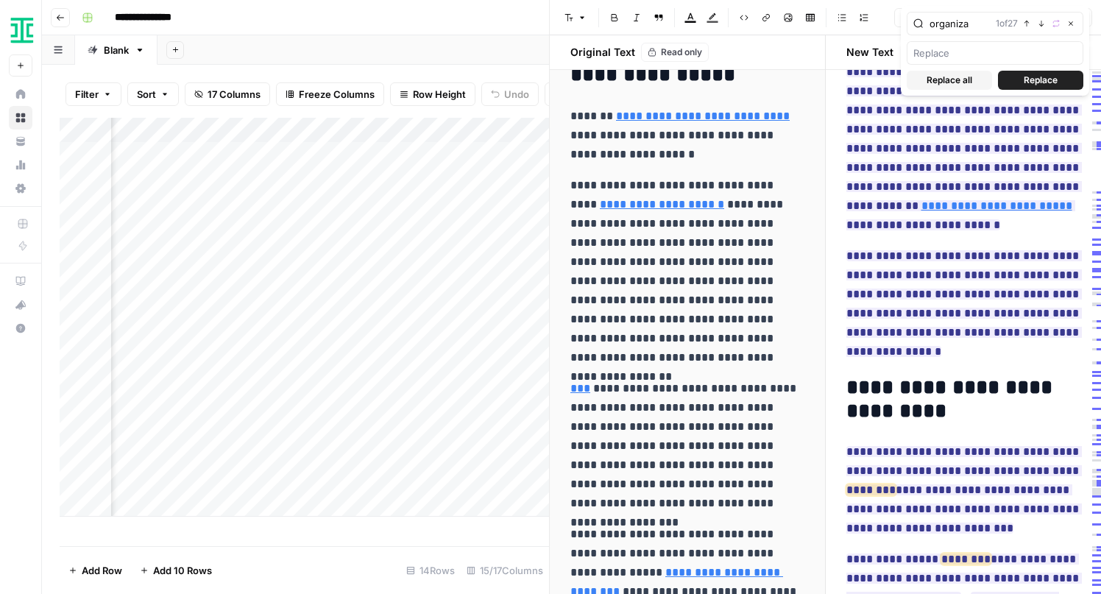
click at [1015, 378] on h2 "**********" at bounding box center [964, 399] width 235 height 47
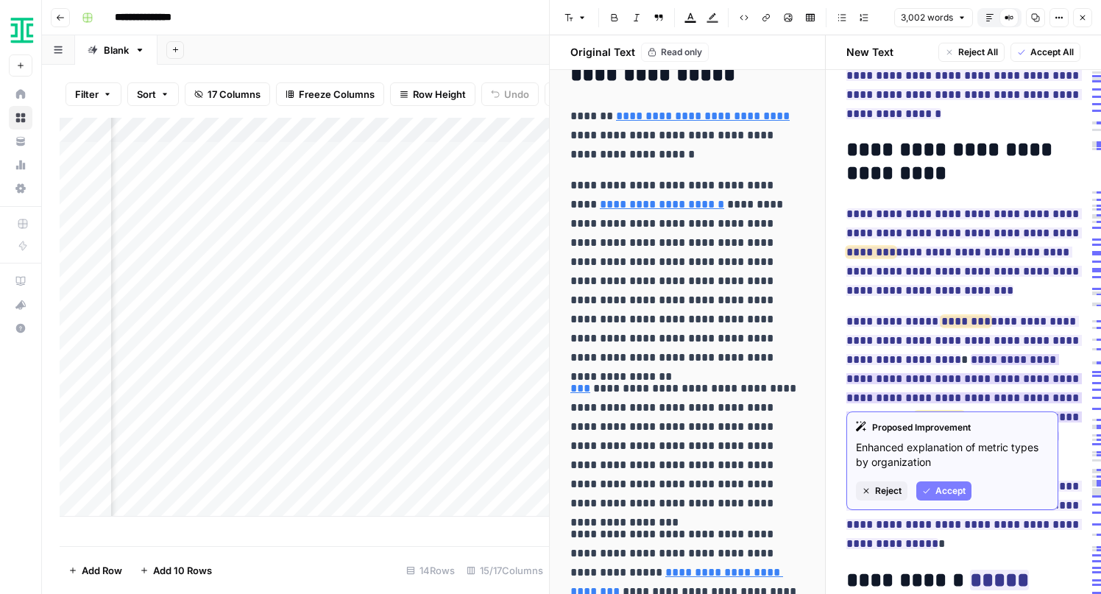
scroll to position [6230, 0]
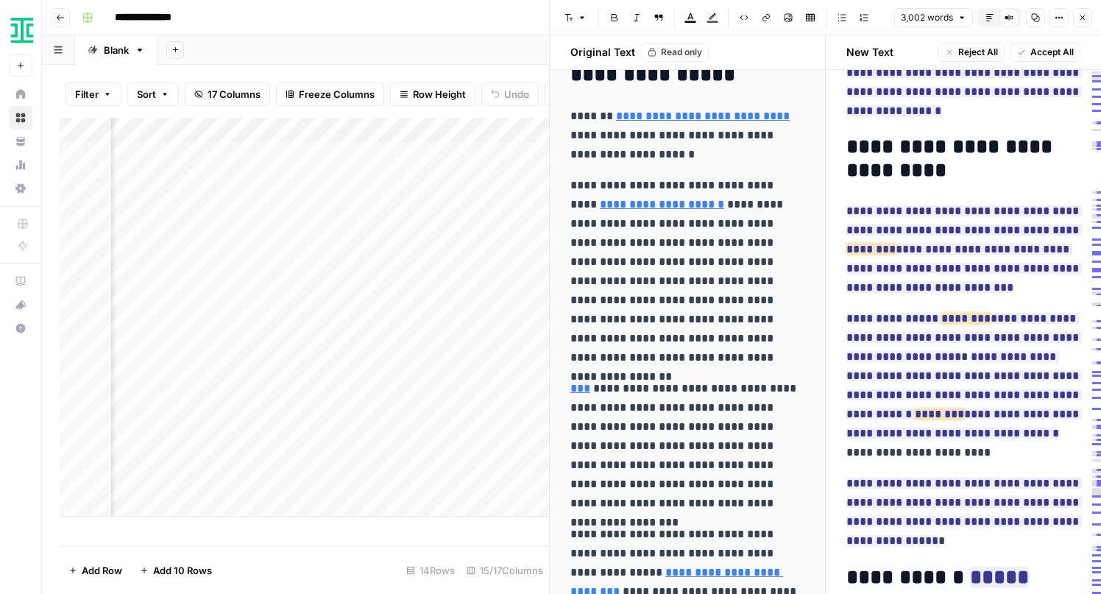
click at [1025, 252] on p "**********" at bounding box center [964, 250] width 235 height 96
click at [1008, 255] on p "**********" at bounding box center [964, 250] width 235 height 96
type input """
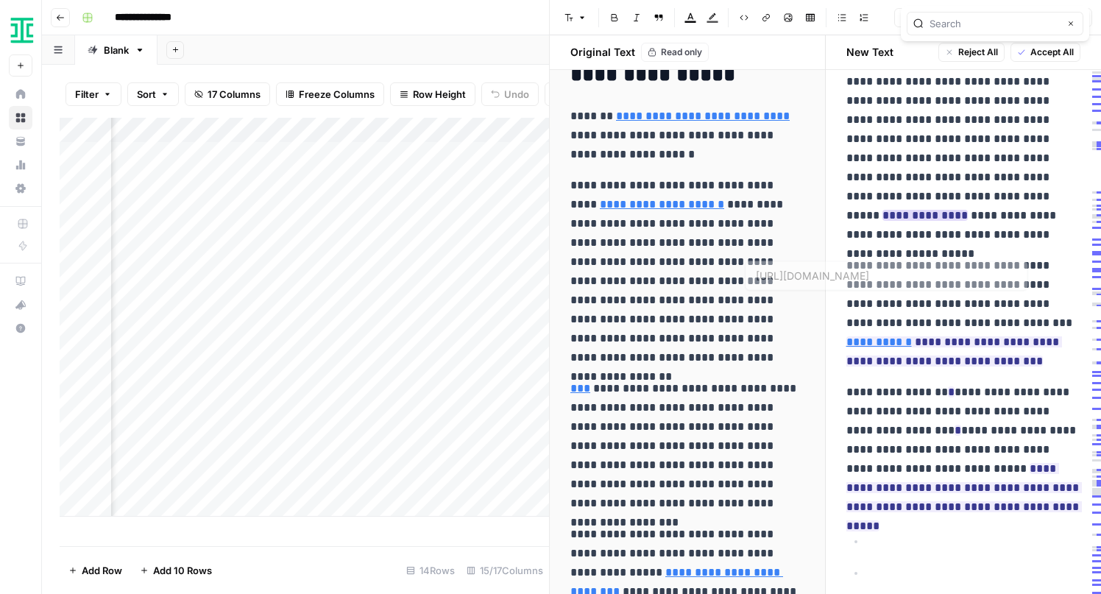
scroll to position [7133, 0]
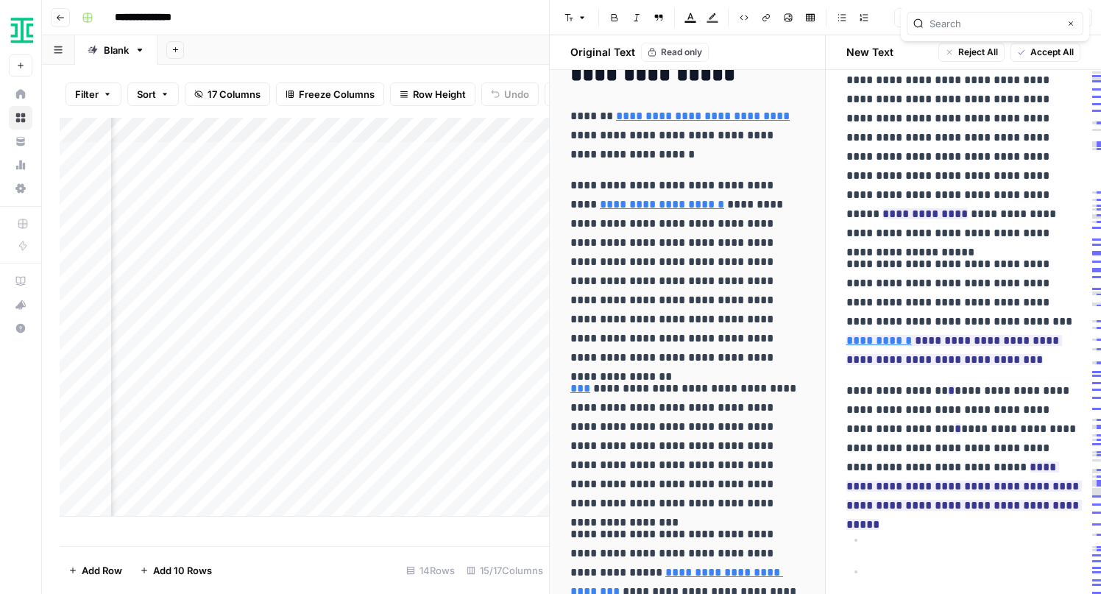
click at [980, 323] on p "**********" at bounding box center [964, 312] width 235 height 115
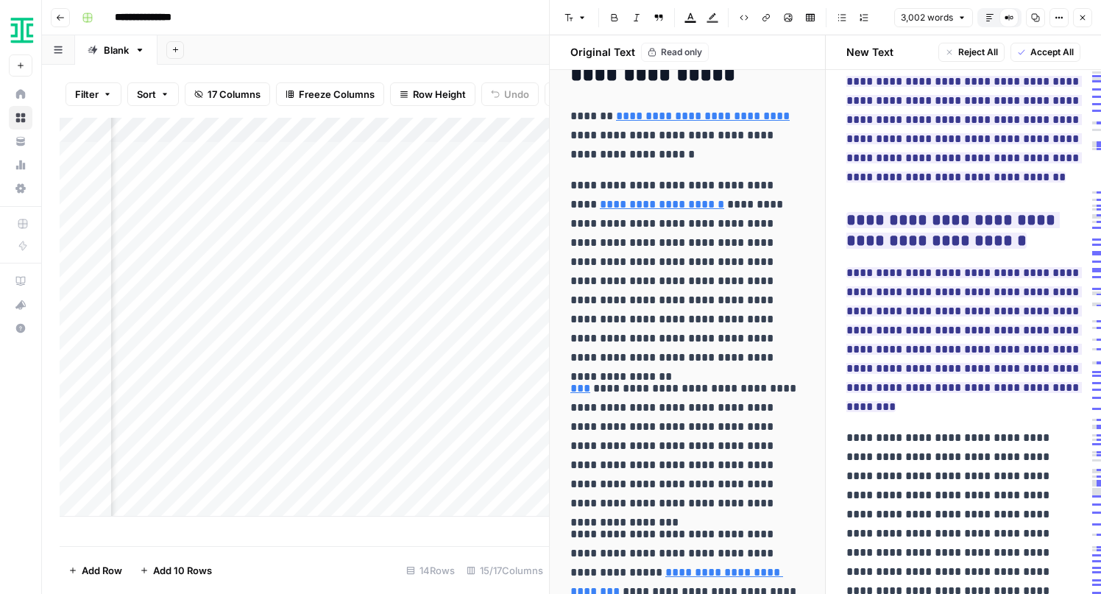
scroll to position [9337, 0]
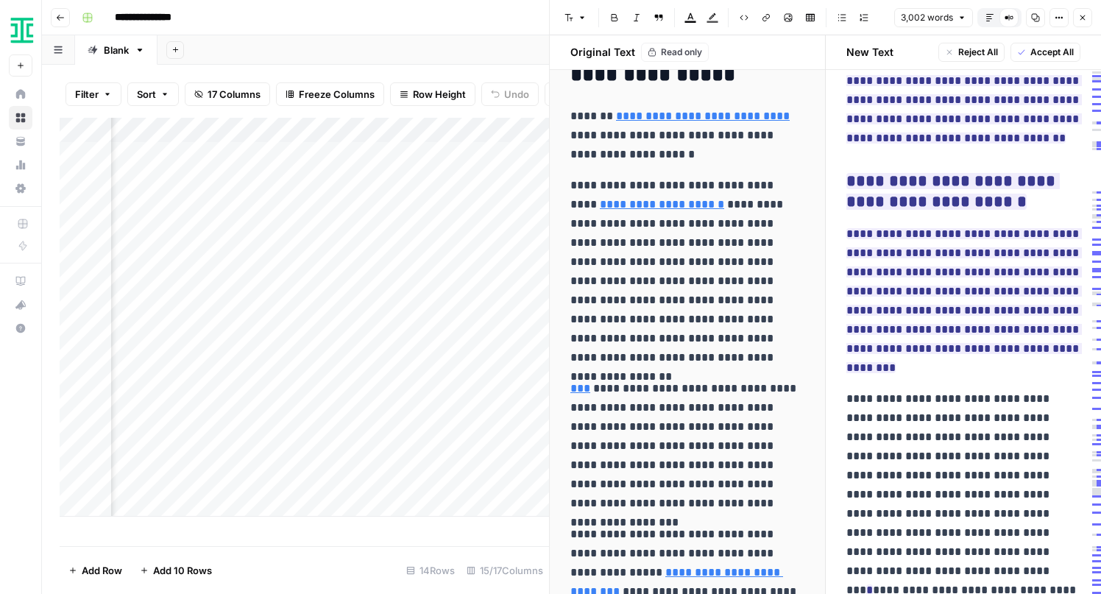
click at [449, 532] on div "Add Column" at bounding box center [305, 332] width 490 height 428
click at [1082, 19] on icon "button" at bounding box center [1082, 17] width 9 height 9
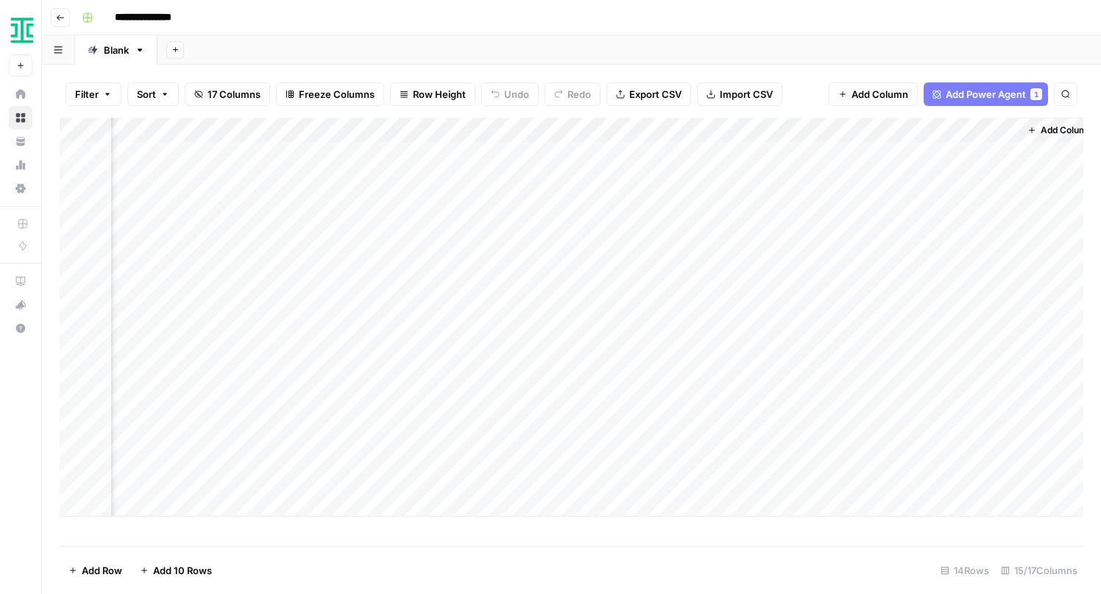
click at [609, 380] on div "Add Column" at bounding box center [572, 317] width 1024 height 399
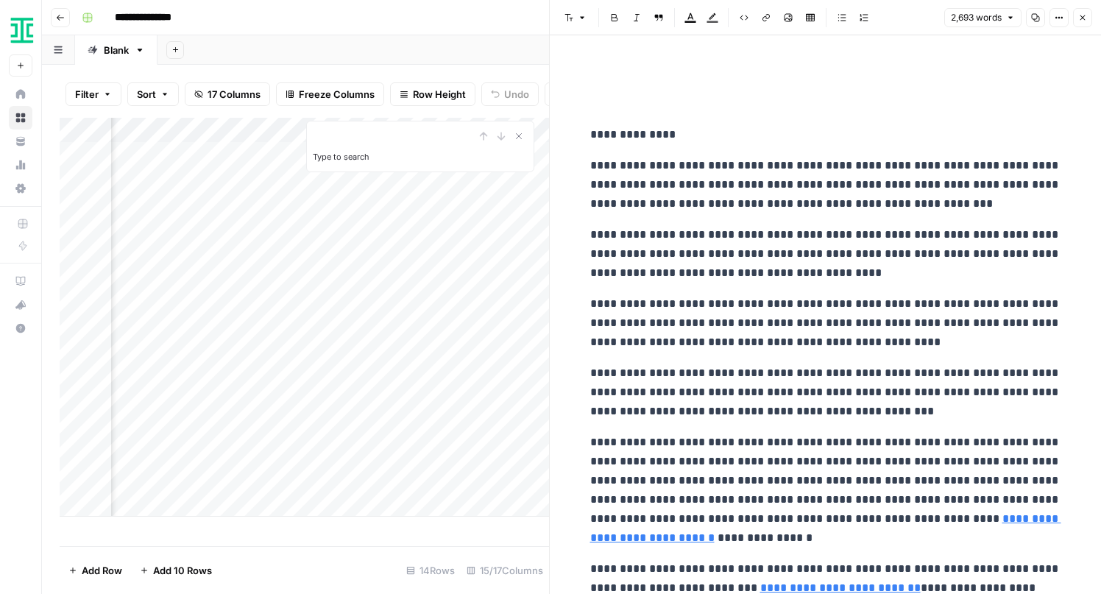
type input "*"
click at [916, 212] on p "**********" at bounding box center [825, 184] width 471 height 57
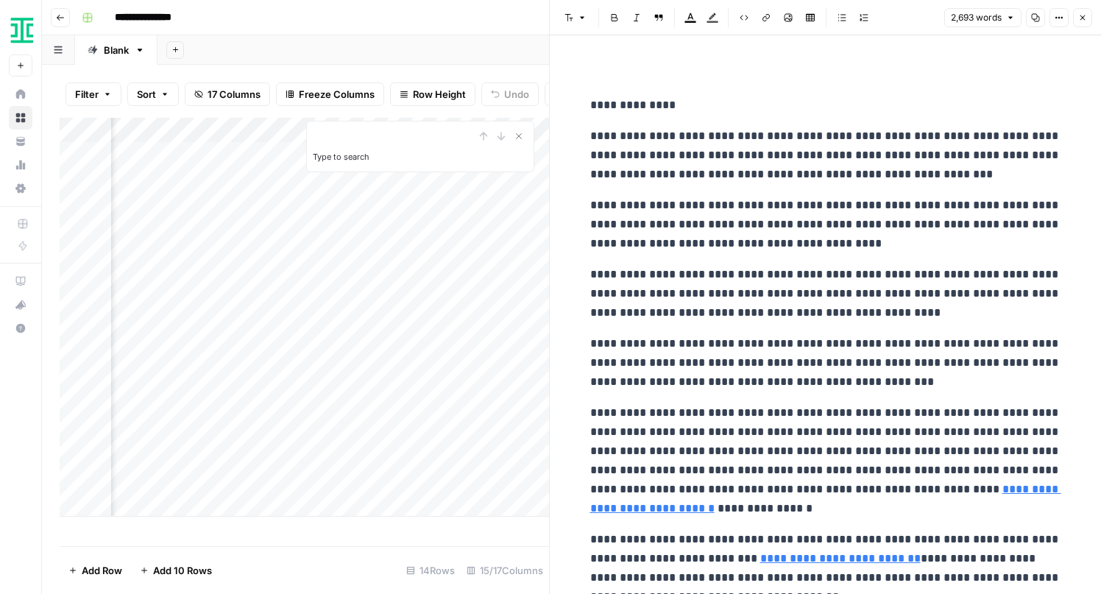
scroll to position [28, 0]
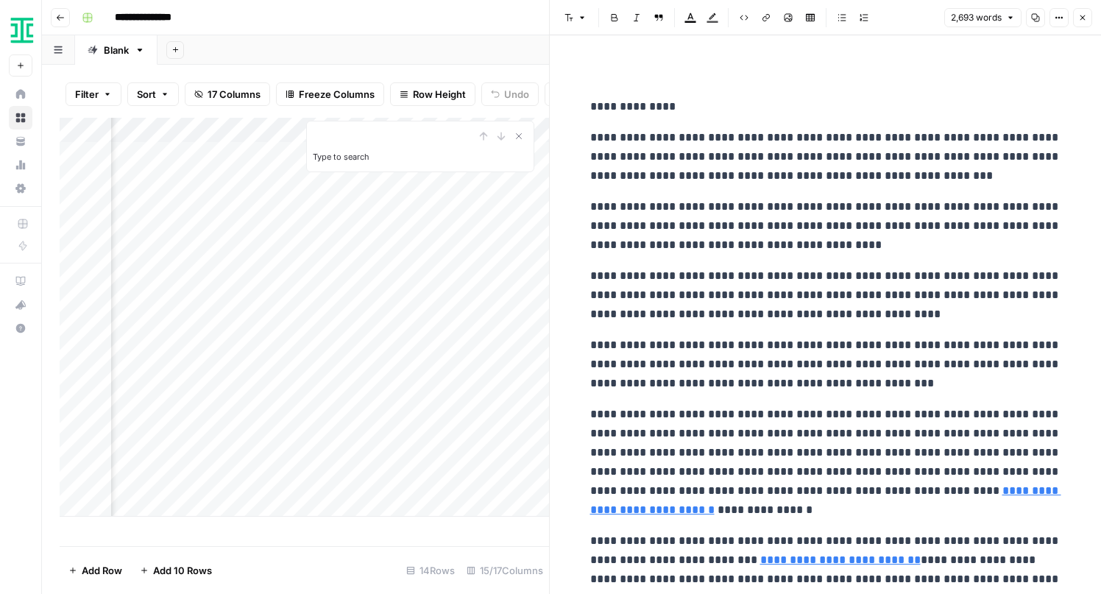
click at [953, 177] on p "**********" at bounding box center [825, 156] width 471 height 57
type input """
click at [517, 534] on div "Add Column Type to search" at bounding box center [305, 332] width 490 height 428
click at [1085, 15] on icon "button" at bounding box center [1082, 17] width 9 height 9
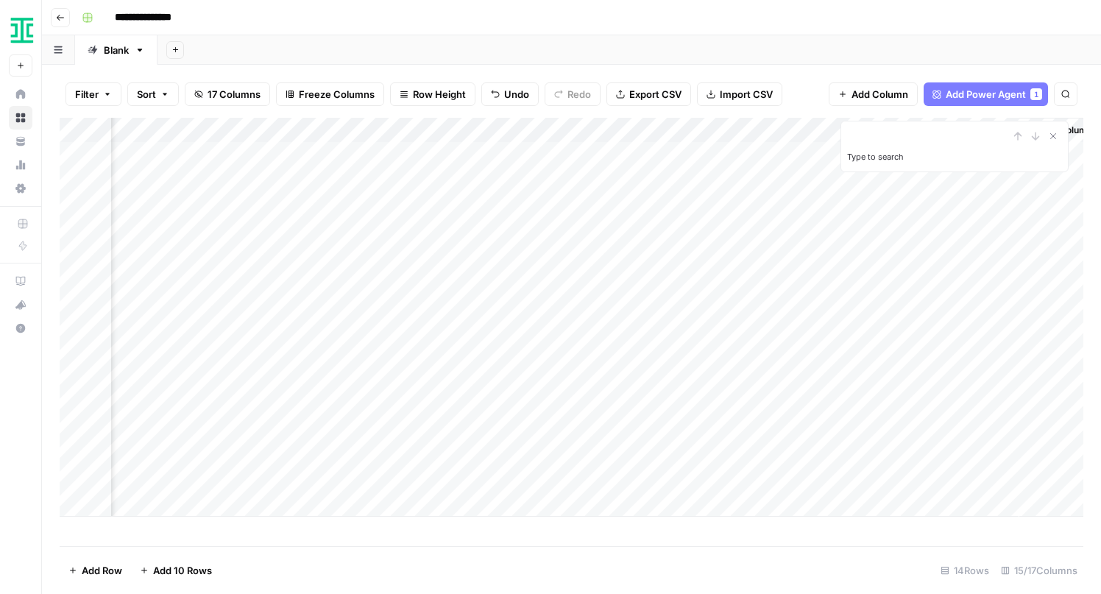
click at [608, 428] on div "Add Column" at bounding box center [572, 317] width 1024 height 399
click at [608, 431] on div "Add Column" at bounding box center [572, 317] width 1024 height 399
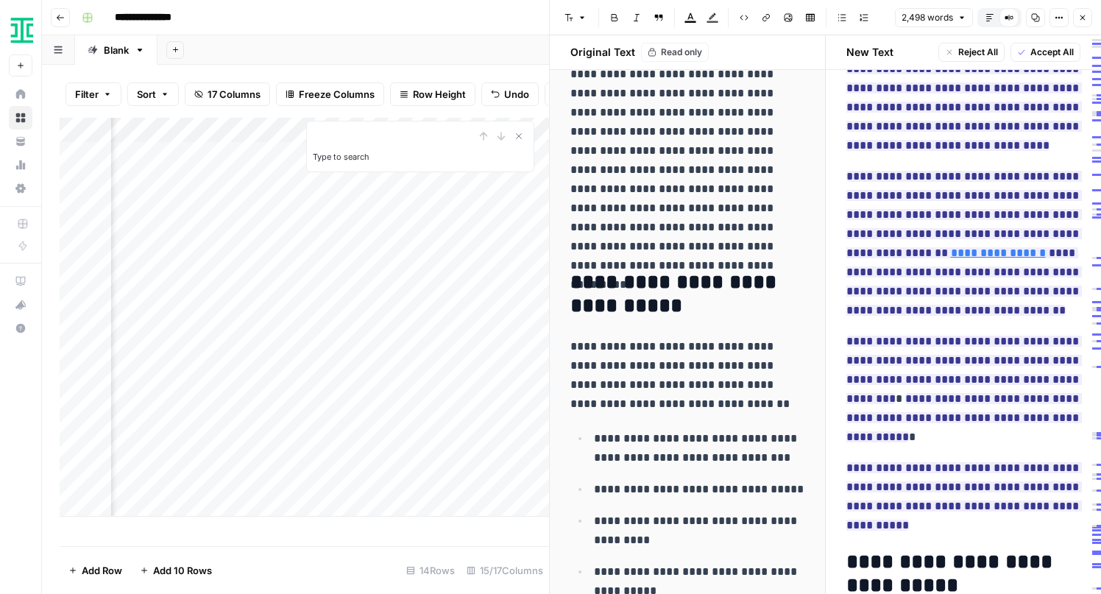
scroll to position [472, 0]
click at [922, 320] on p "**********" at bounding box center [964, 243] width 235 height 153
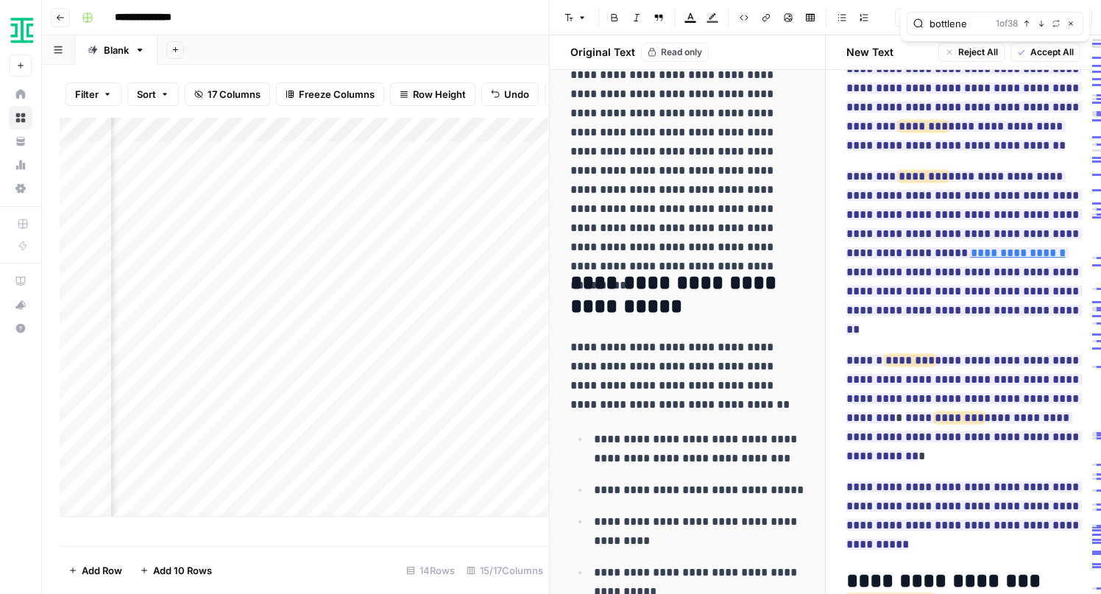
type input "bottlene"
click at [947, 333] on p "**********" at bounding box center [964, 253] width 235 height 172
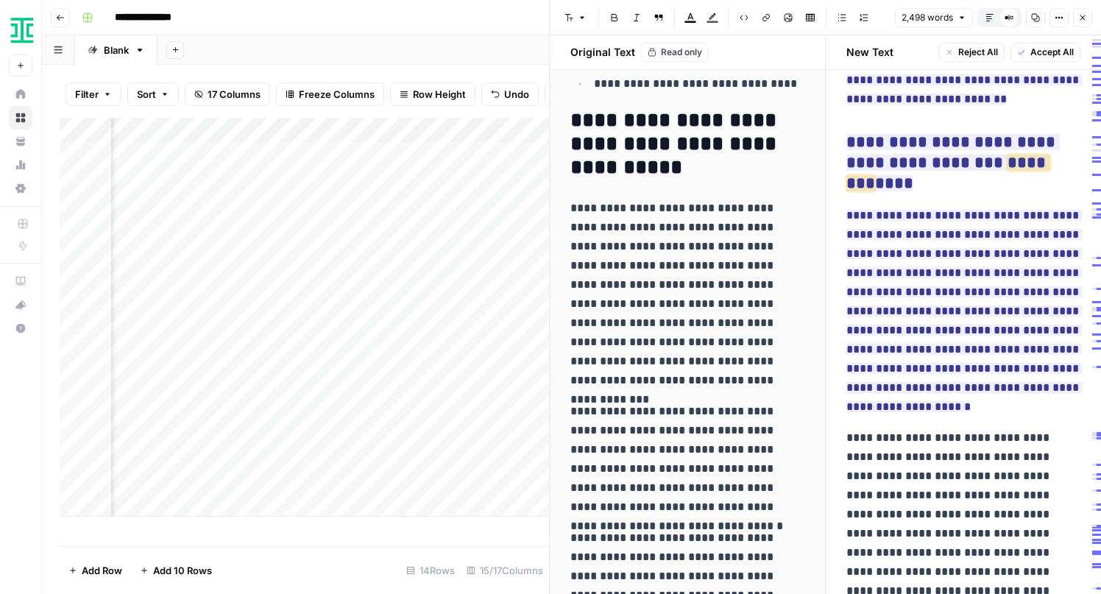
scroll to position [6114, 0]
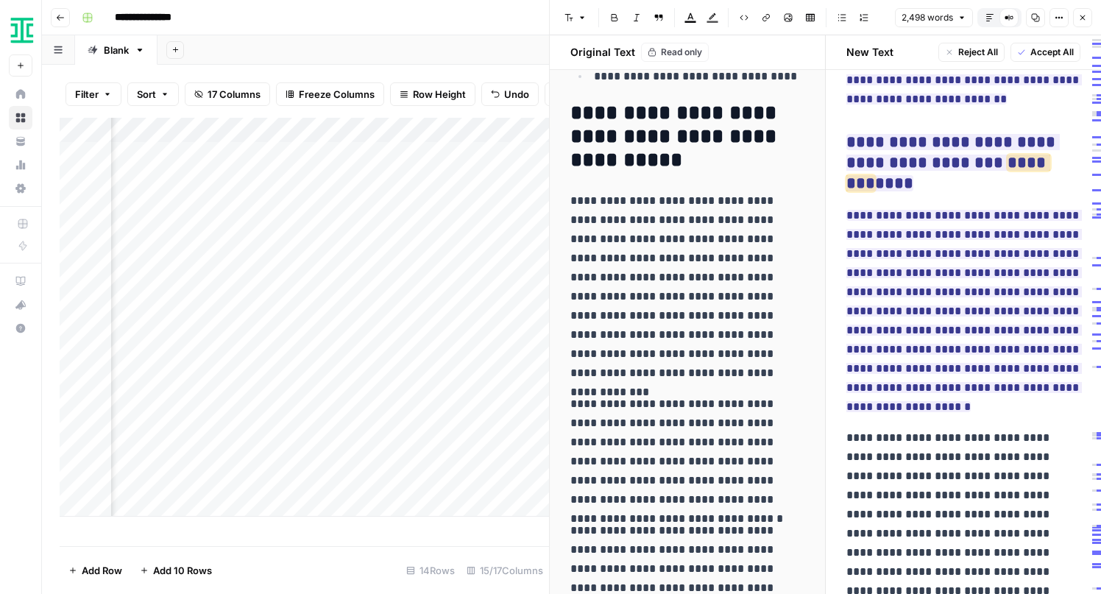
click at [452, 528] on div "Add Column" at bounding box center [305, 332] width 490 height 428
click at [462, 526] on div "Add Column" at bounding box center [305, 332] width 490 height 428
click at [1084, 16] on icon "button" at bounding box center [1082, 17] width 9 height 9
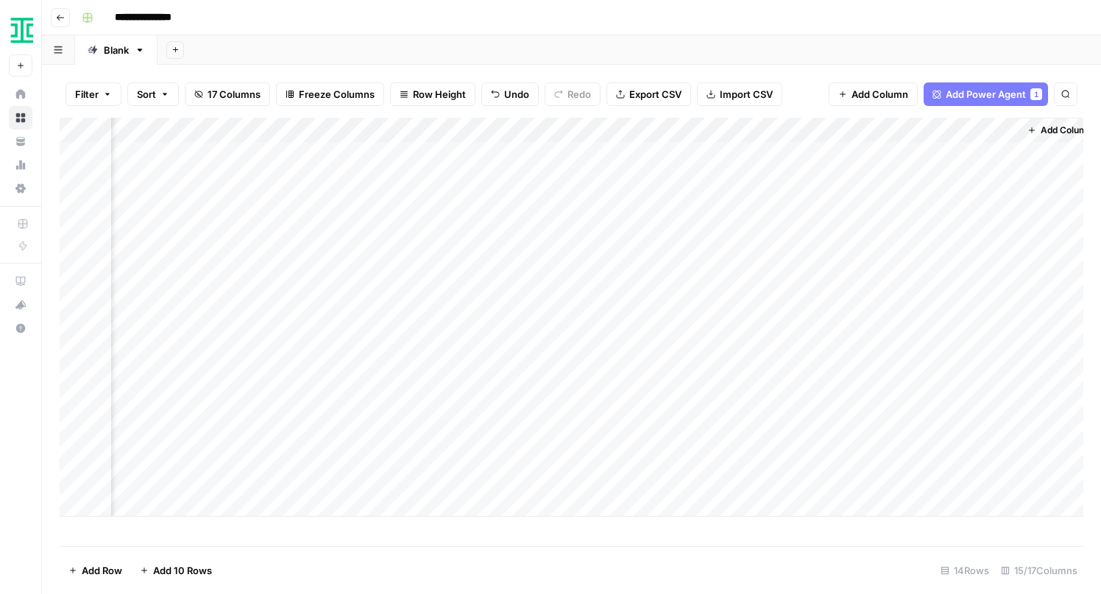
click at [608, 455] on div "Add Column" at bounding box center [572, 317] width 1024 height 399
click at [609, 455] on div "Add Column" at bounding box center [572, 317] width 1024 height 399
